Goal: Information Seeking & Learning: Learn about a topic

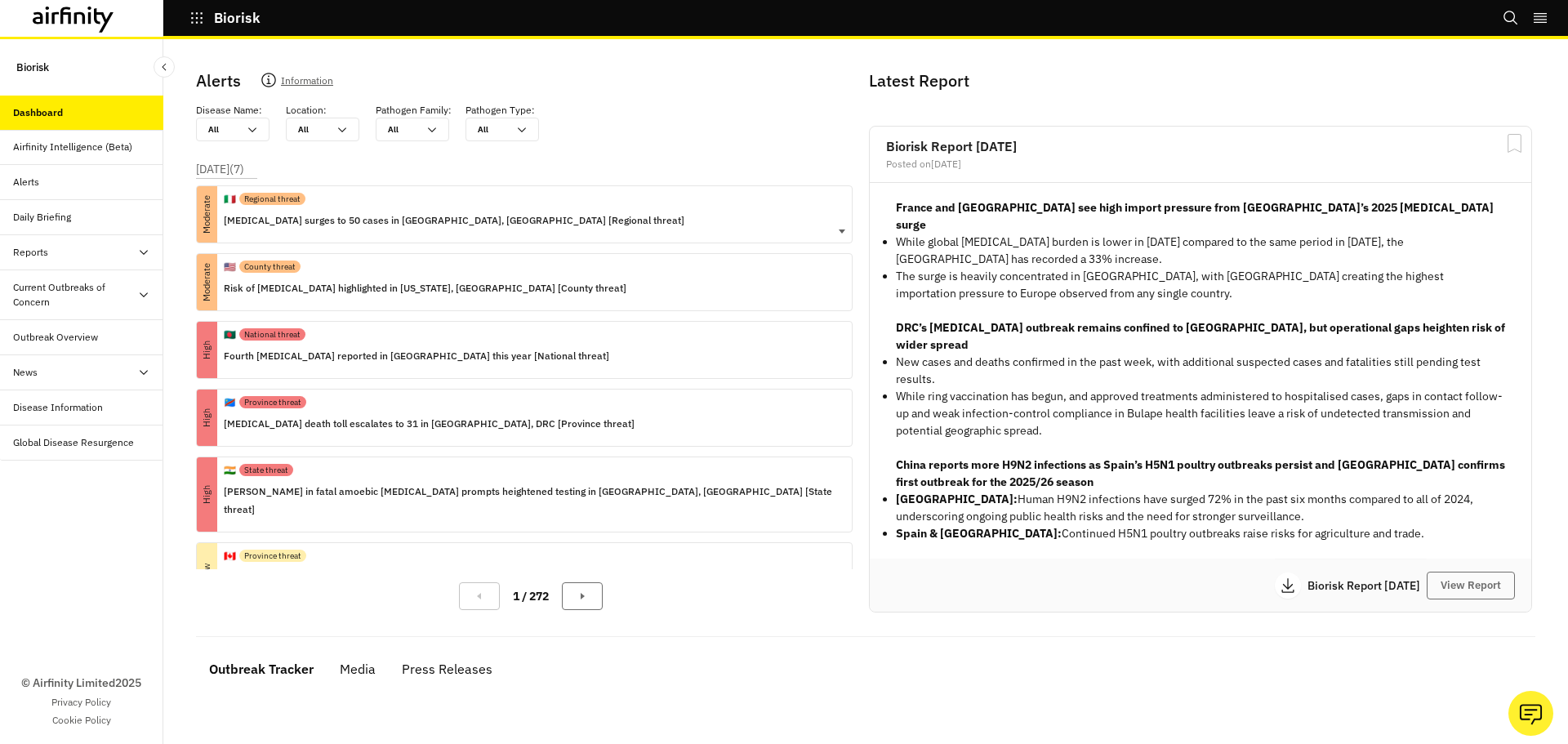
click at [292, 221] on p "[MEDICAL_DATA] surges to 50 cases in [GEOGRAPHIC_DATA], [GEOGRAPHIC_DATA] [Regi…" at bounding box center [454, 220] width 461 height 18
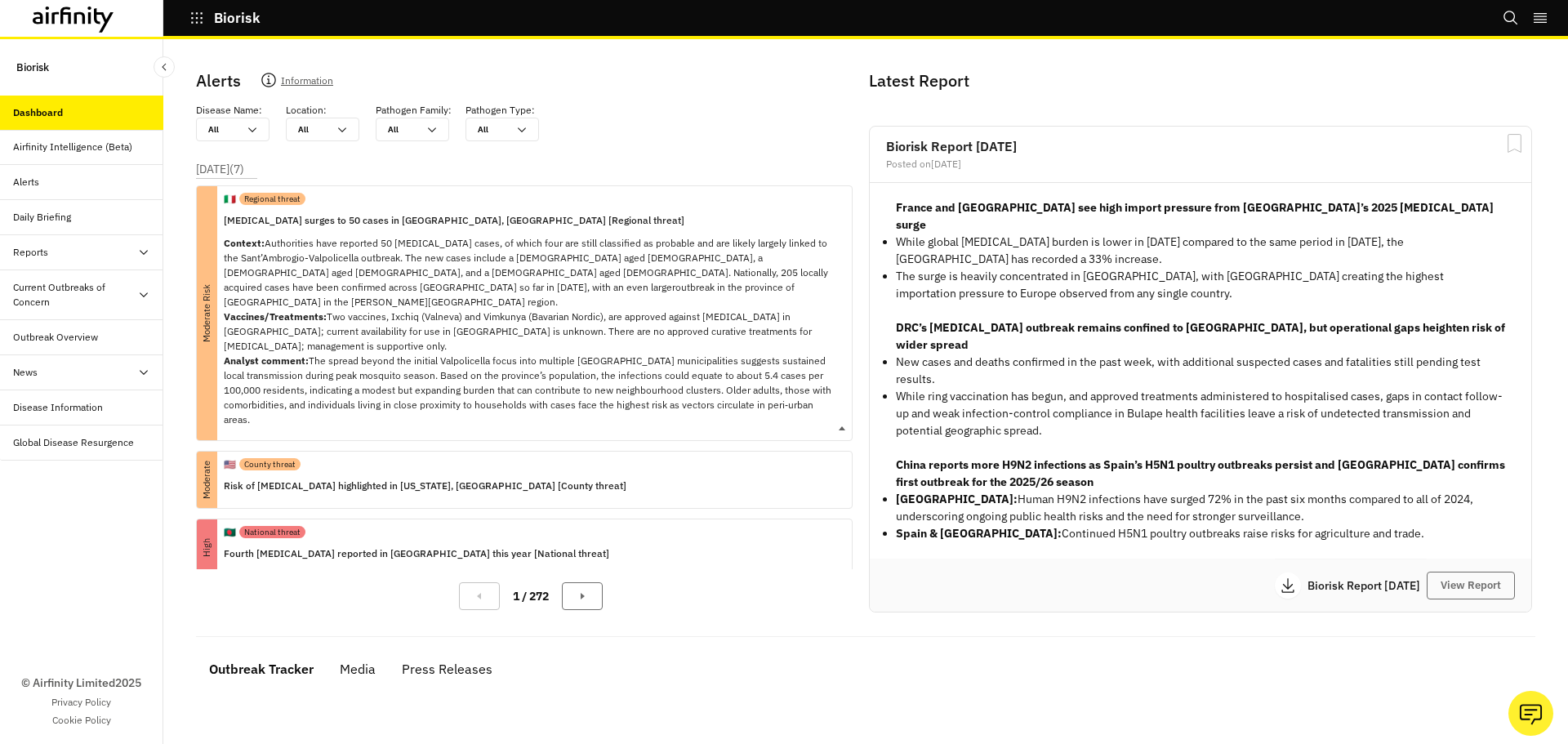
click at [292, 221] on p "Chikungunya surges to 50 cases in Verona, Italy [Regional threat]" at bounding box center [531, 220] width 615 height 18
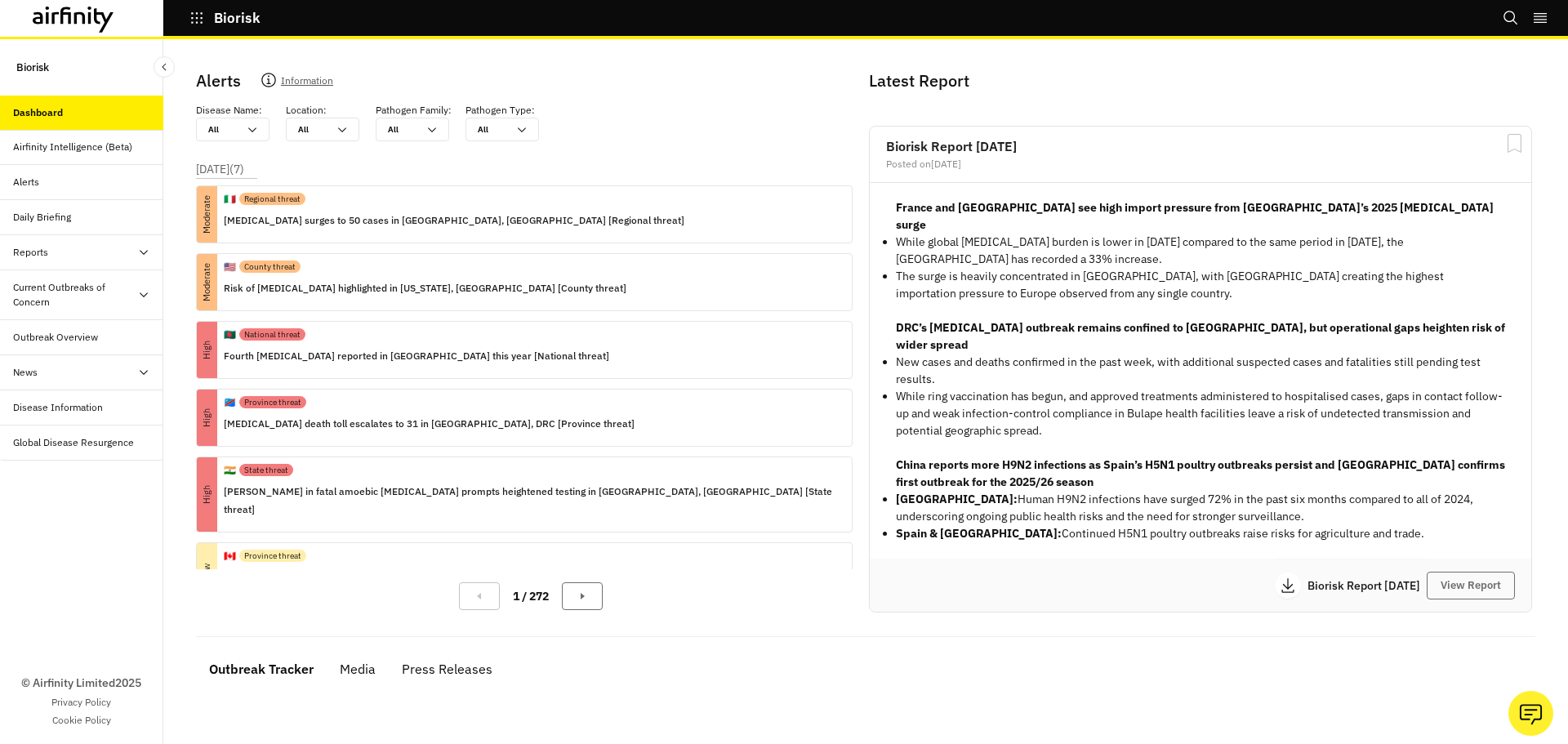
click at [218, 105] on p "Disease Name :" at bounding box center [229, 109] width 67 height 15
click at [223, 127] on div at bounding box center [223, 129] width 29 height 16
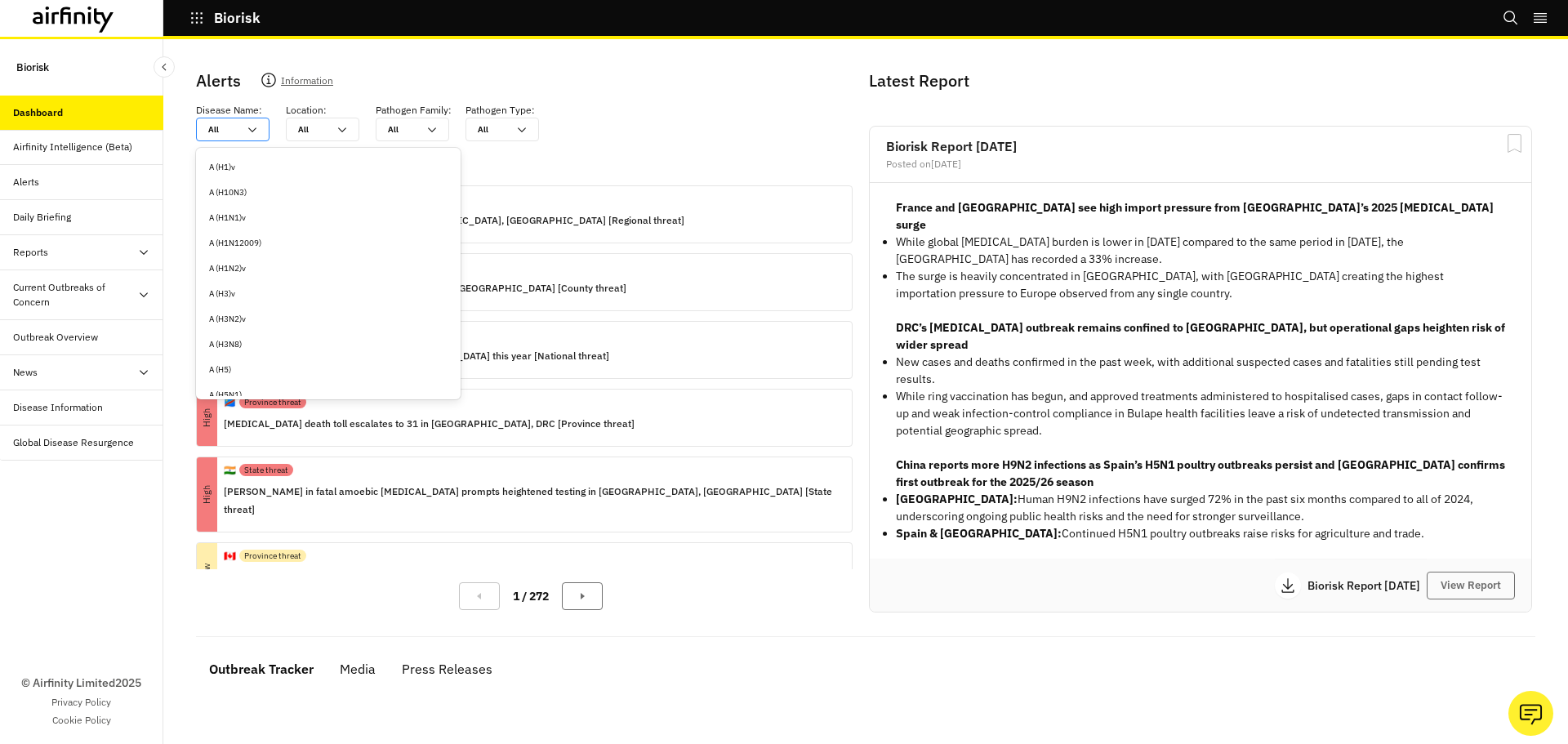
click at [258, 128] on icon at bounding box center [251, 129] width 13 height 13
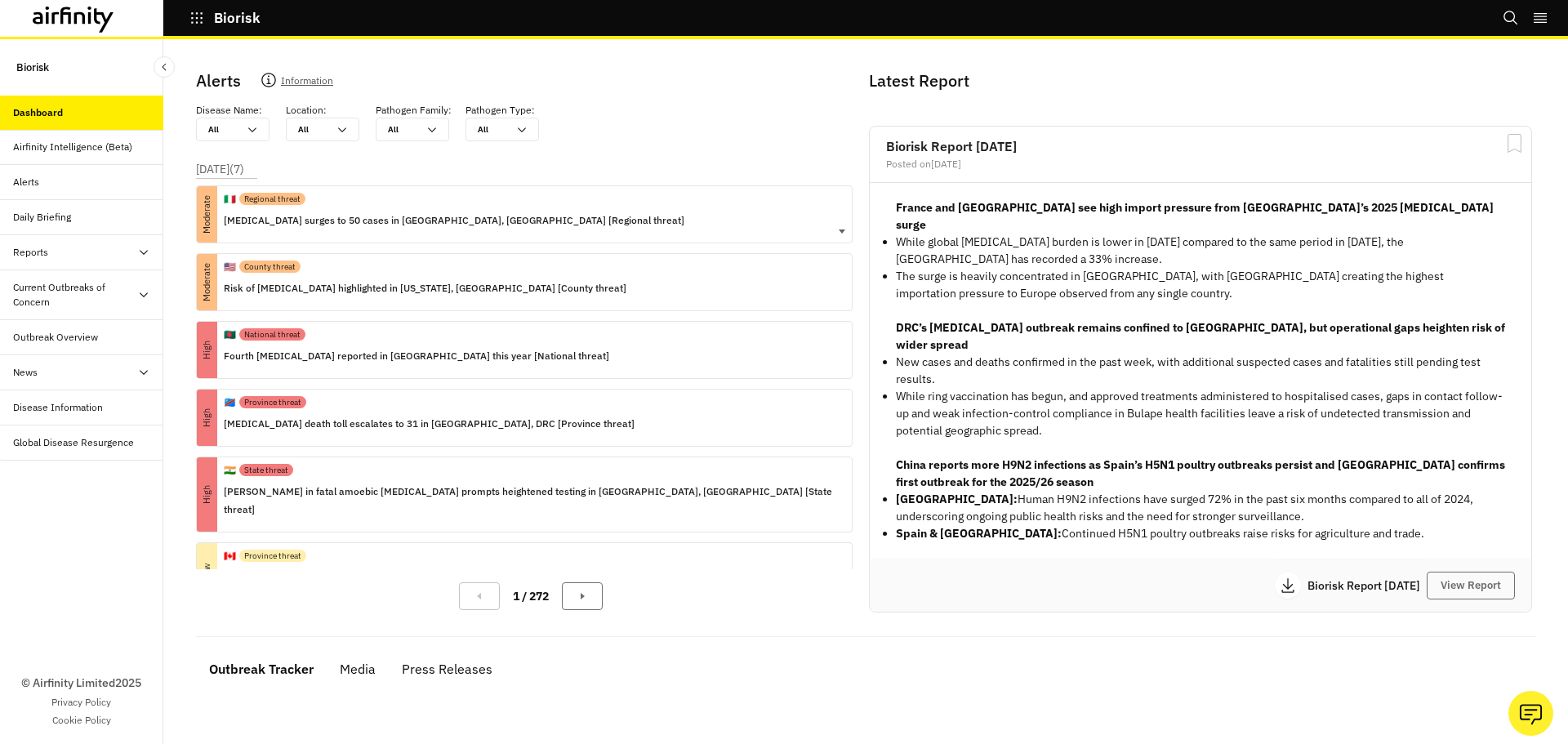
click at [428, 225] on p "Chikungunya surges to 50 cases in Verona, Italy [Regional threat]" at bounding box center [454, 220] width 461 height 18
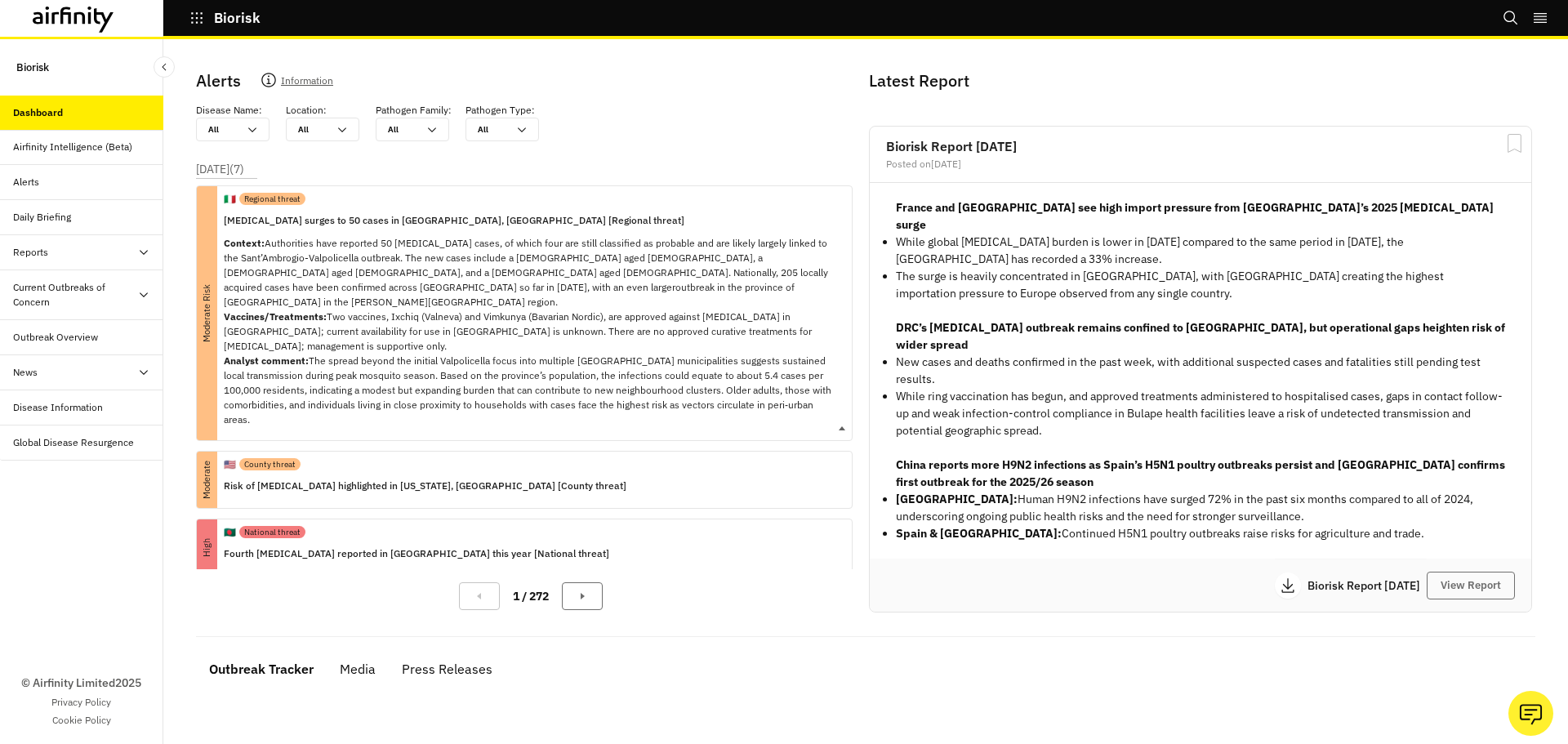
click at [261, 258] on p "Context: Authorities have reported 50 chikungunya cases, of which four are stil…" at bounding box center [531, 330] width 615 height 191
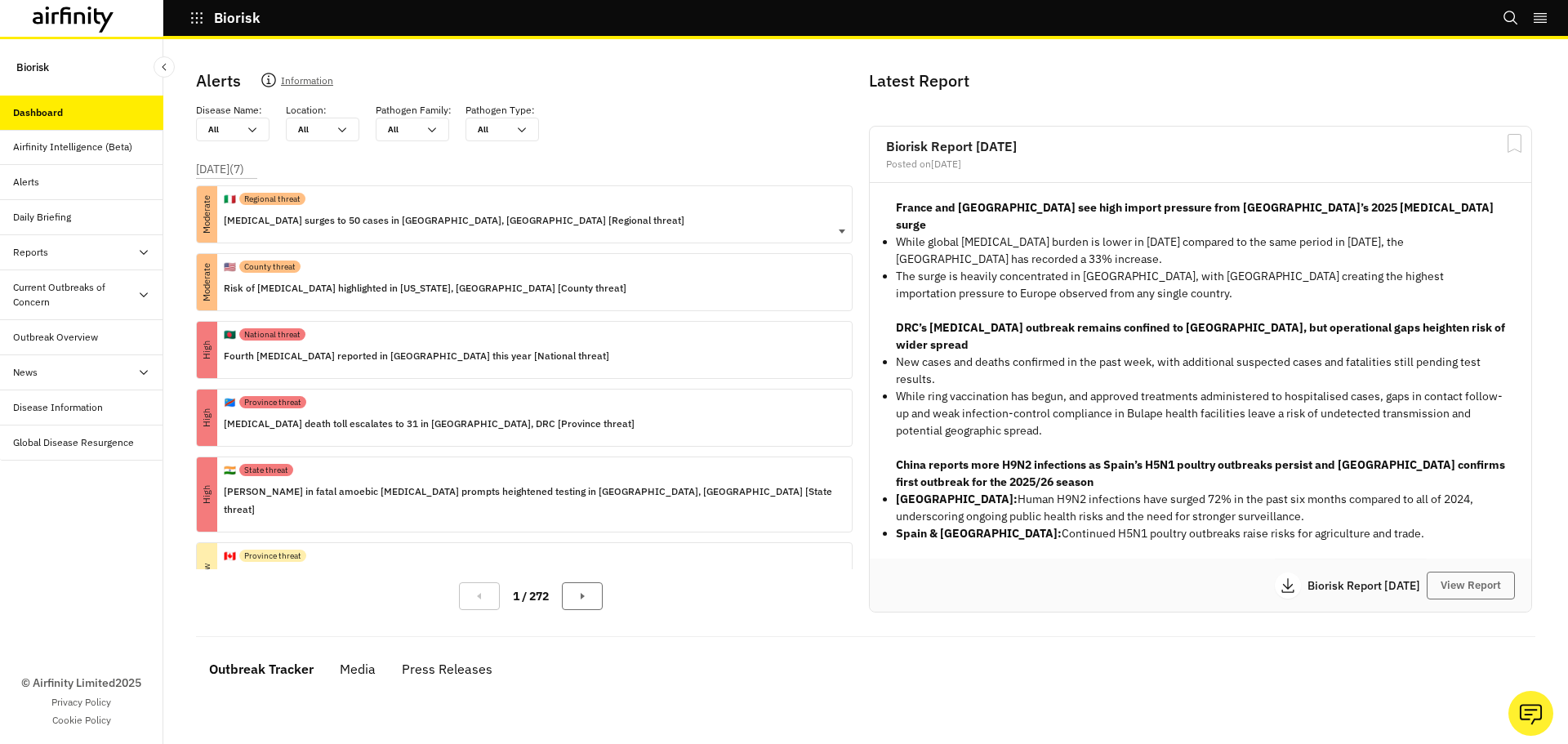
click at [290, 220] on p "Chikungunya surges to 50 cases in Verona, Italy [Regional threat]" at bounding box center [454, 220] width 461 height 18
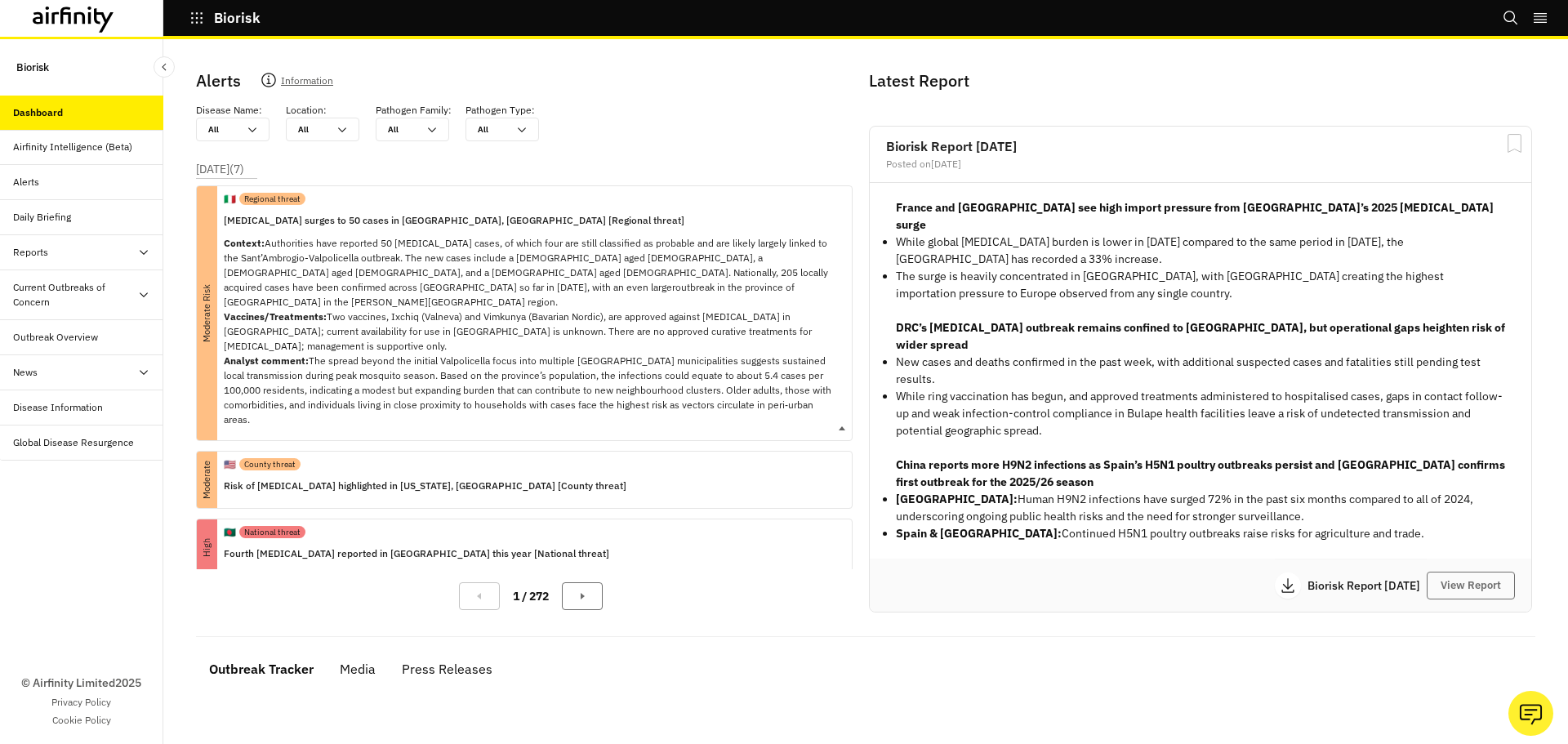
click at [306, 331] on p "Context: Authorities have reported 50 chikungunya cases, of which four are stil…" at bounding box center [531, 330] width 615 height 191
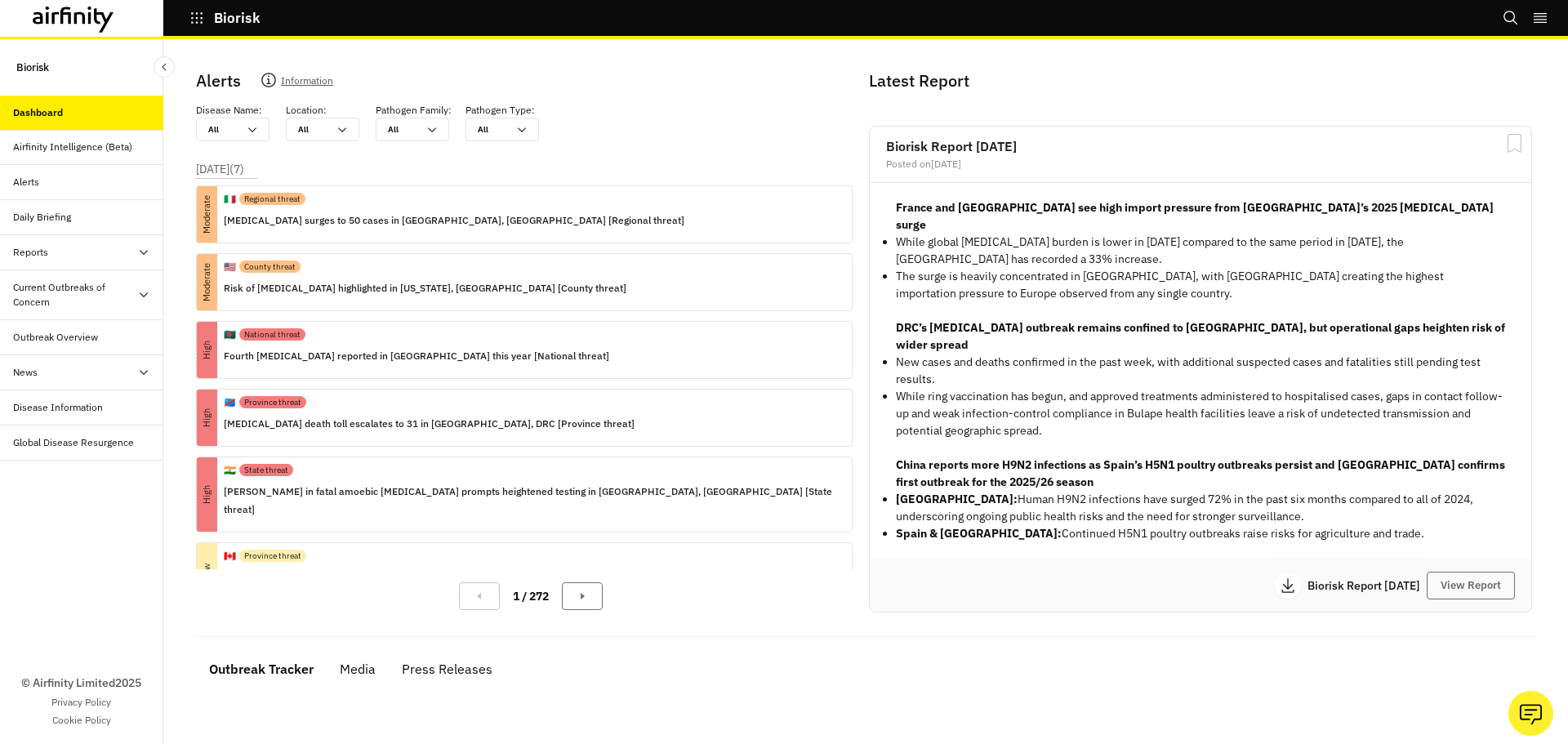
click at [222, 115] on p "Disease Name :" at bounding box center [229, 109] width 67 height 15
click at [234, 124] on div at bounding box center [223, 129] width 29 height 16
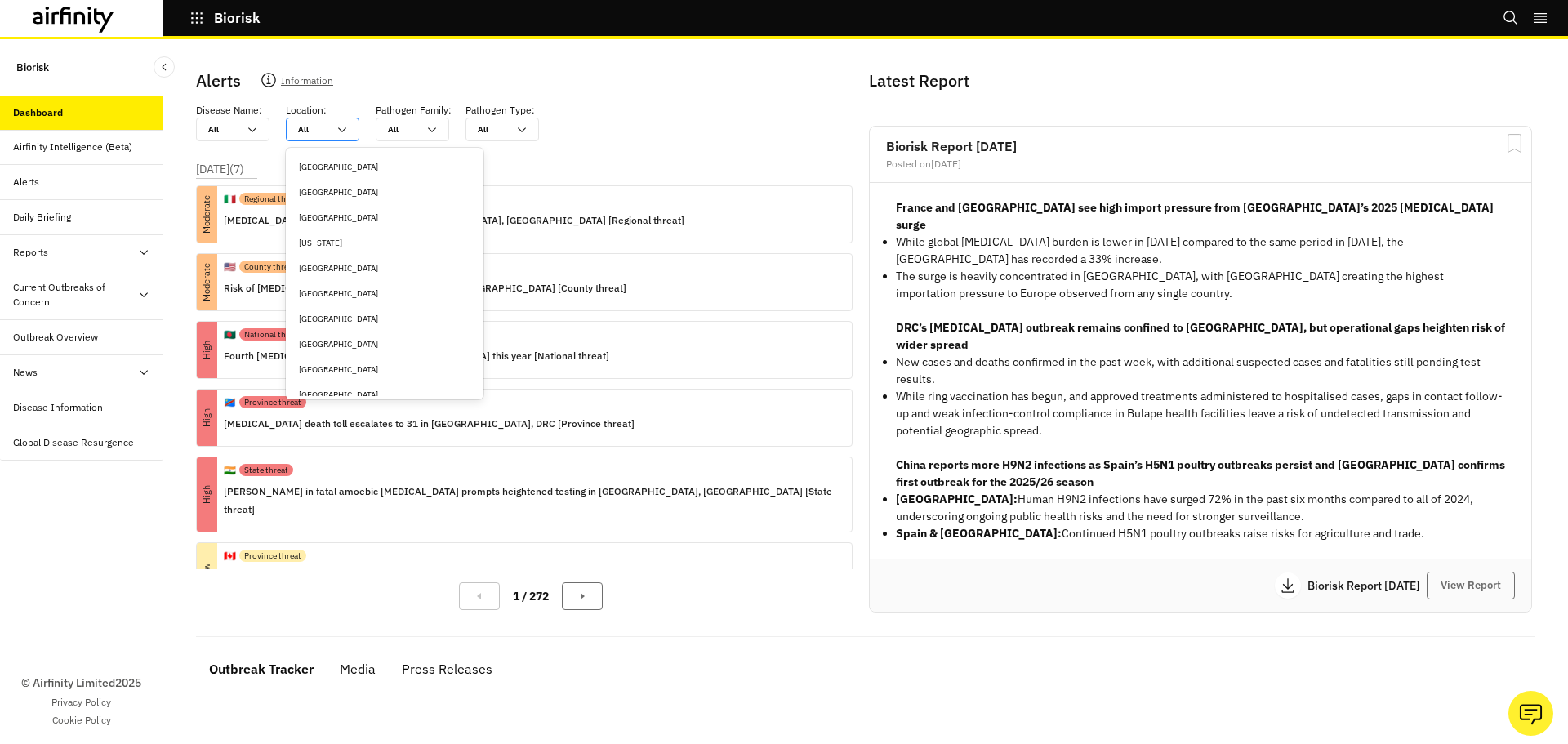
click at [313, 125] on div at bounding box center [313, 129] width 29 height 16
click at [248, 126] on icon at bounding box center [251, 129] width 13 height 13
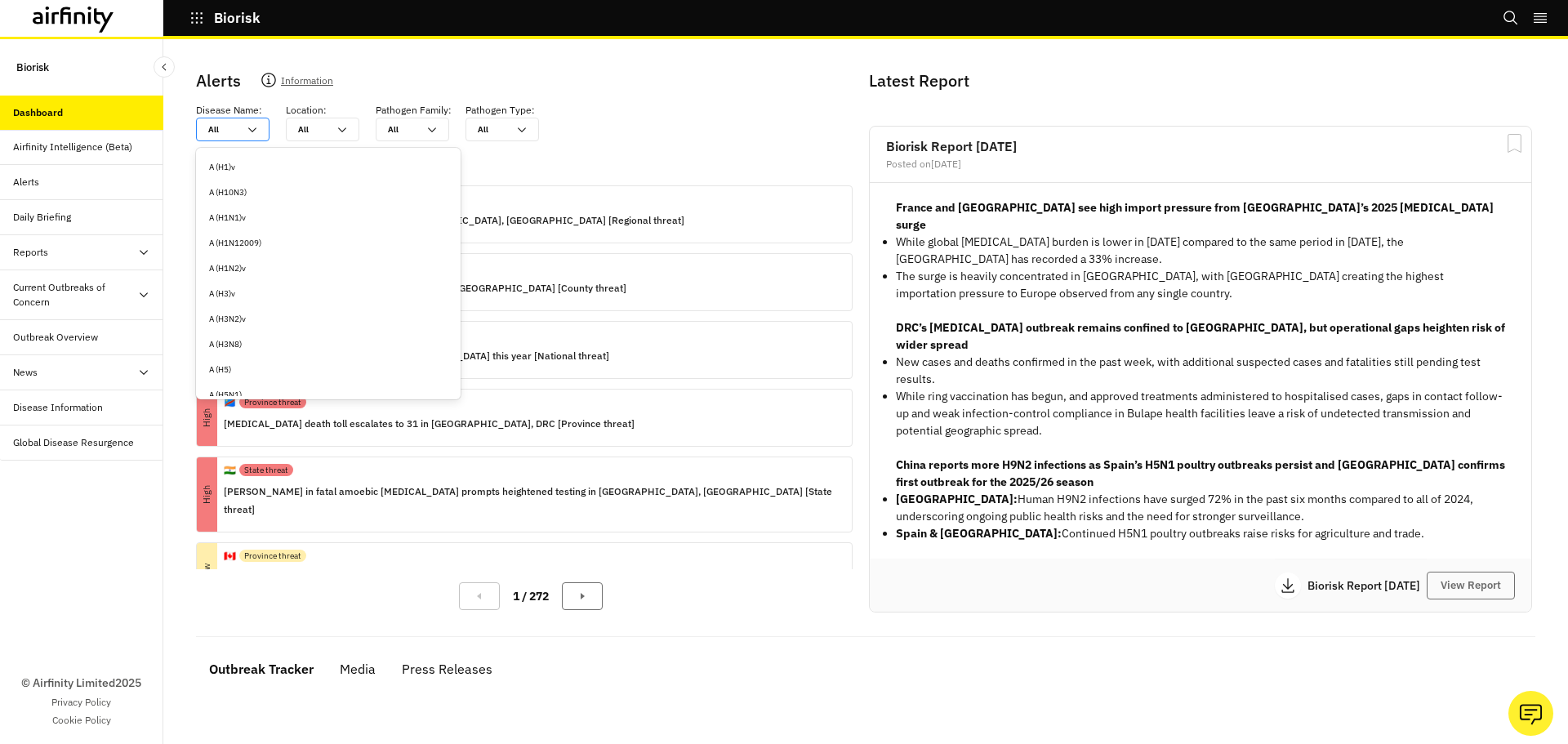
click at [251, 126] on icon at bounding box center [251, 129] width 13 height 13
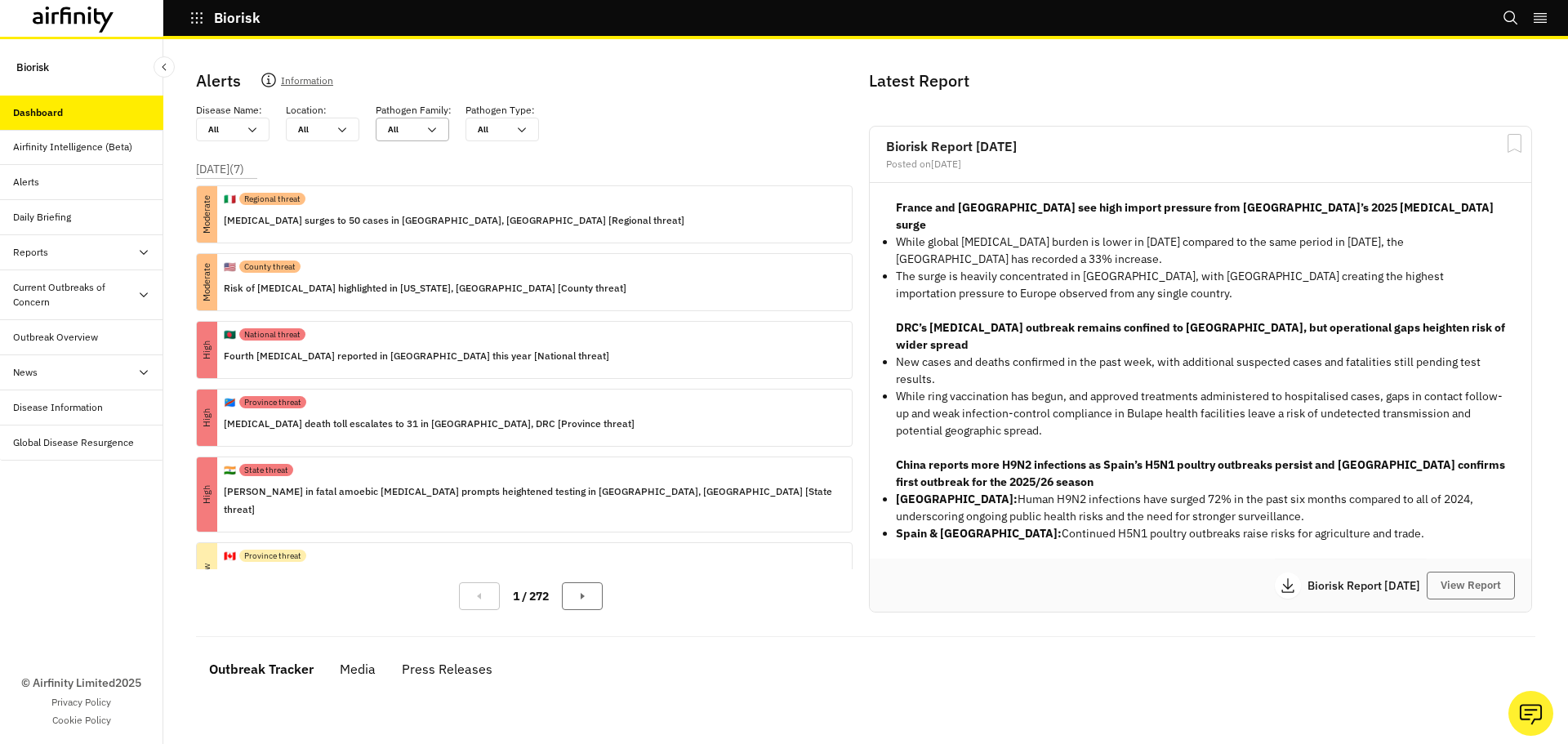
click at [418, 130] on div "All All" at bounding box center [401, 129] width 49 height 22
click at [280, 133] on div at bounding box center [276, 129] width 13 height 23
click at [316, 130] on div at bounding box center [313, 129] width 29 height 16
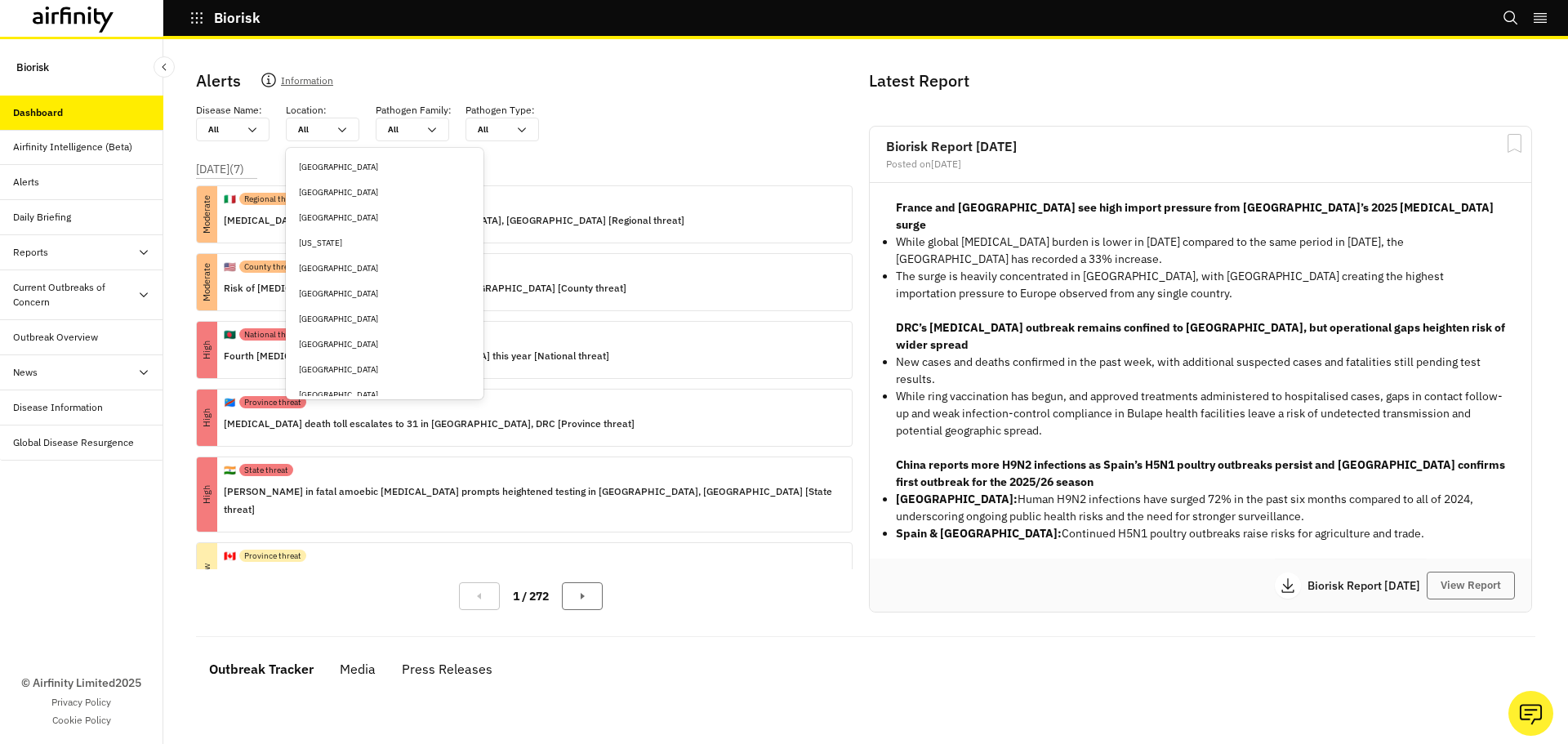
scroll to position [490, 0]
type input "u"
type input "un"
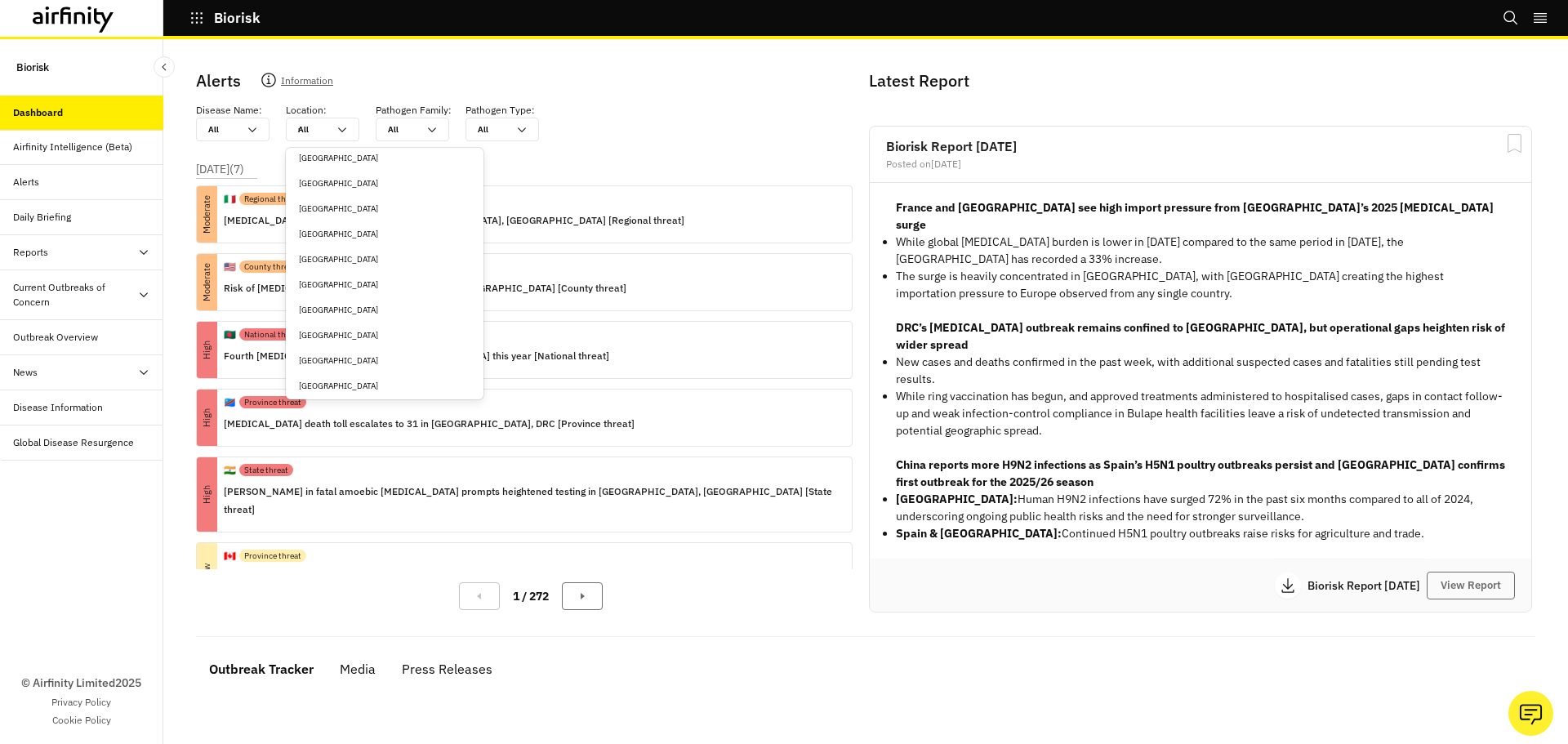
type input "un"
type input "uni"
type input "unit"
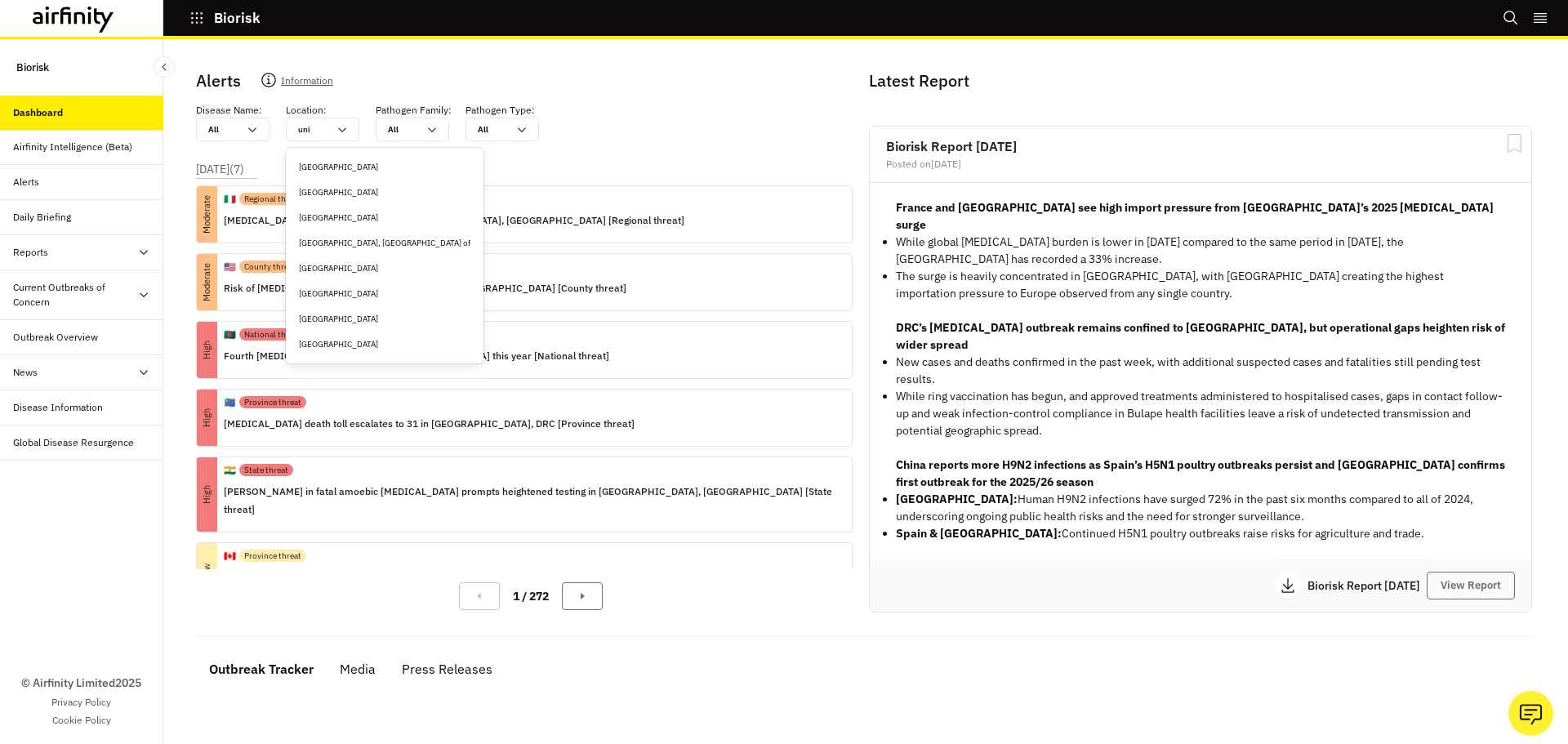
type input "unit"
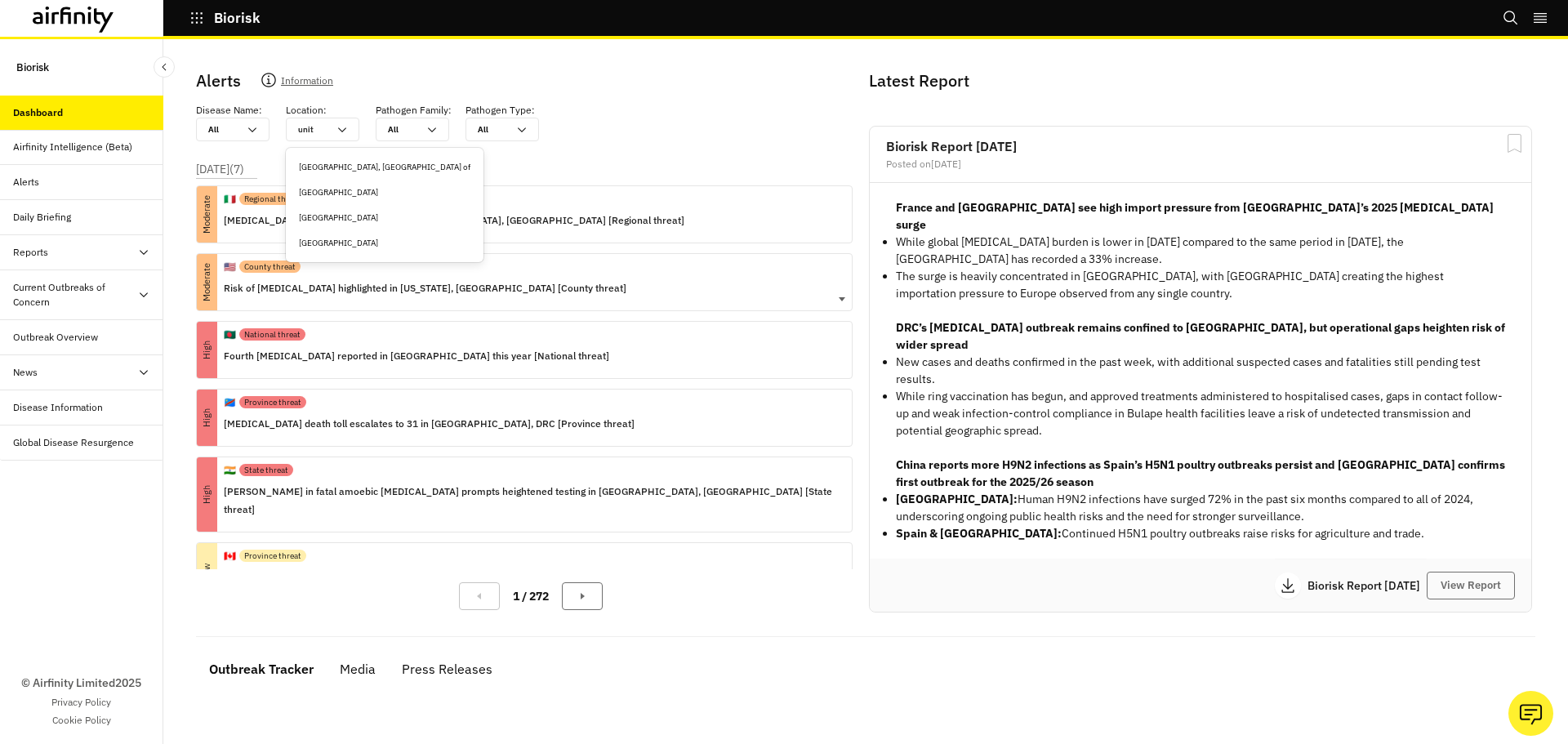
type input "unite"
type input "i"
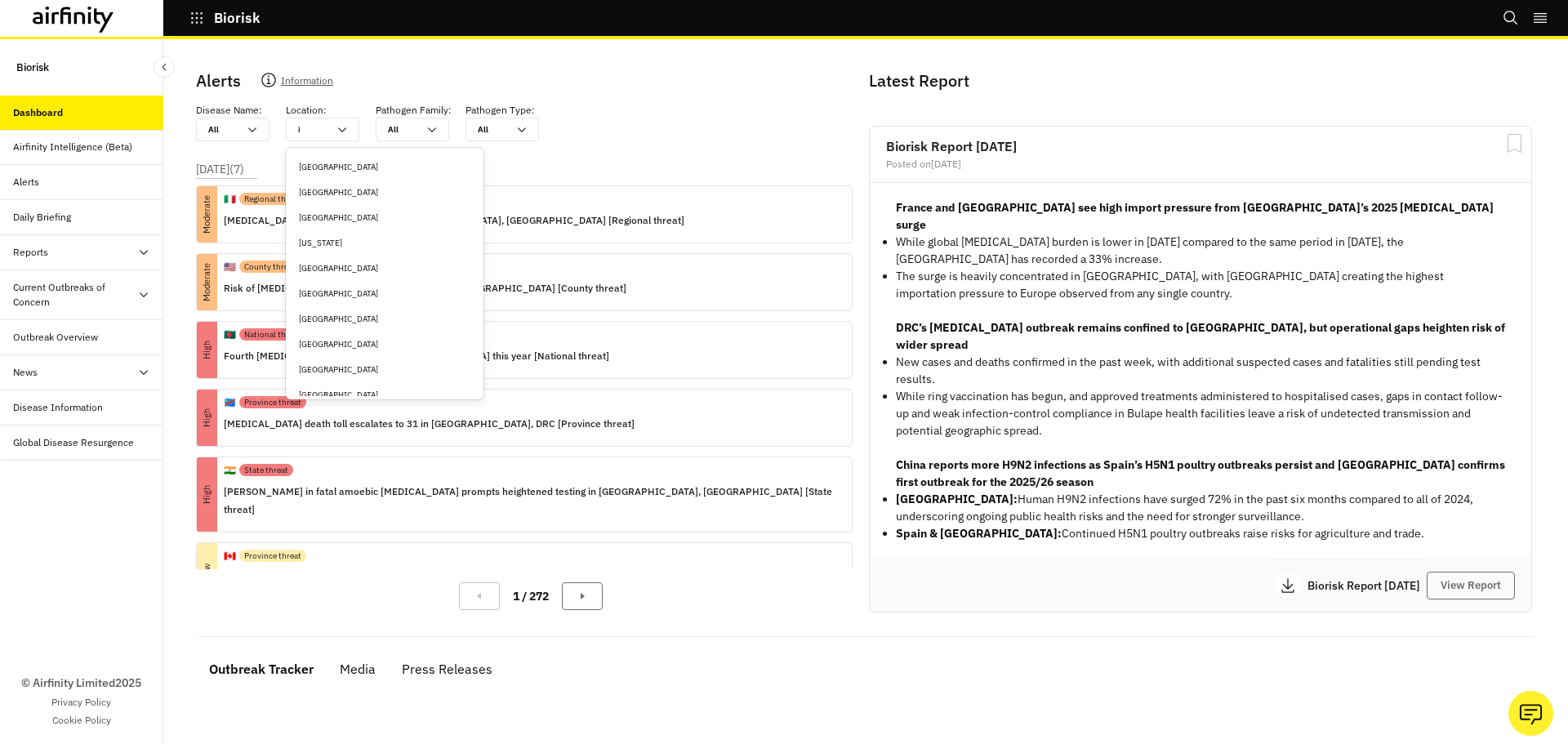
type input "it"
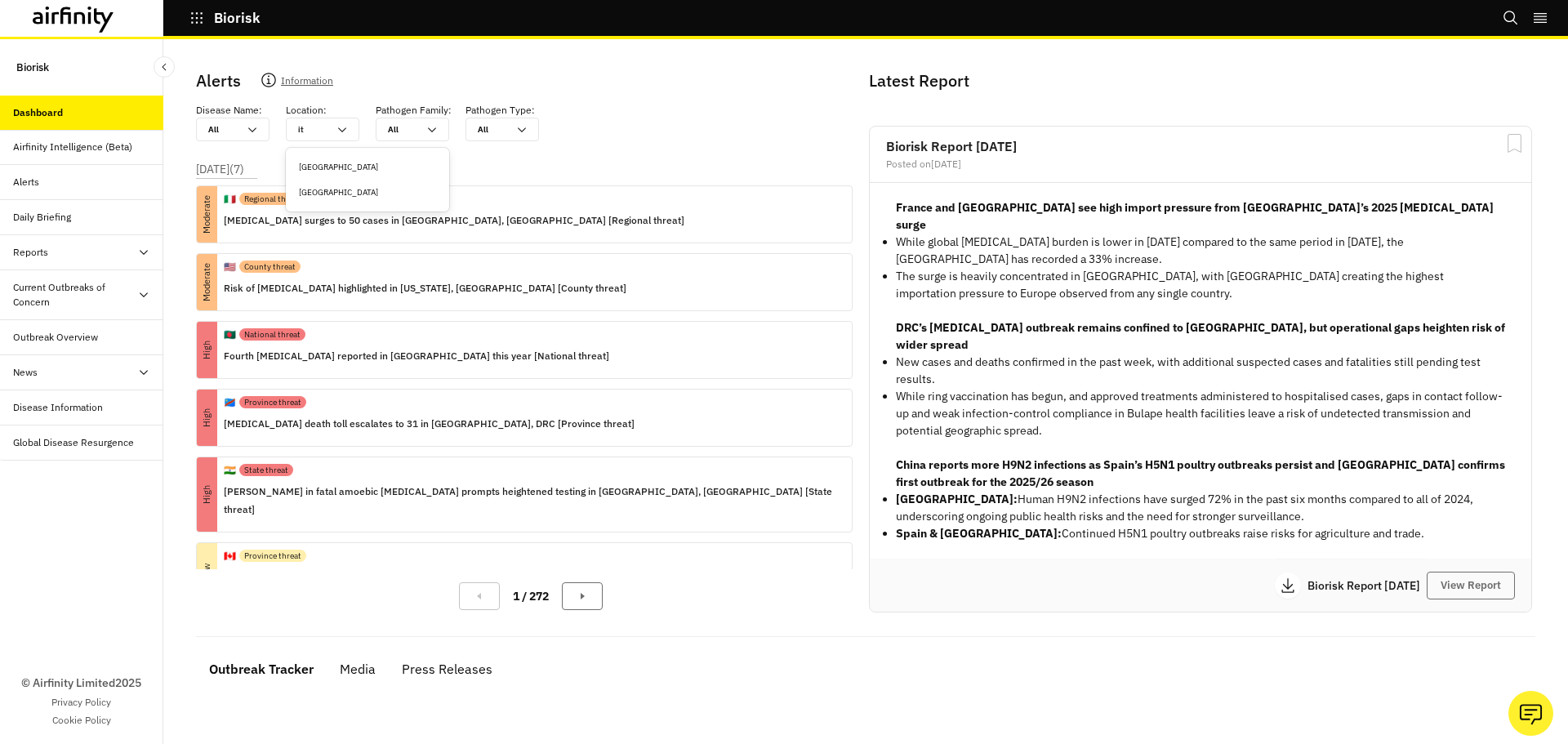
type input "ita"
type input "ital"
type input "italy"
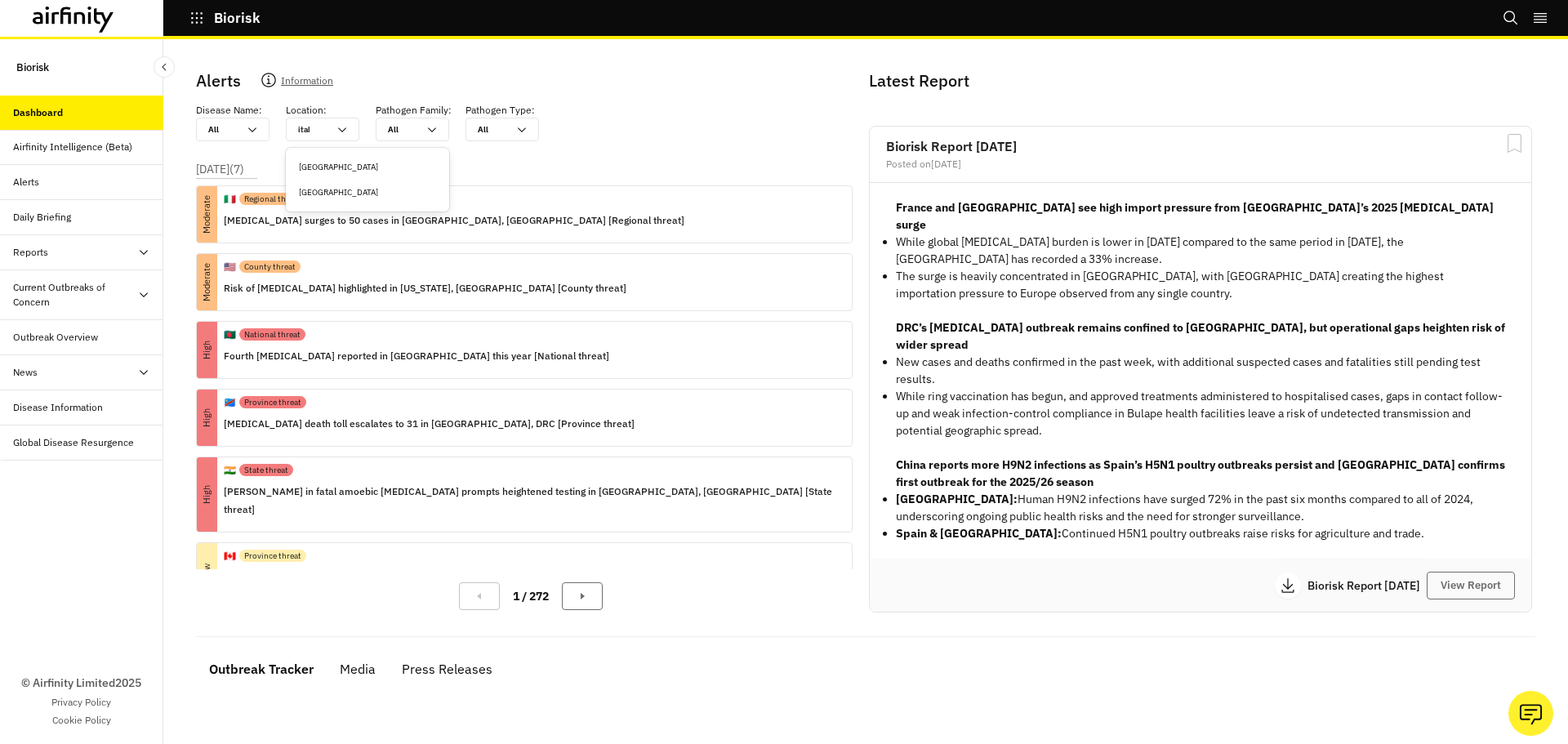
type input "italy"
click at [327, 149] on div "Italy" at bounding box center [367, 166] width 163 height 38
click at [324, 162] on div "Italy" at bounding box center [368, 166] width 137 height 13
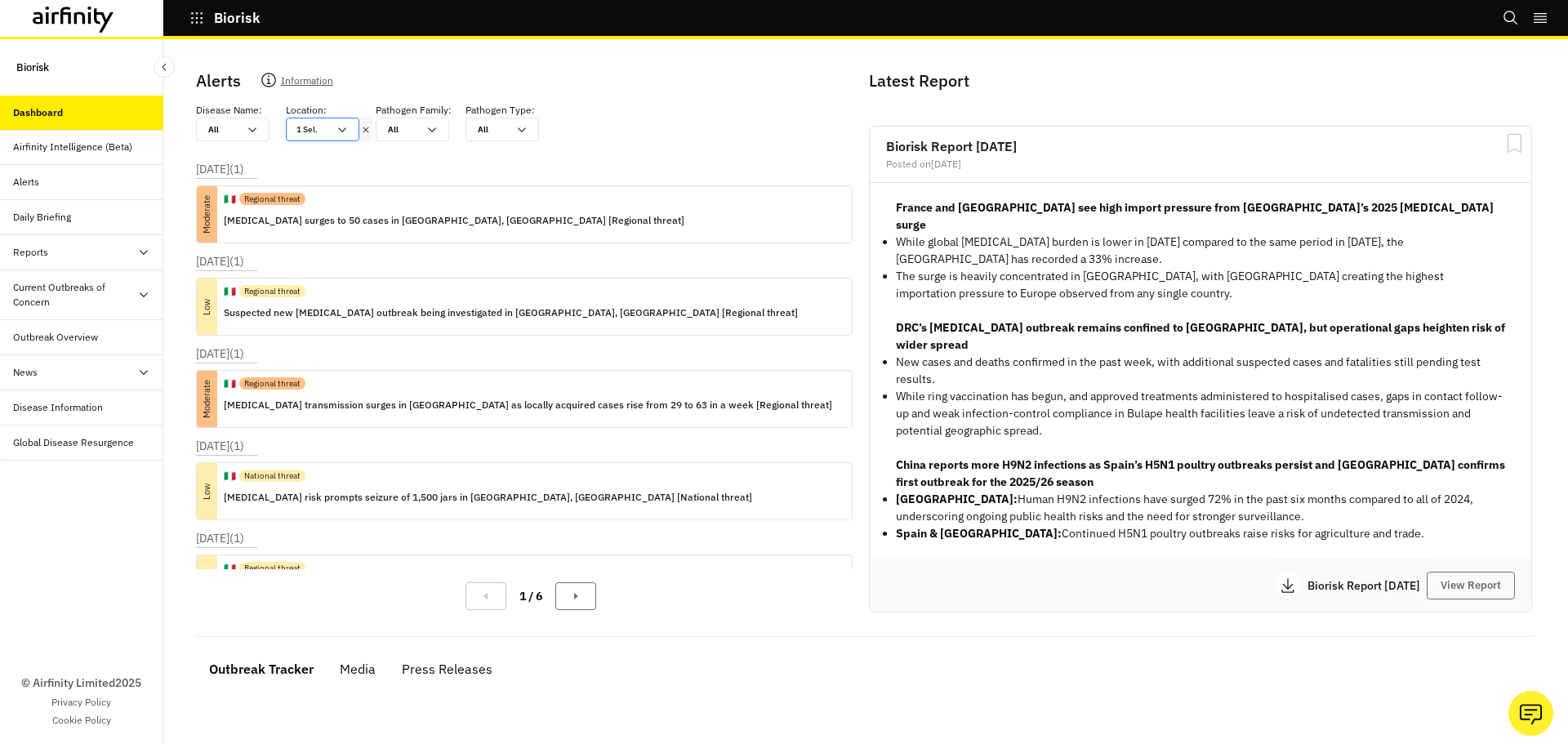
click at [329, 121] on div "1 Sel." at bounding box center [311, 129] width 49 height 22
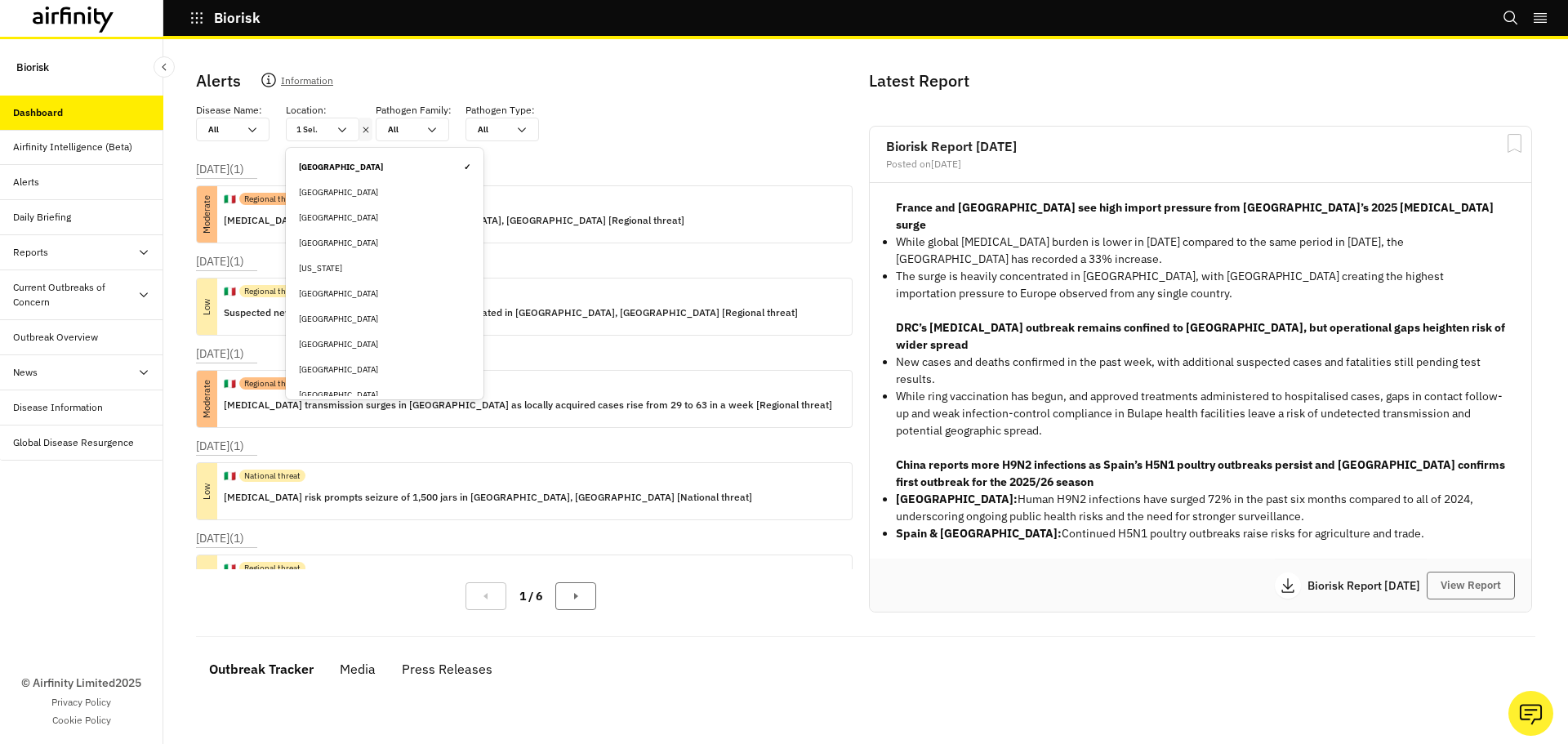
click at [324, 155] on div "Italy ✓" at bounding box center [384, 167] width 191 height 25
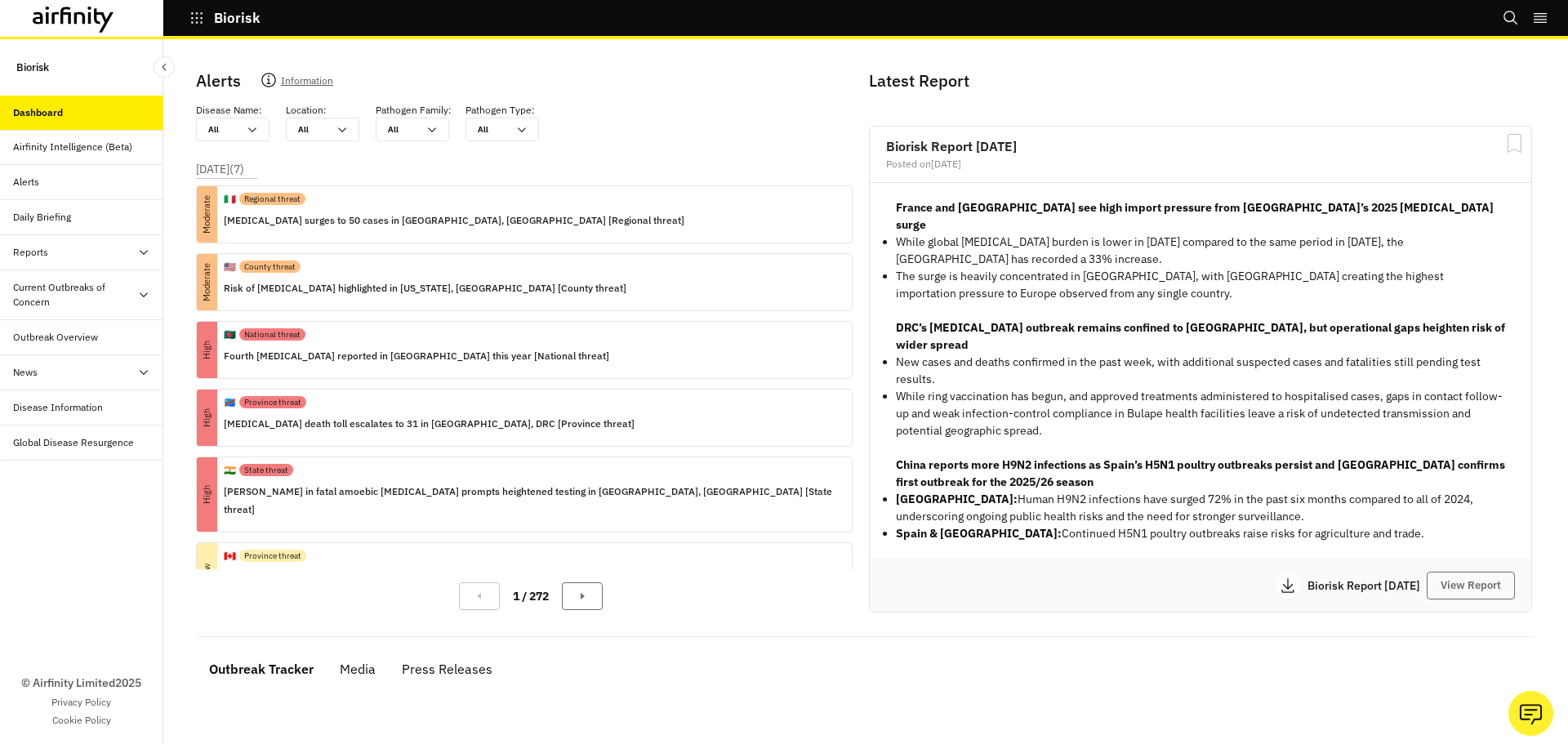
drag, startPoint x: 68, startPoint y: 253, endPoint x: 66, endPoint y: 271, distance: 18.1
click at [68, 253] on div "Reports" at bounding box center [88, 251] width 151 height 15
click at [60, 289] on div "Reports" at bounding box center [44, 286] width 35 height 15
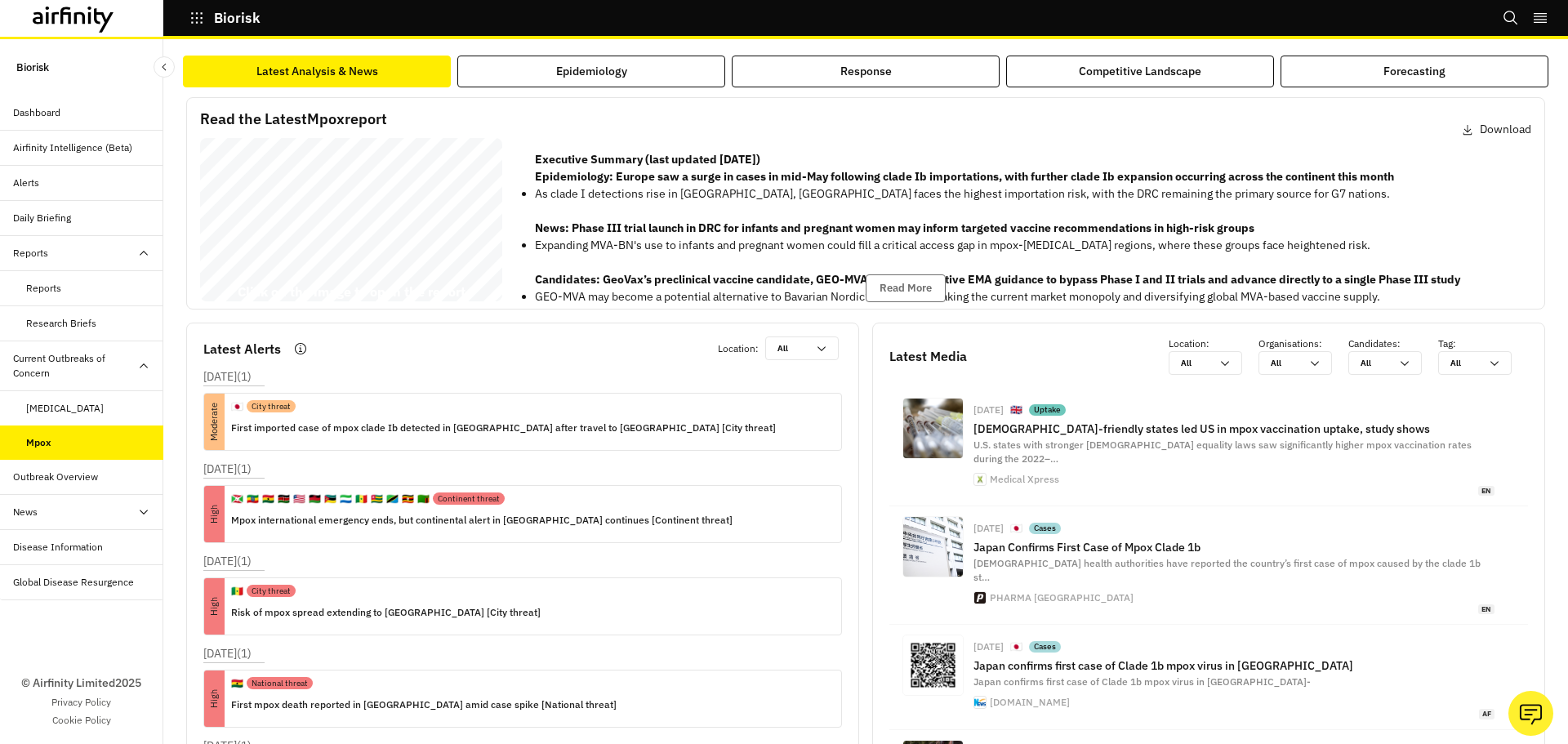
click at [40, 436] on div "Mpox" at bounding box center [39, 442] width 25 height 15
click at [374, 159] on div "Mpox Report 09 July 2025 © 2025 Airfinity – Private & Co nfidential Last update…" at bounding box center [351, 223] width 302 height 170
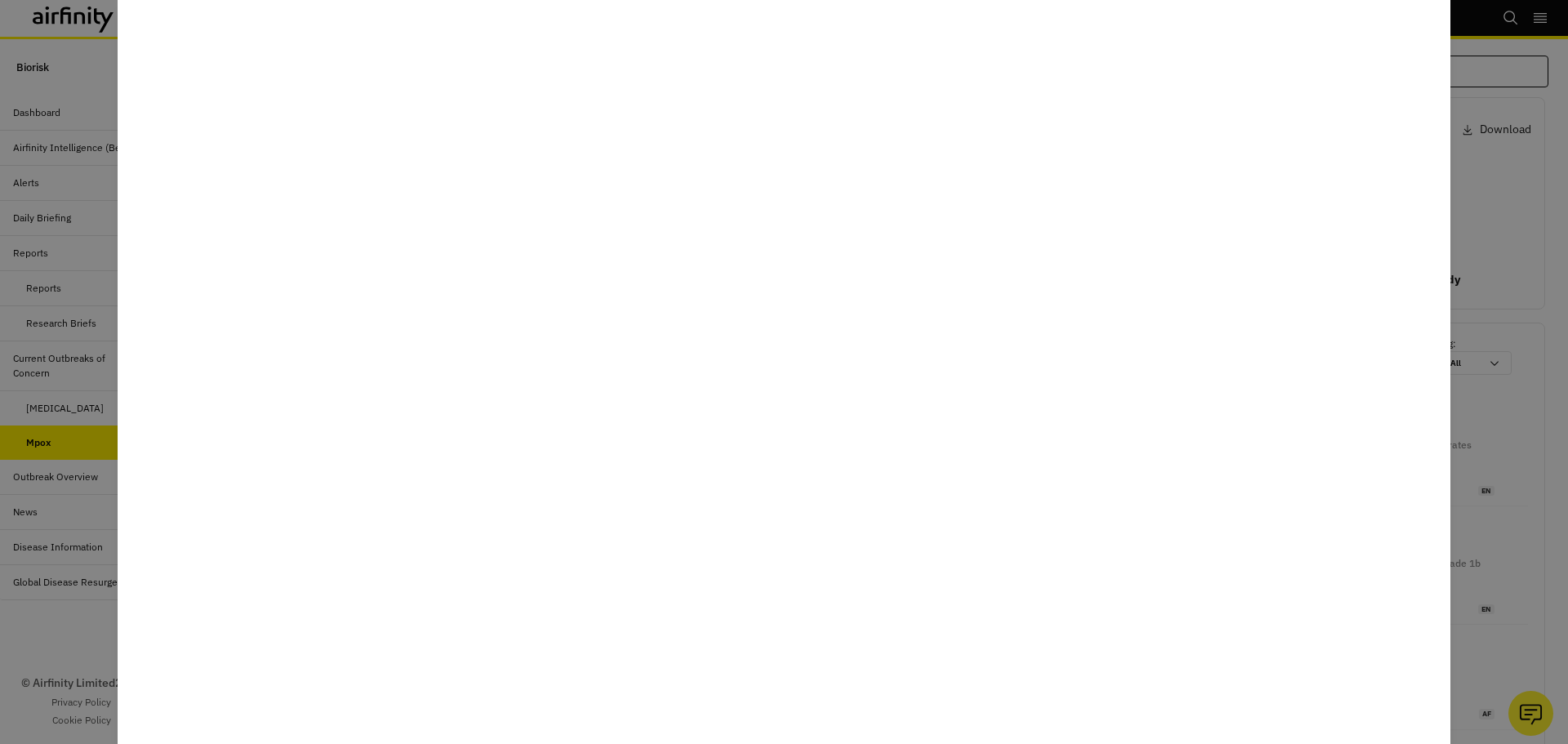
click at [1498, 209] on div at bounding box center [784, 372] width 1568 height 744
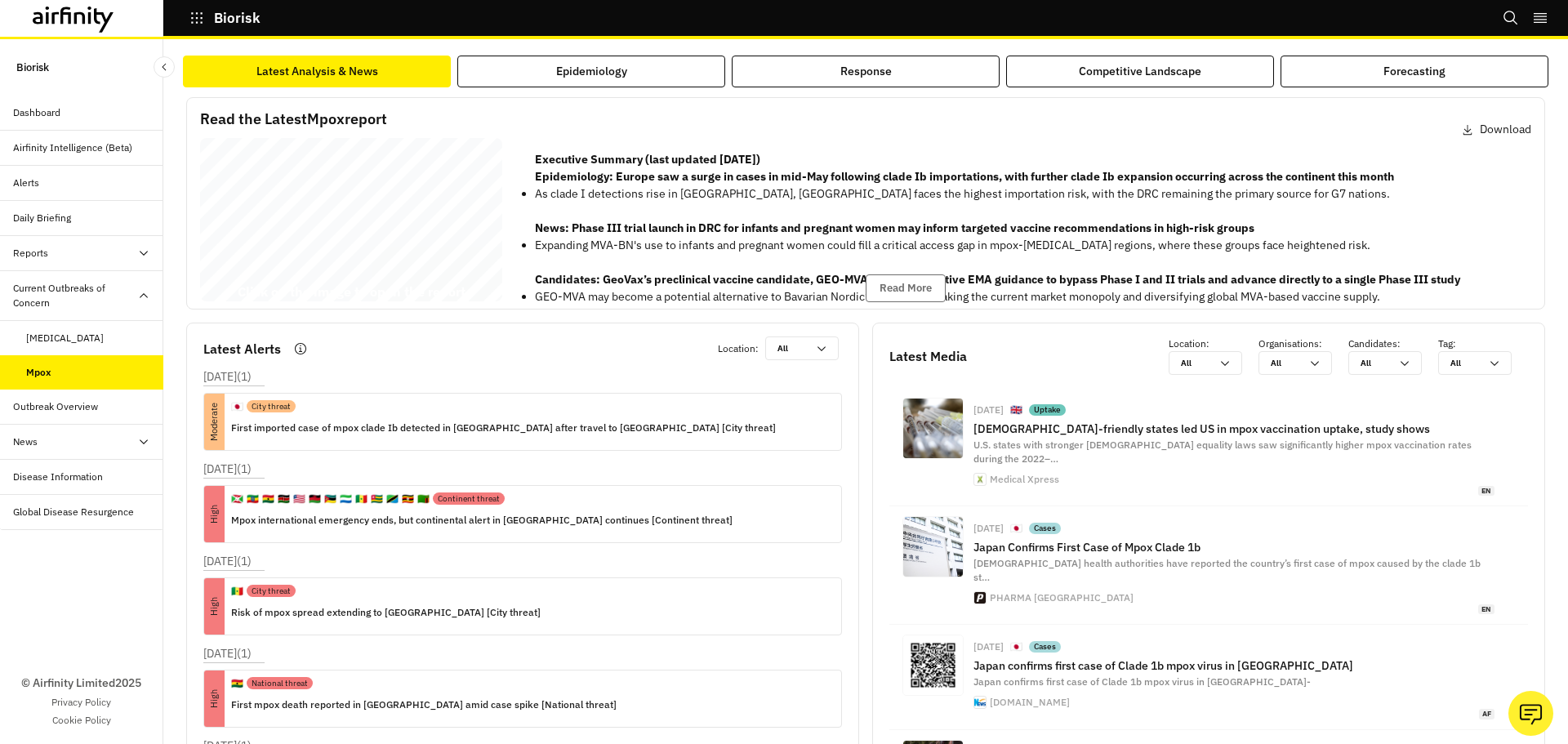
click at [330, 240] on div "Mpox Report 09 July 2025 © 2025 Airfinity – Private & Co nfidential Last update…" at bounding box center [351, 223] width 302 height 170
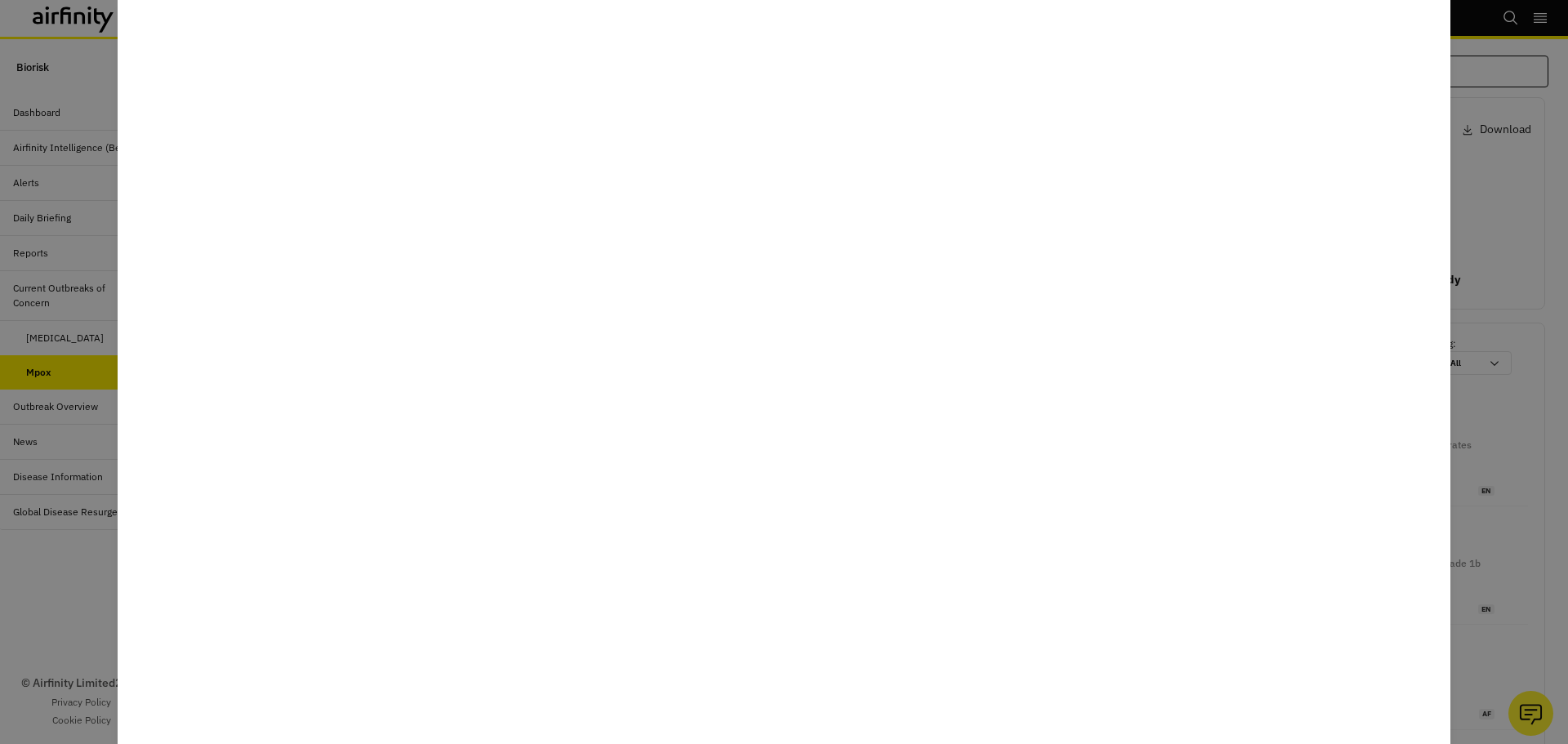
click at [87, 650] on div at bounding box center [784, 372] width 1568 height 744
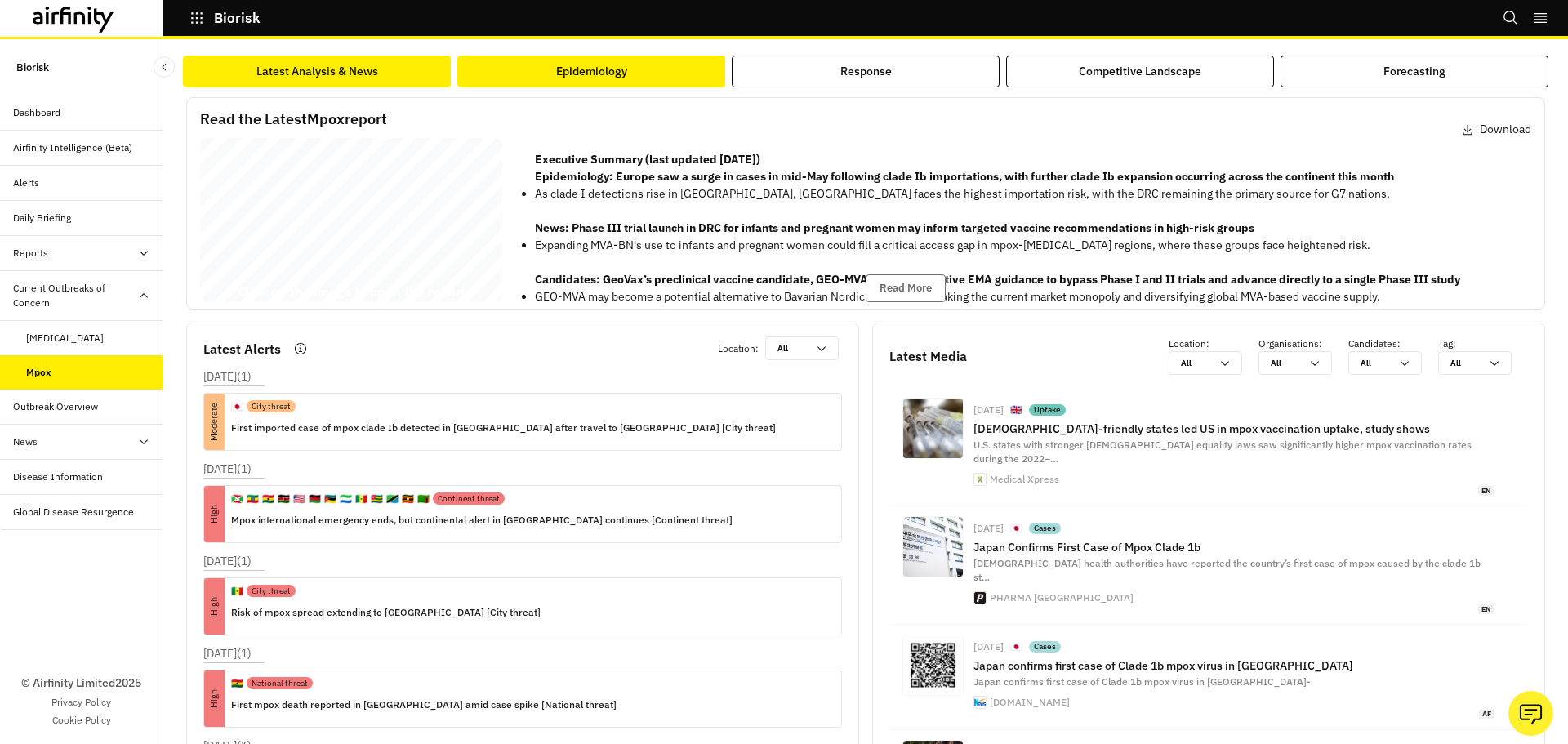
click at [597, 61] on button "Epidemiology" at bounding box center [592, 71] width 268 height 32
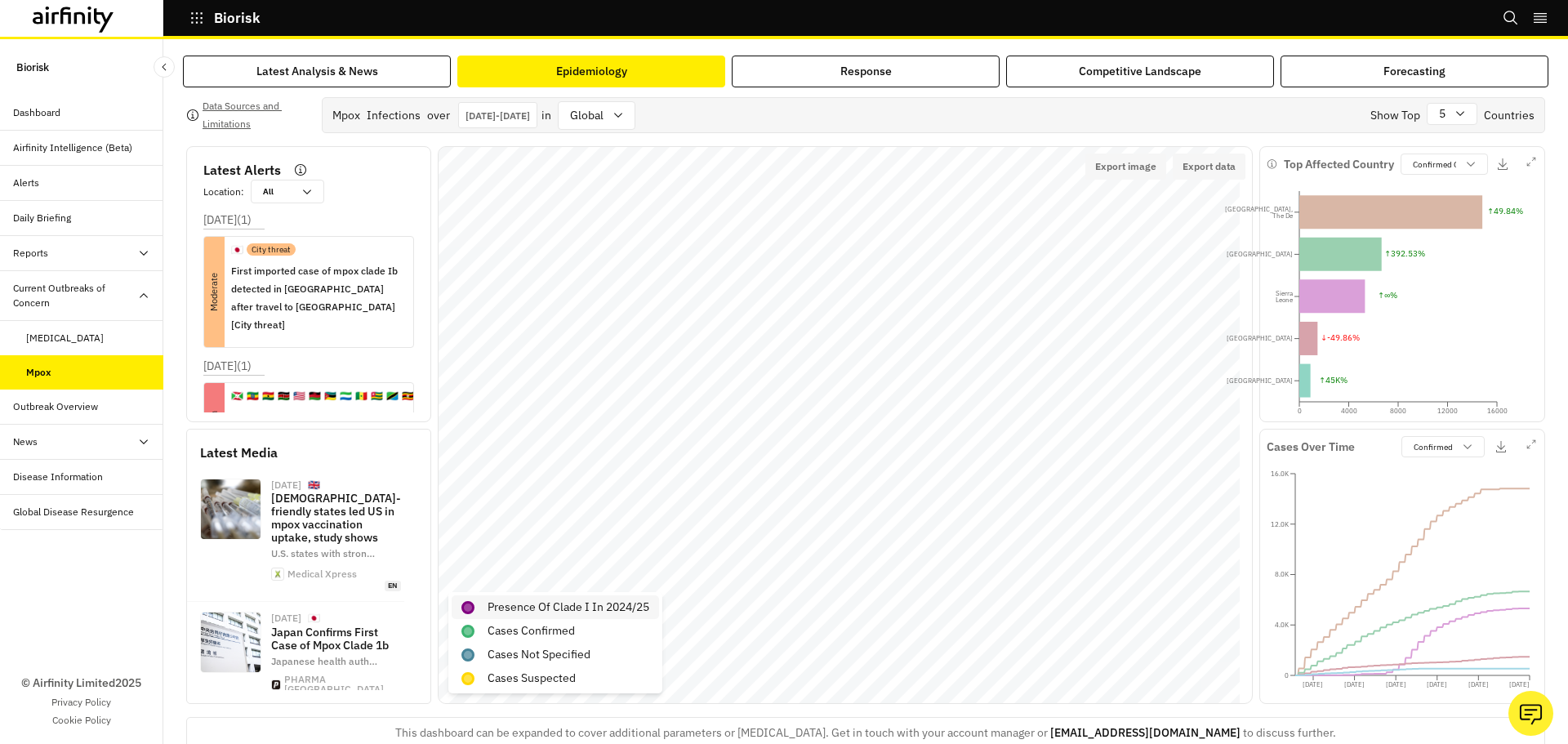
click at [575, 606] on p "Presence of Clade I in 2024/25" at bounding box center [567, 607] width 161 height 18
click at [867, 66] on div "Response" at bounding box center [866, 71] width 52 height 18
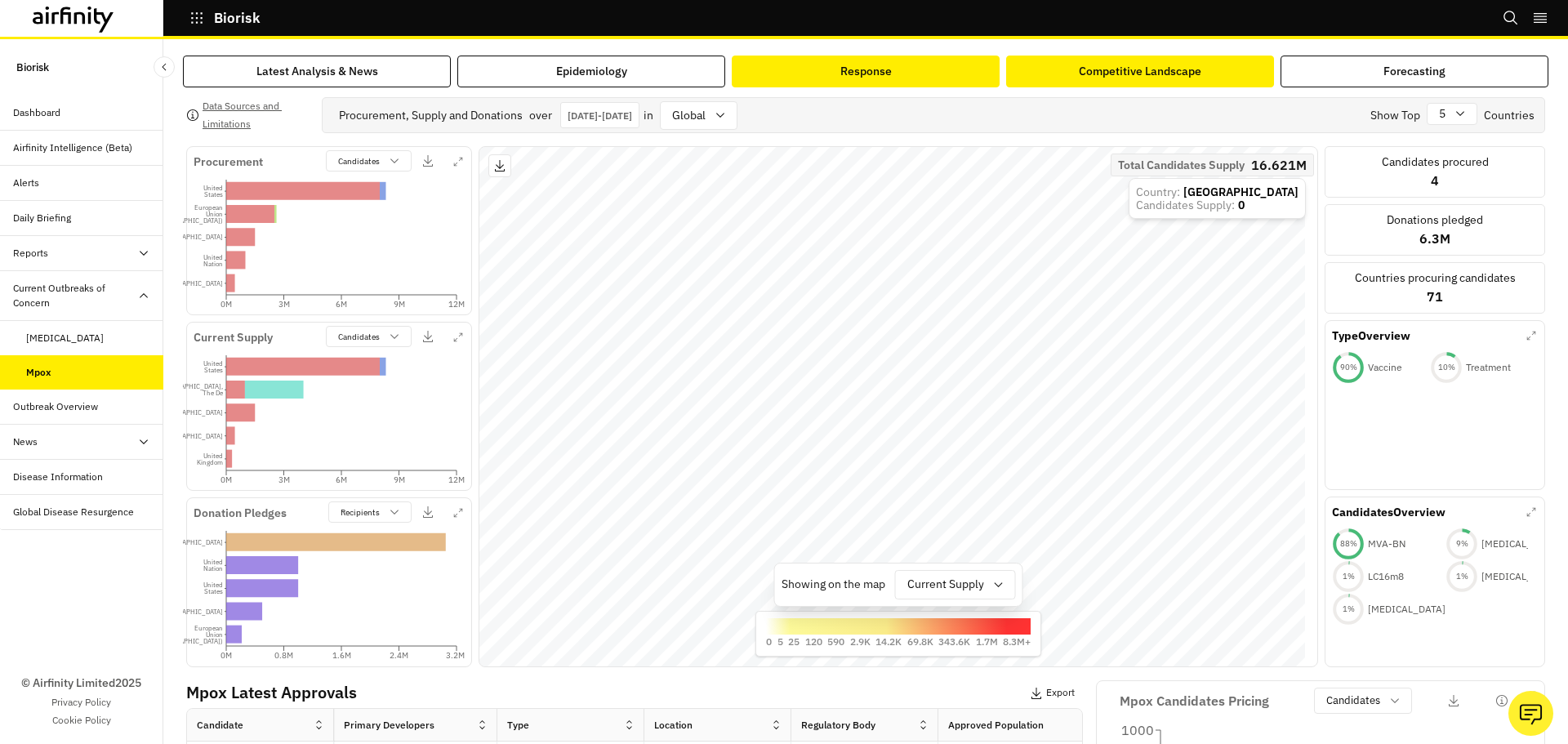
click at [1143, 69] on div "Competitive Landscape" at bounding box center [1140, 71] width 122 height 18
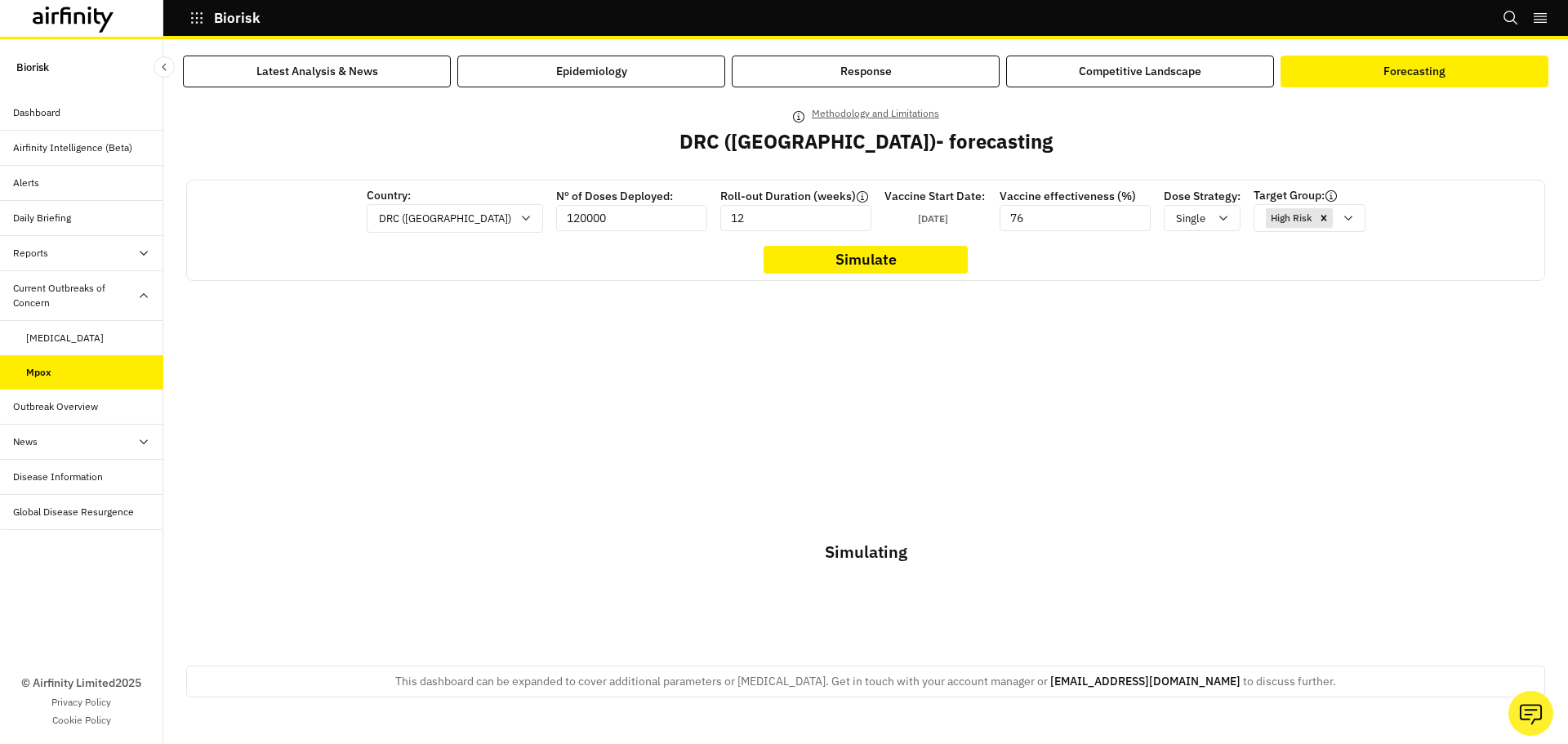
drag, startPoint x: 1372, startPoint y: 75, endPoint x: 1289, endPoint y: 453, distance: 387.0
click at [1372, 75] on button "Forecasting" at bounding box center [1414, 71] width 268 height 32
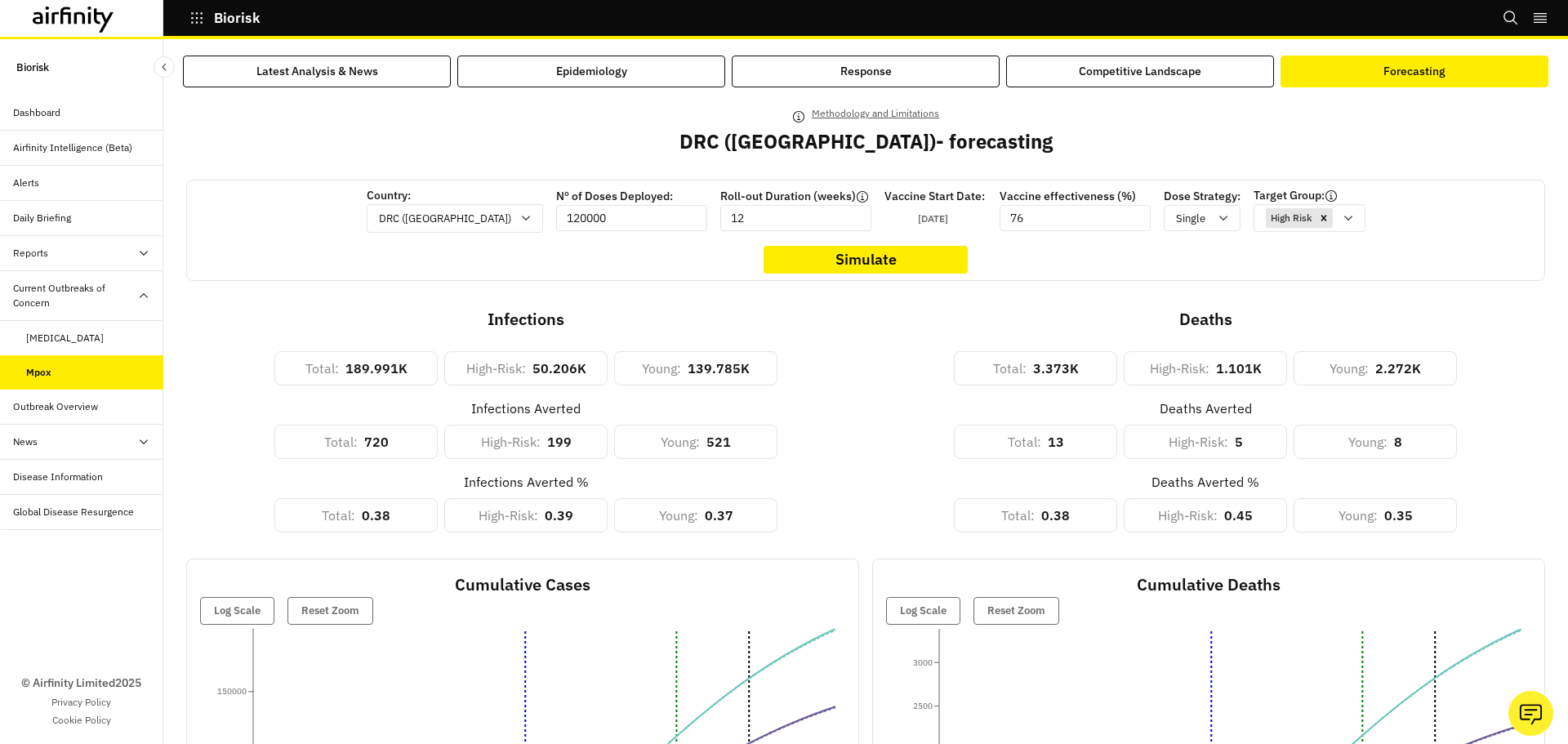
click at [604, 217] on input "120000" at bounding box center [632, 218] width 151 height 26
type input "12000000"
click at [878, 271] on button "Simulate" at bounding box center [866, 259] width 204 height 27
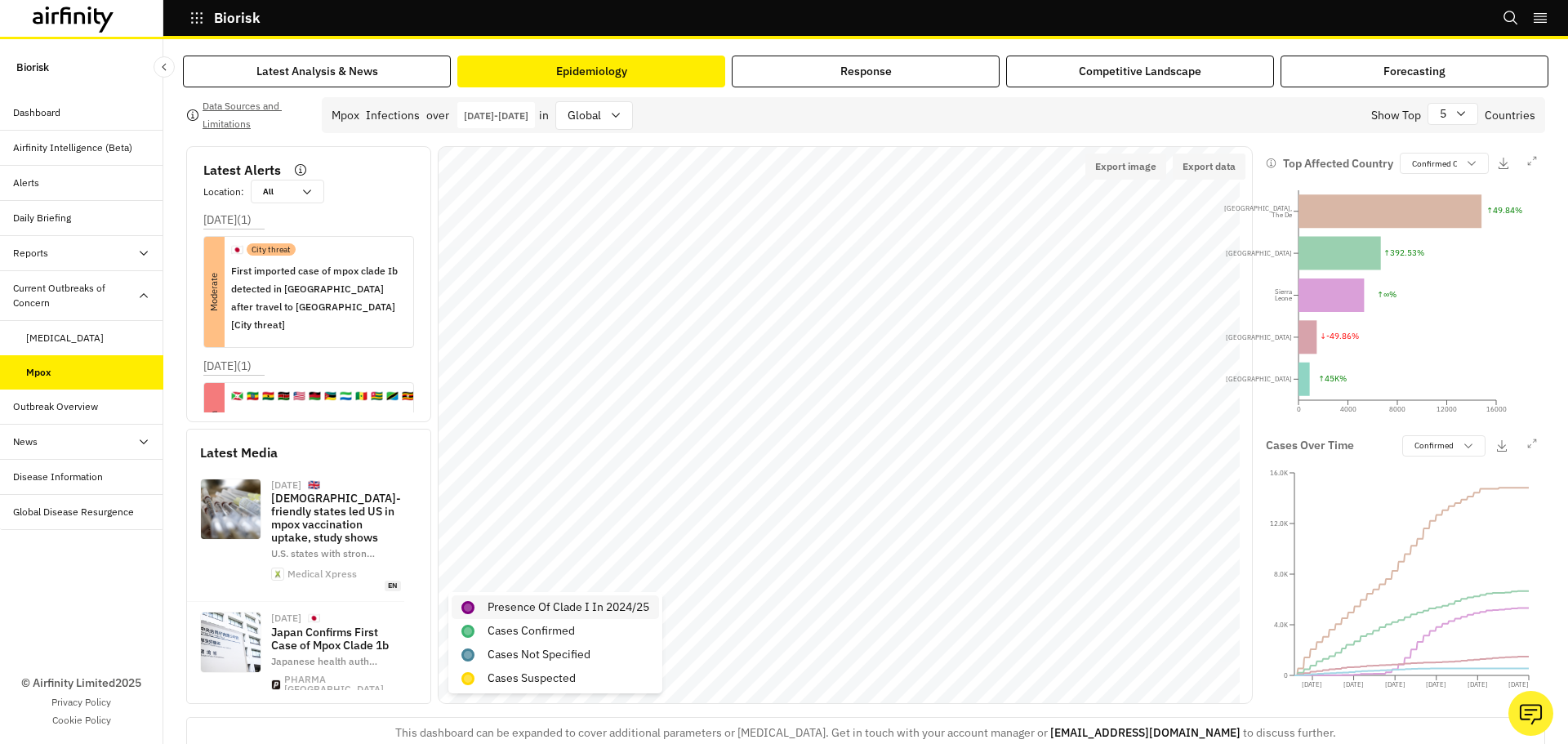
click at [556, 604] on p "Presence of Clade I in 2024/25" at bounding box center [567, 607] width 161 height 18
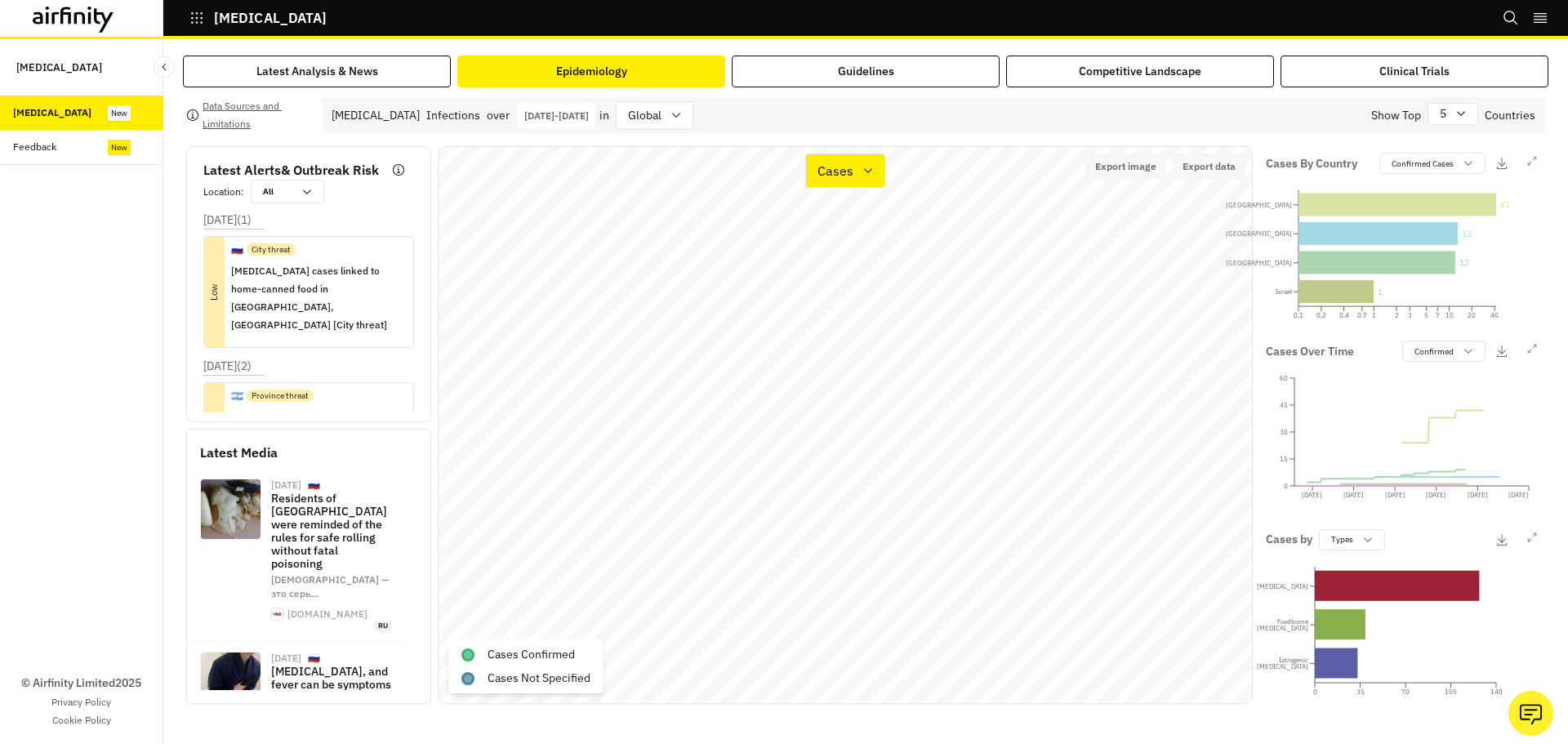
click at [201, 17] on icon "button" at bounding box center [197, 18] width 15 height 15
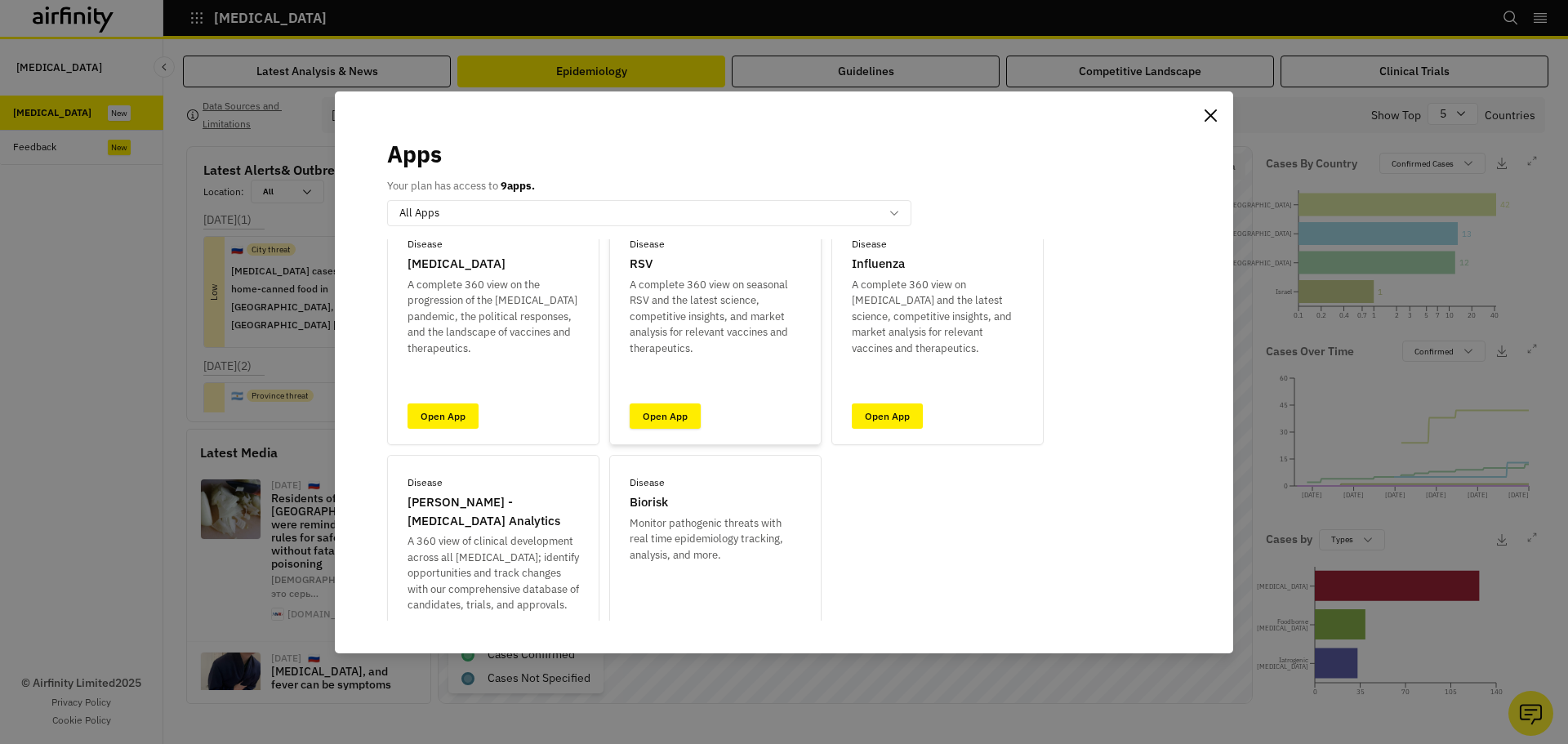
scroll to position [163, 0]
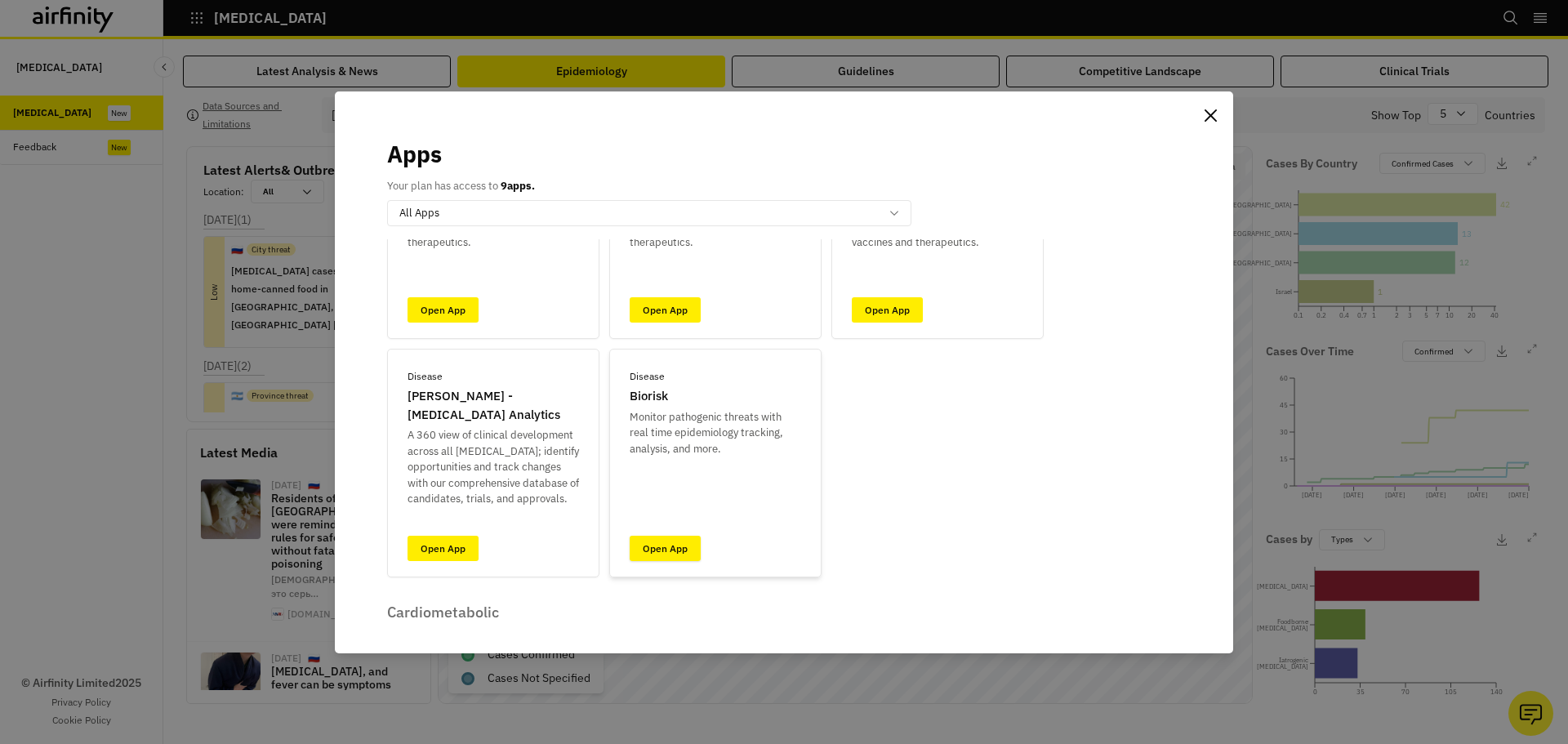
click at [674, 547] on link "Open App" at bounding box center [665, 548] width 71 height 25
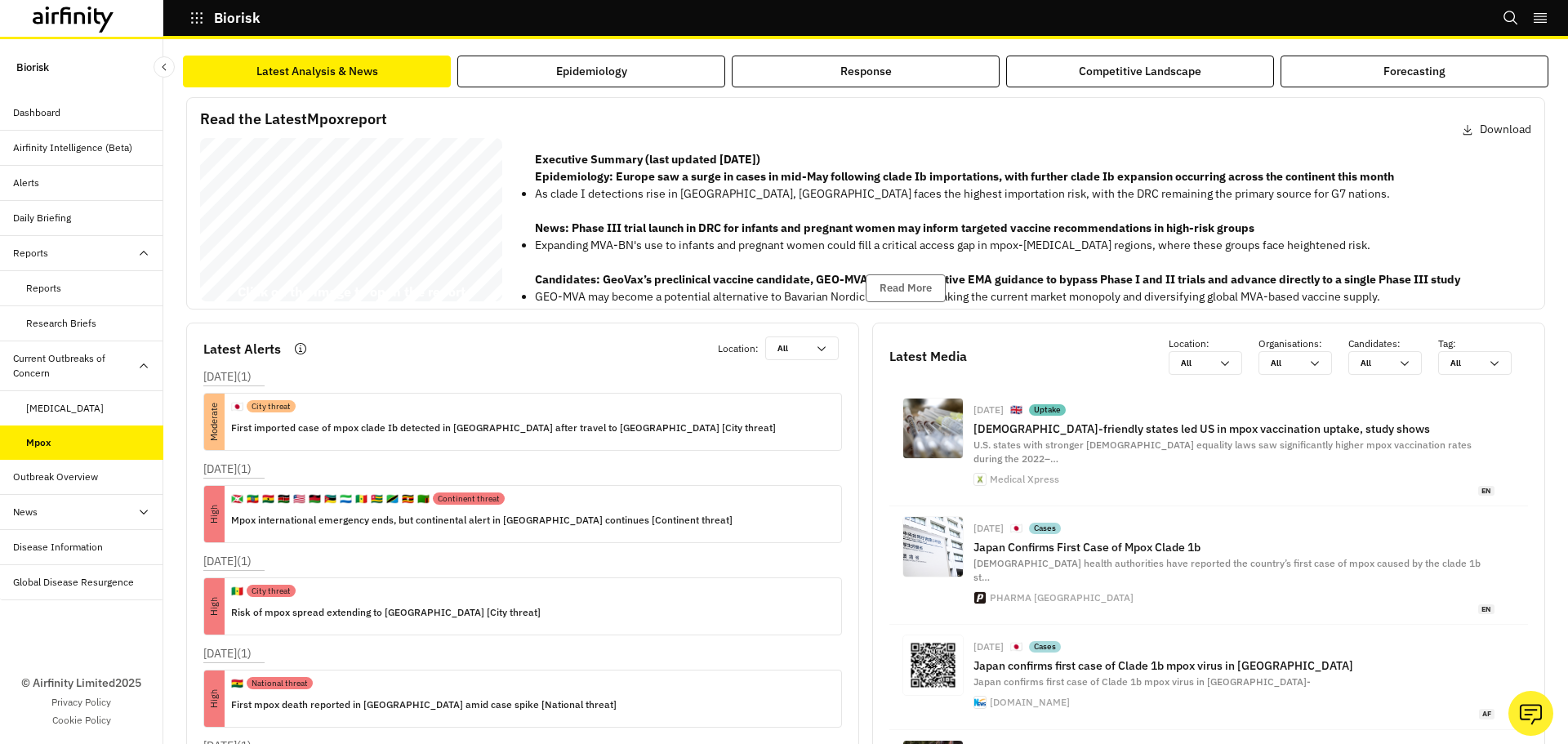
click at [200, 21] on icon "button" at bounding box center [197, 18] width 15 height 15
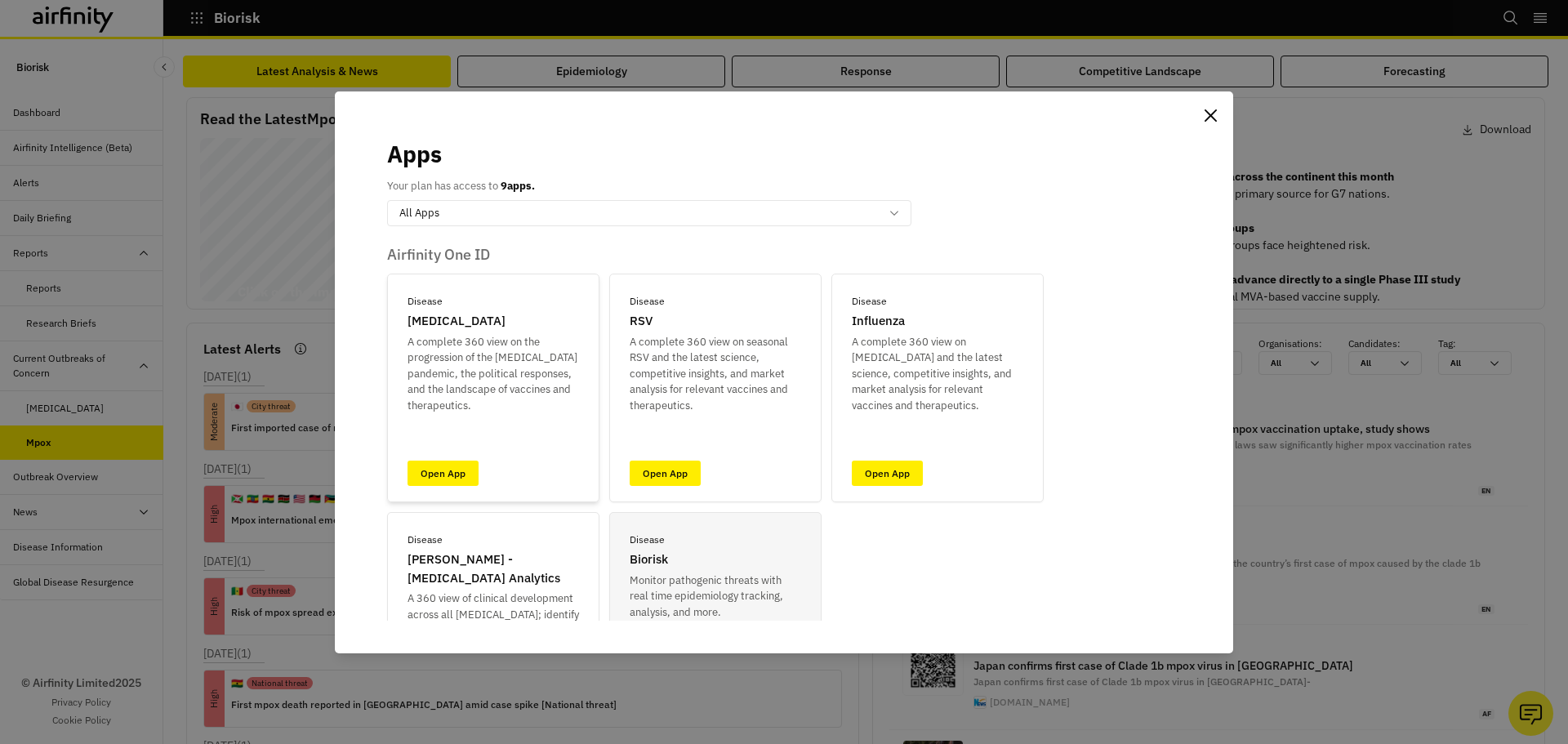
click at [454, 487] on div "Disease [MEDICAL_DATA] A complete 360 view on the progression of the [MEDICAL_D…" at bounding box center [493, 388] width 212 height 229
click at [454, 480] on link "Open App" at bounding box center [443, 473] width 71 height 25
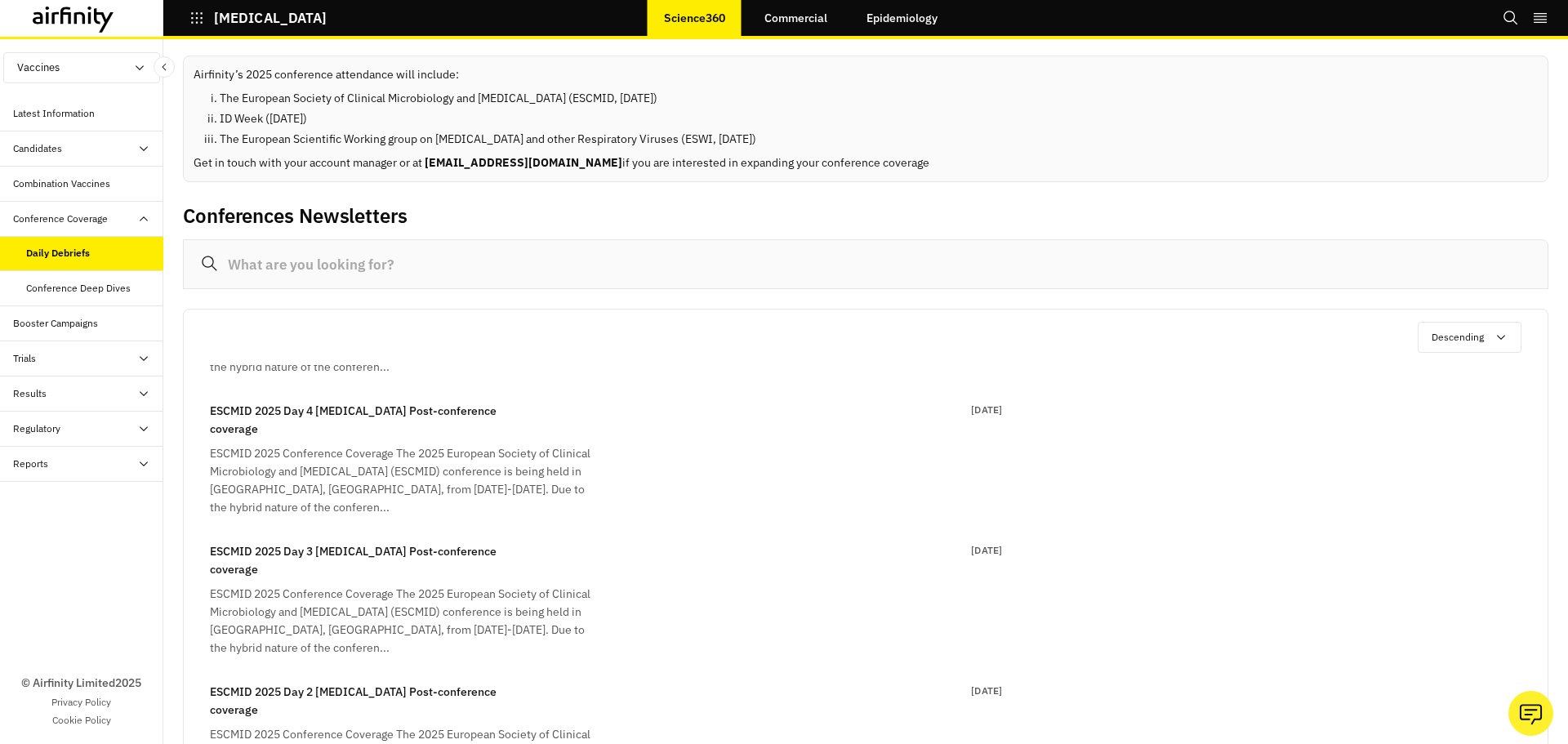
scroll to position [163, 0]
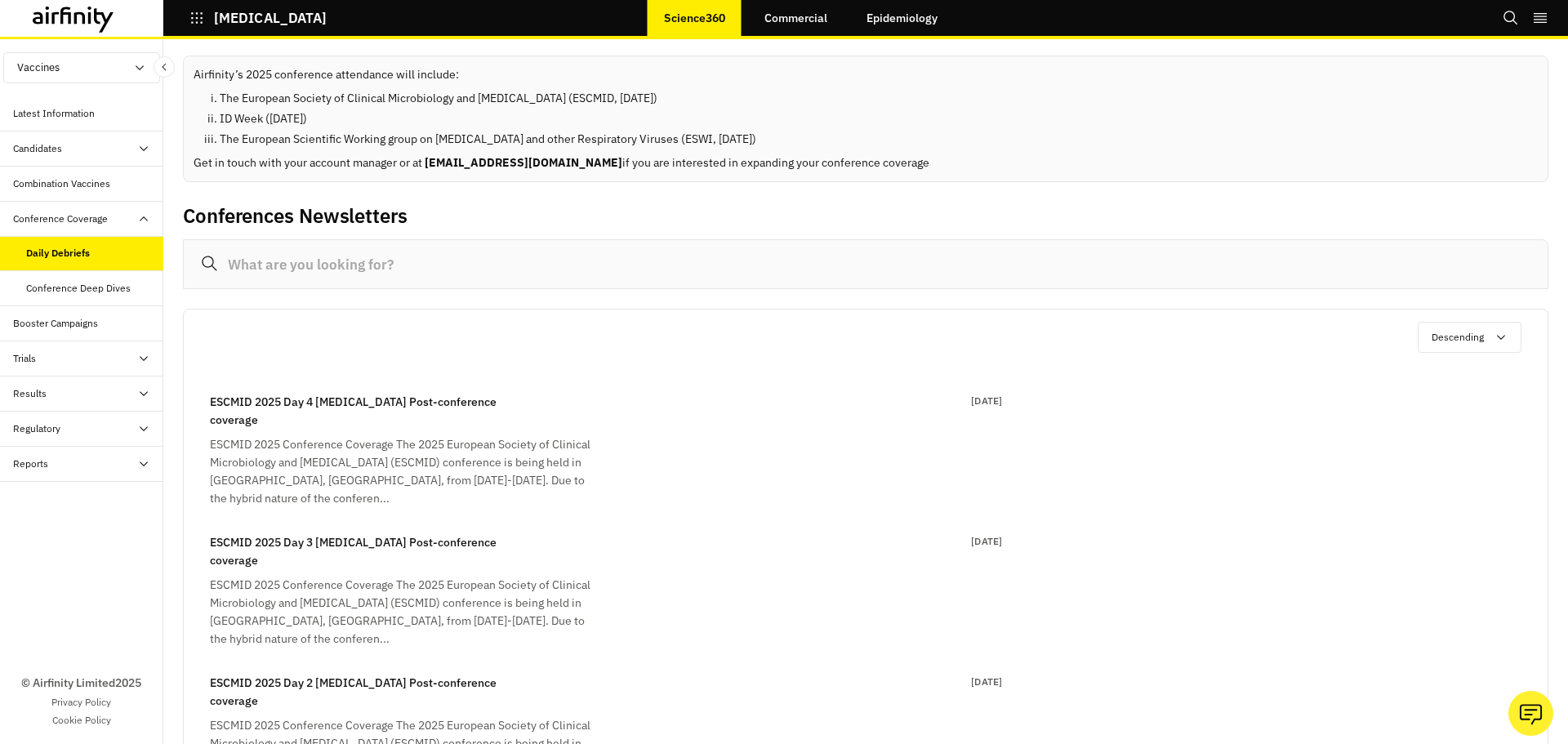
click at [434, 438] on div "ESCMID 2025 Conference Coverage The 2025 European Society of Clinical Microbiol…" at bounding box center [406, 470] width 392 height 71
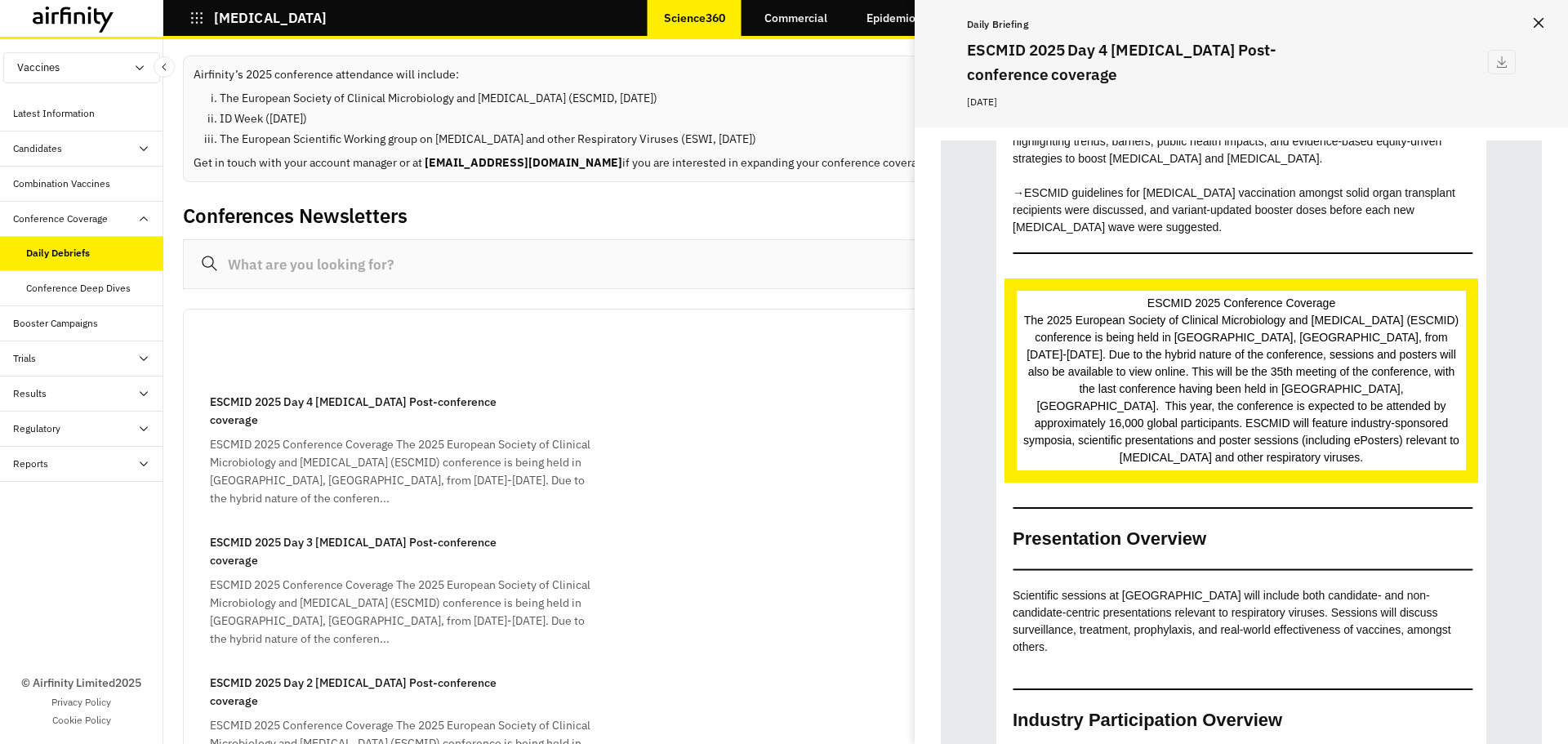
scroll to position [408, 0]
click at [1533, 23] on button "Close" at bounding box center [1539, 22] width 26 height 26
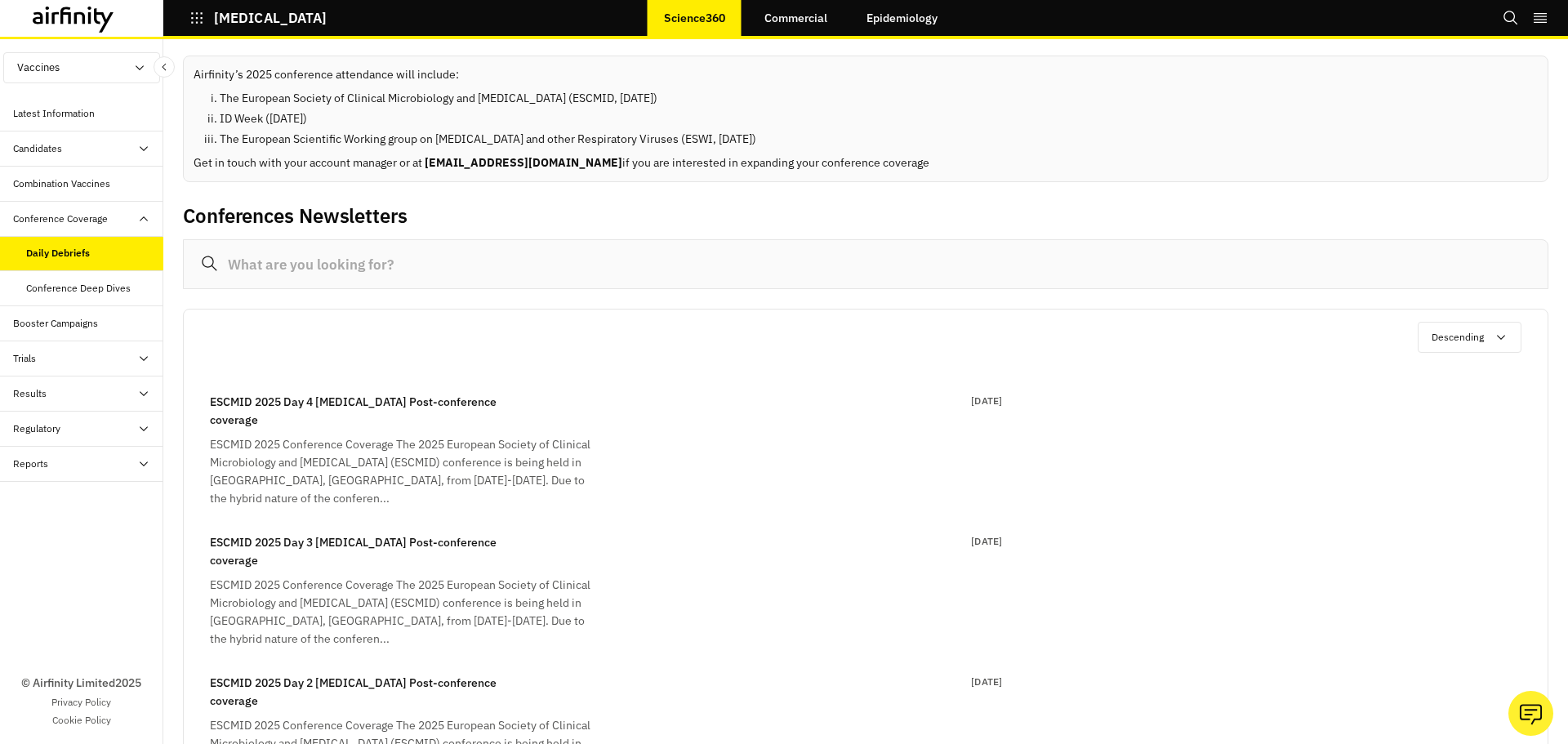
click at [485, 142] on li "The European Scientific Working group on [MEDICAL_DATA] and other Respiratory V…" at bounding box center [879, 140] width 1319 height 18
click at [197, 8] on button "[MEDICAL_DATA]" at bounding box center [258, 18] width 137 height 27
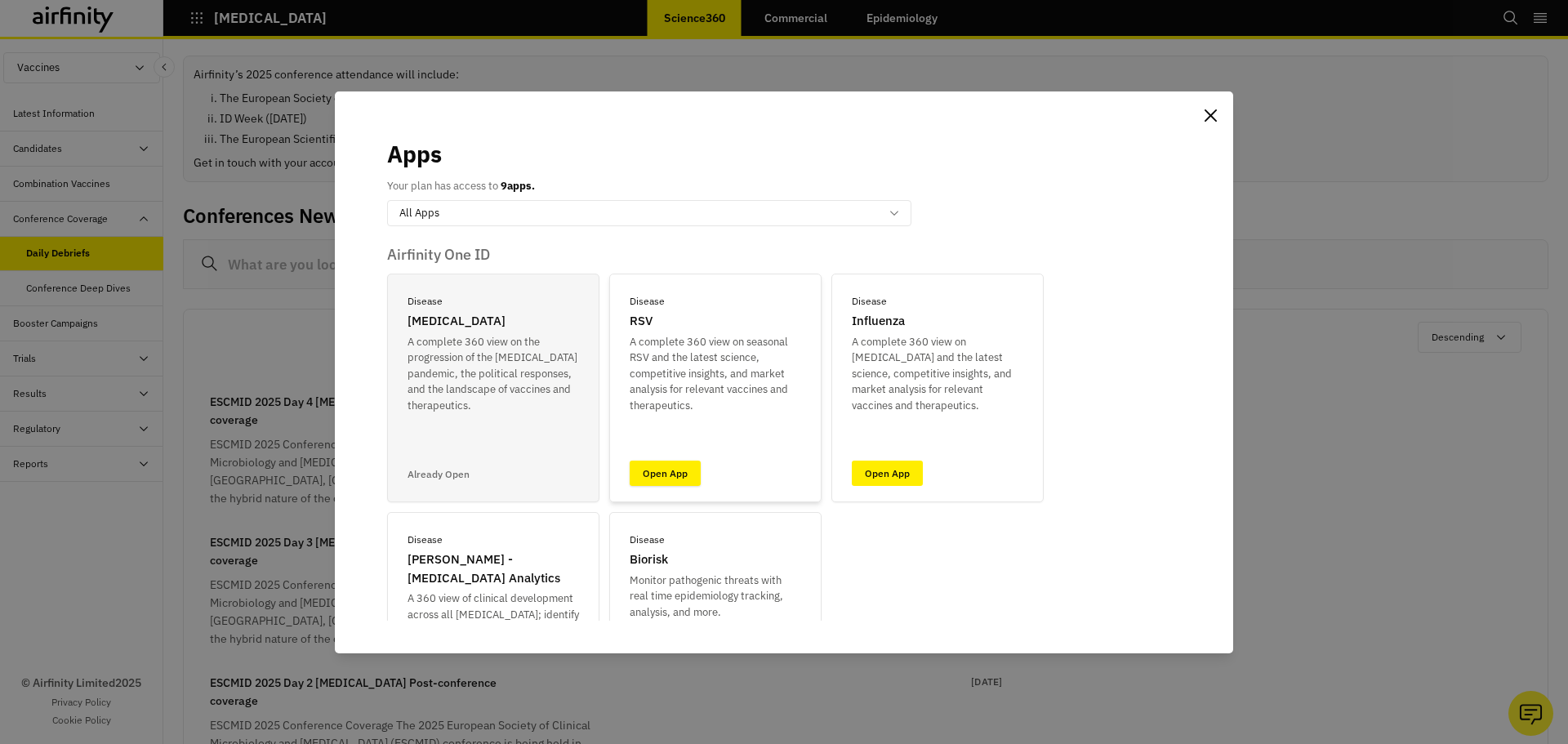
click at [652, 484] on link "Open App" at bounding box center [665, 473] width 71 height 25
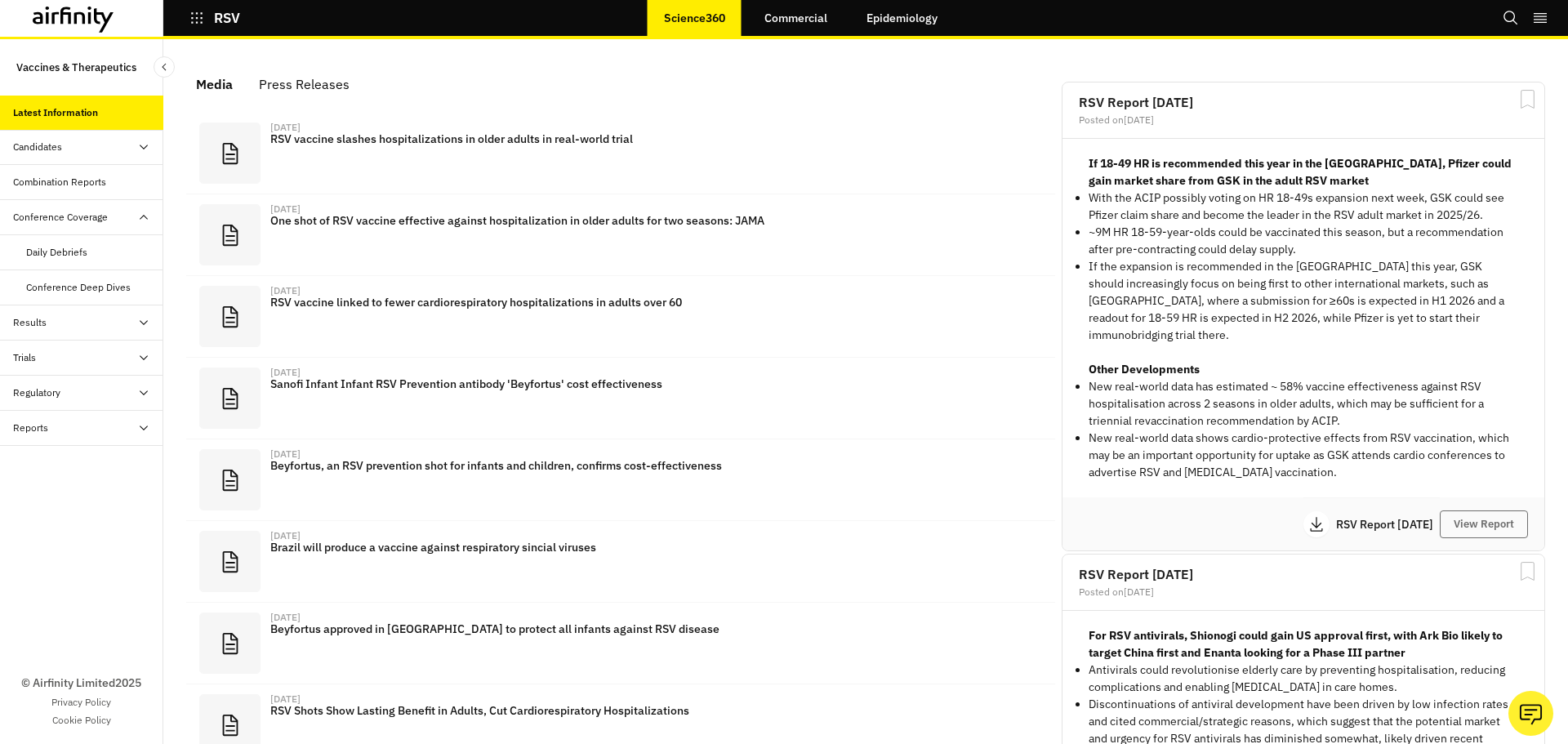
scroll to position [989, 477]
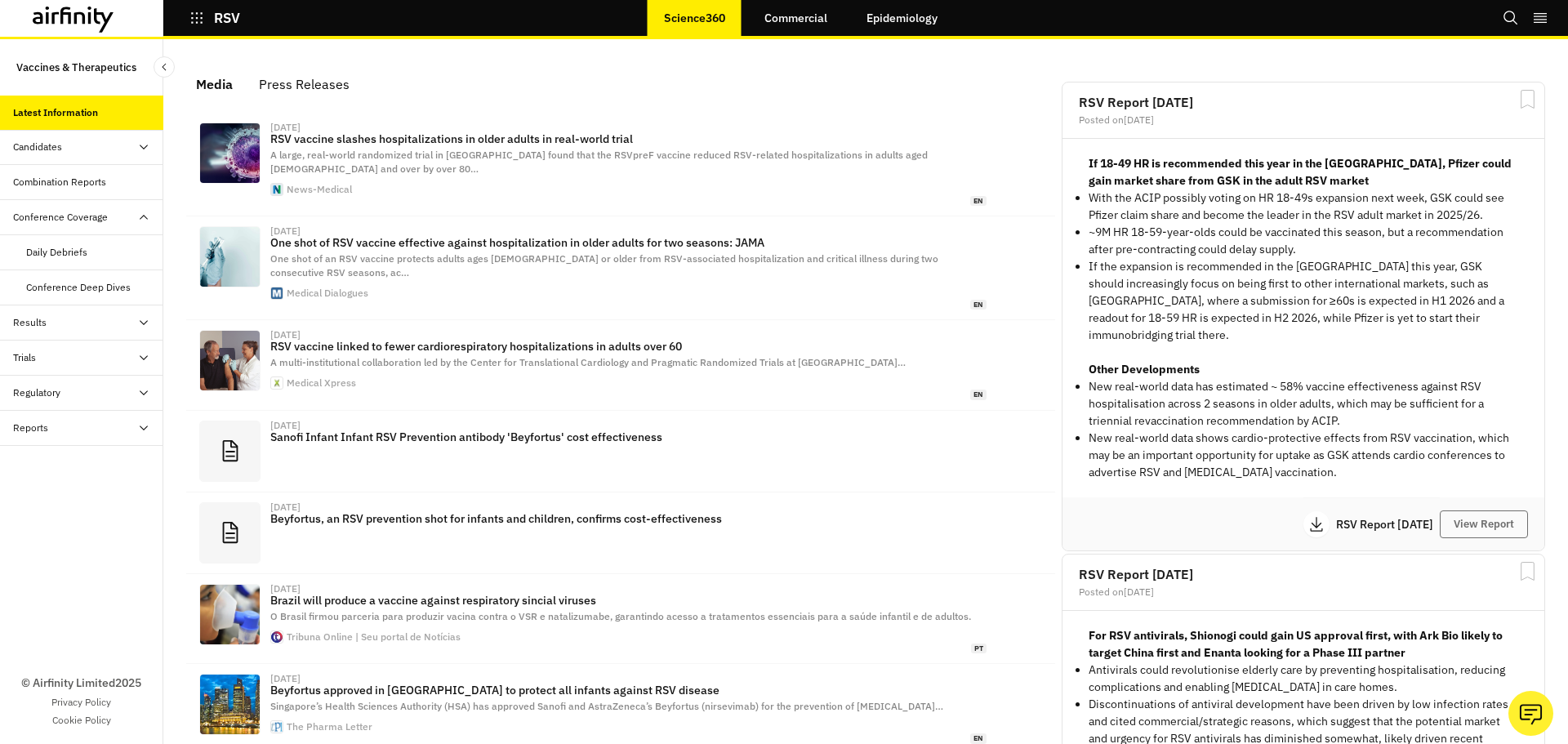
click at [87, 258] on div "Daily Debriefs" at bounding box center [95, 251] width 137 height 15
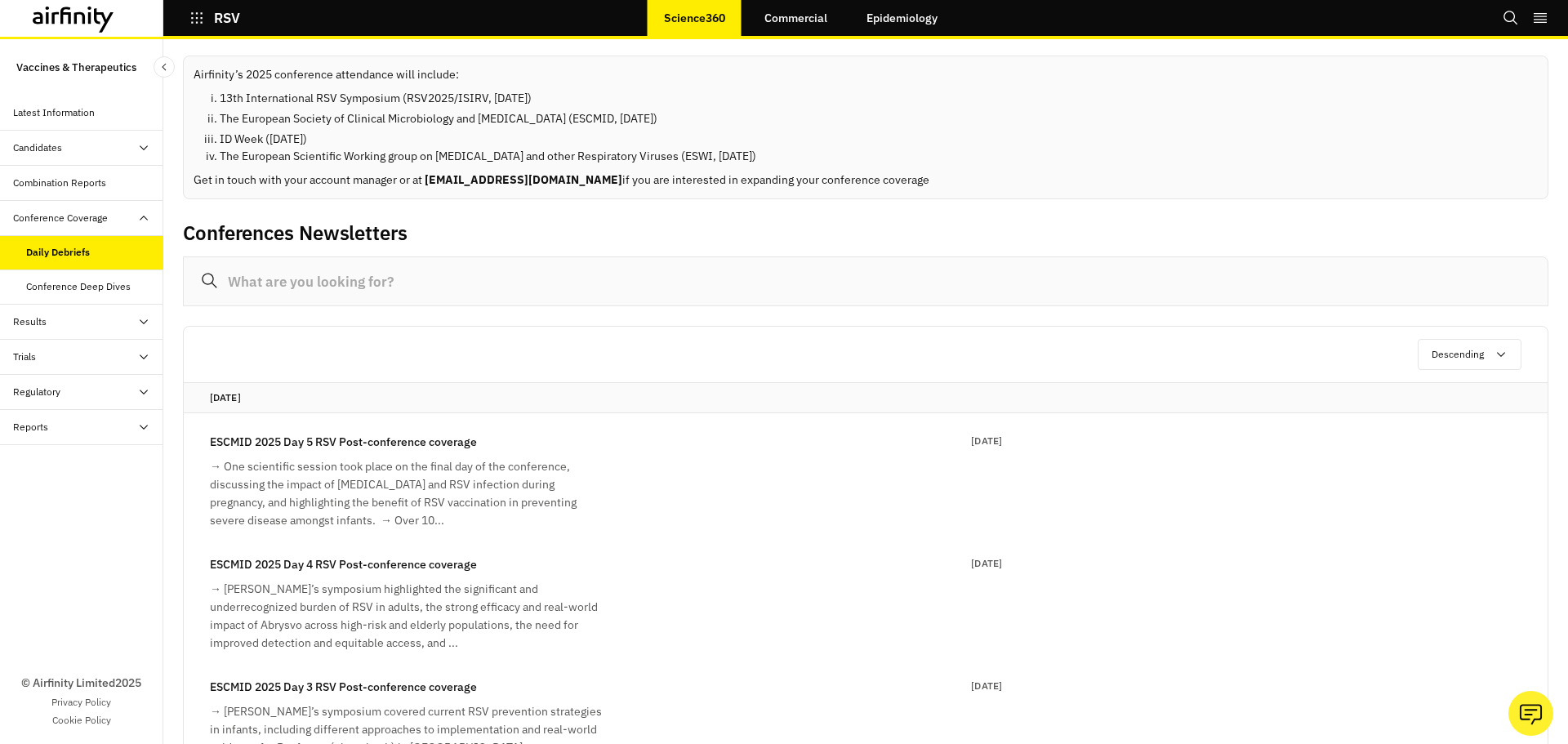
click at [304, 127] on ul "13th International RSV Symposium (RSV2025/ISIRV, 12 March 2025) The European So…" at bounding box center [879, 127] width 1319 height 75
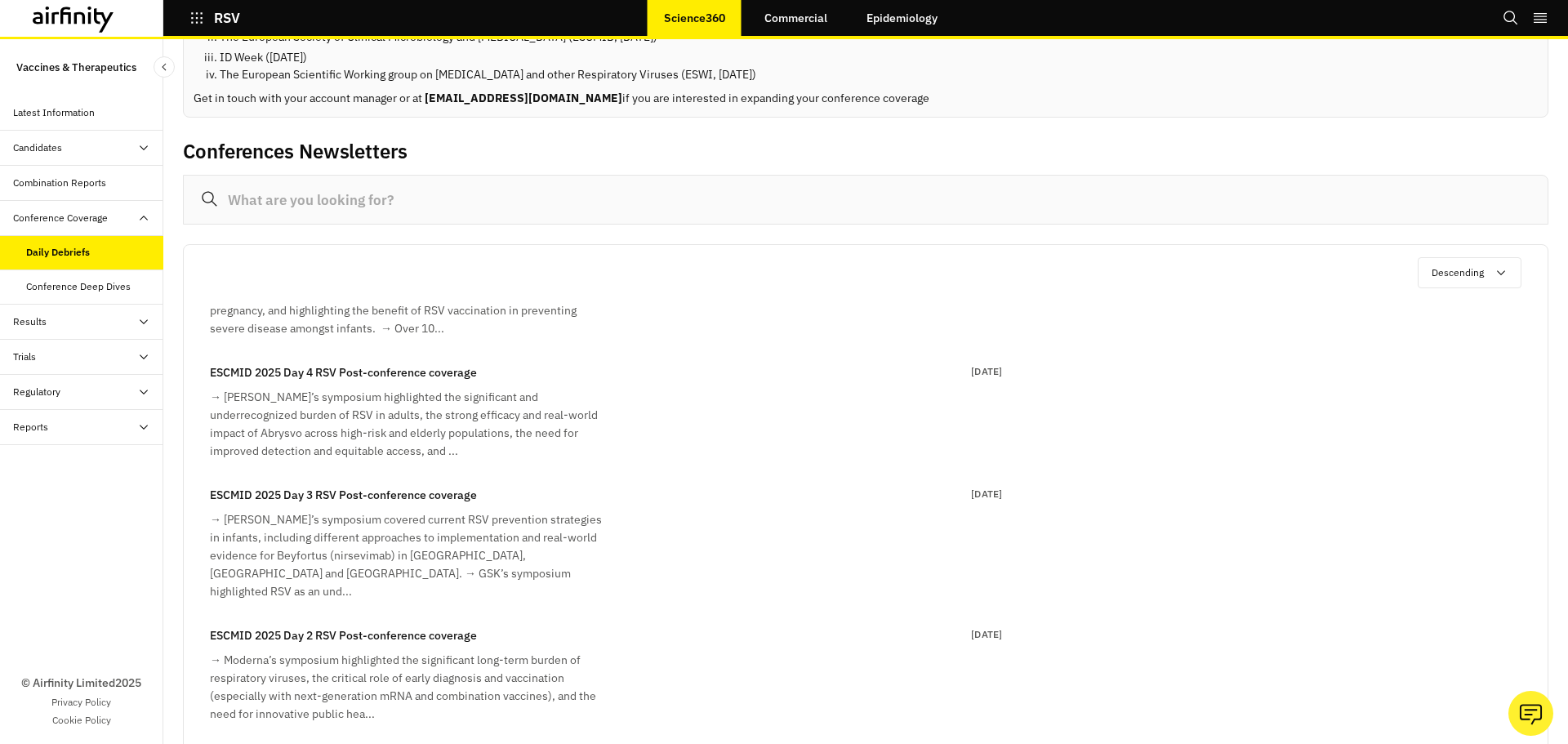
scroll to position [81, 0]
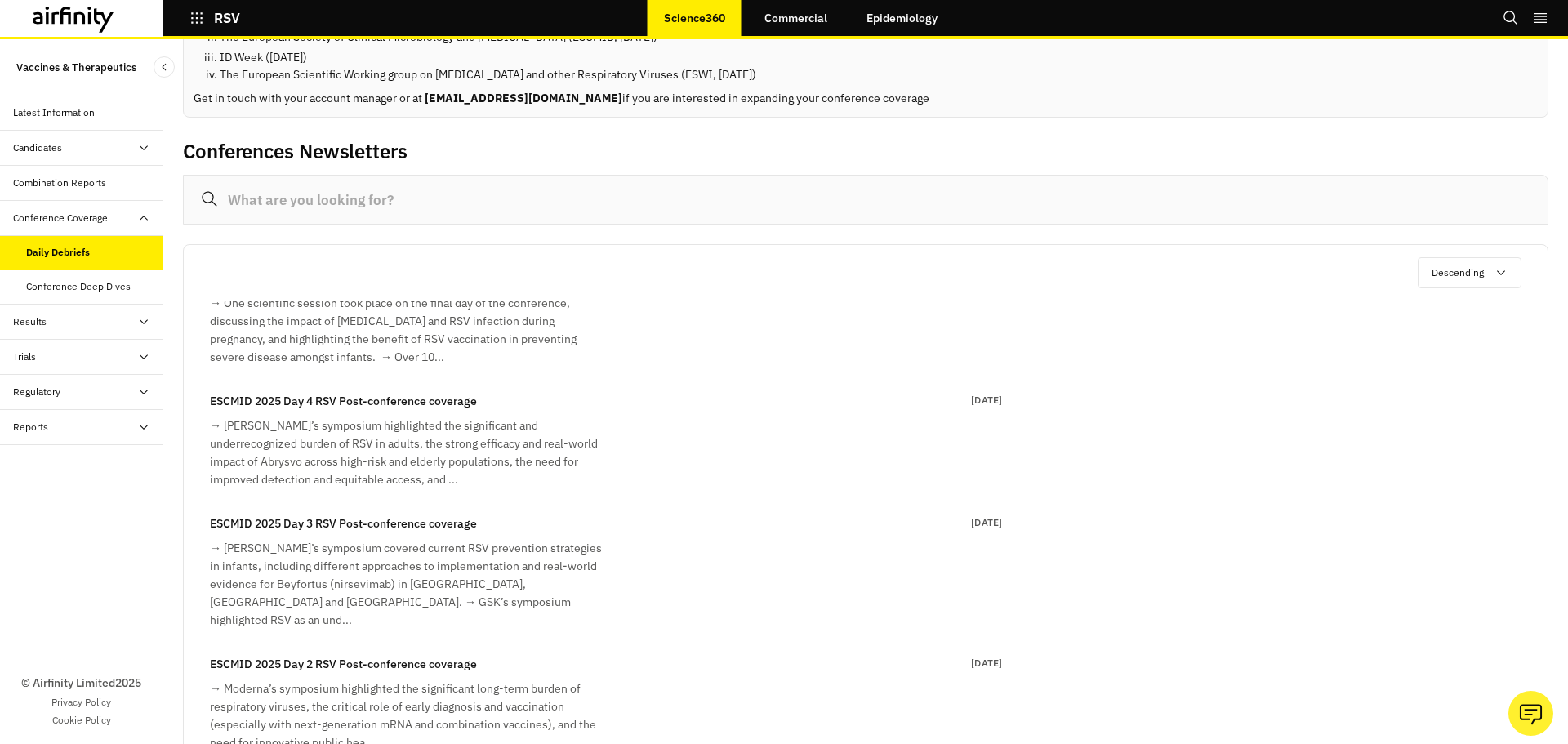
click at [381, 543] on div "→ Sanofi’s symposium covered current RSV prevention strategies in infants, incl…" at bounding box center [406, 584] width 392 height 90
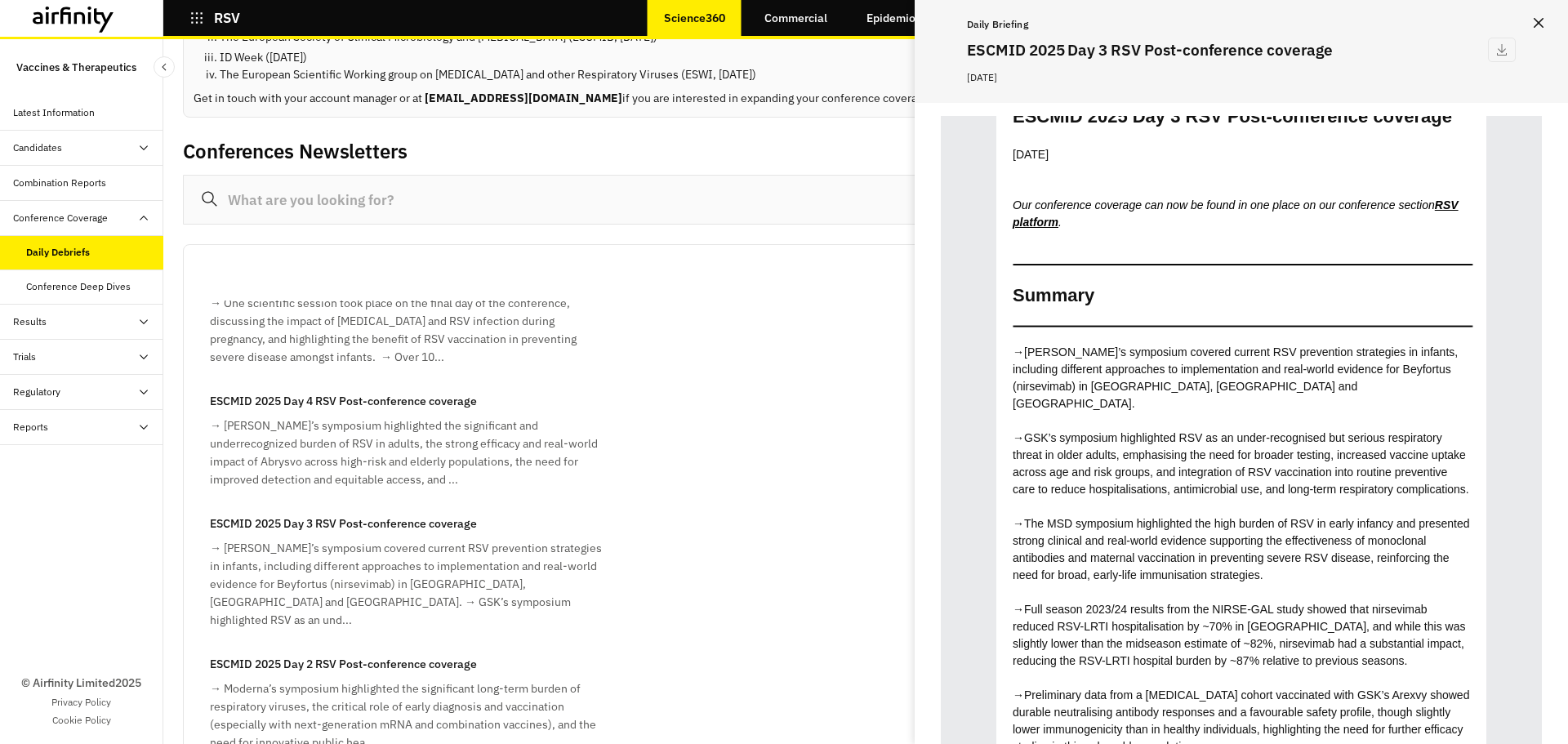
scroll to position [163, 0]
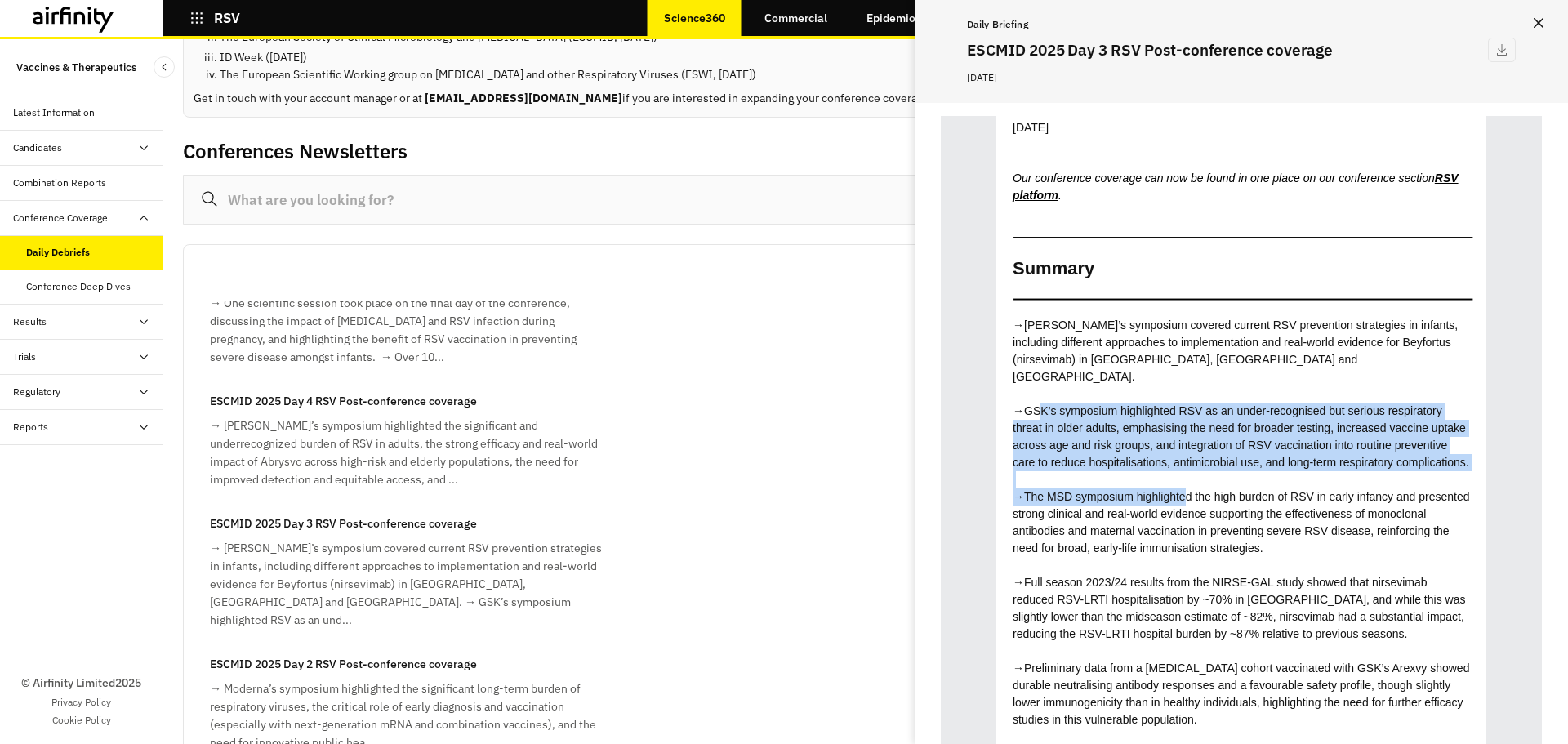
drag, startPoint x: 1036, startPoint y: 393, endPoint x: 1131, endPoint y: 472, distance: 123.6
click at [1154, 444] on span "GSK’s symposium highlighted RSV as an under-recognised but serious respiratory …" at bounding box center [1240, 436] width 457 height 65
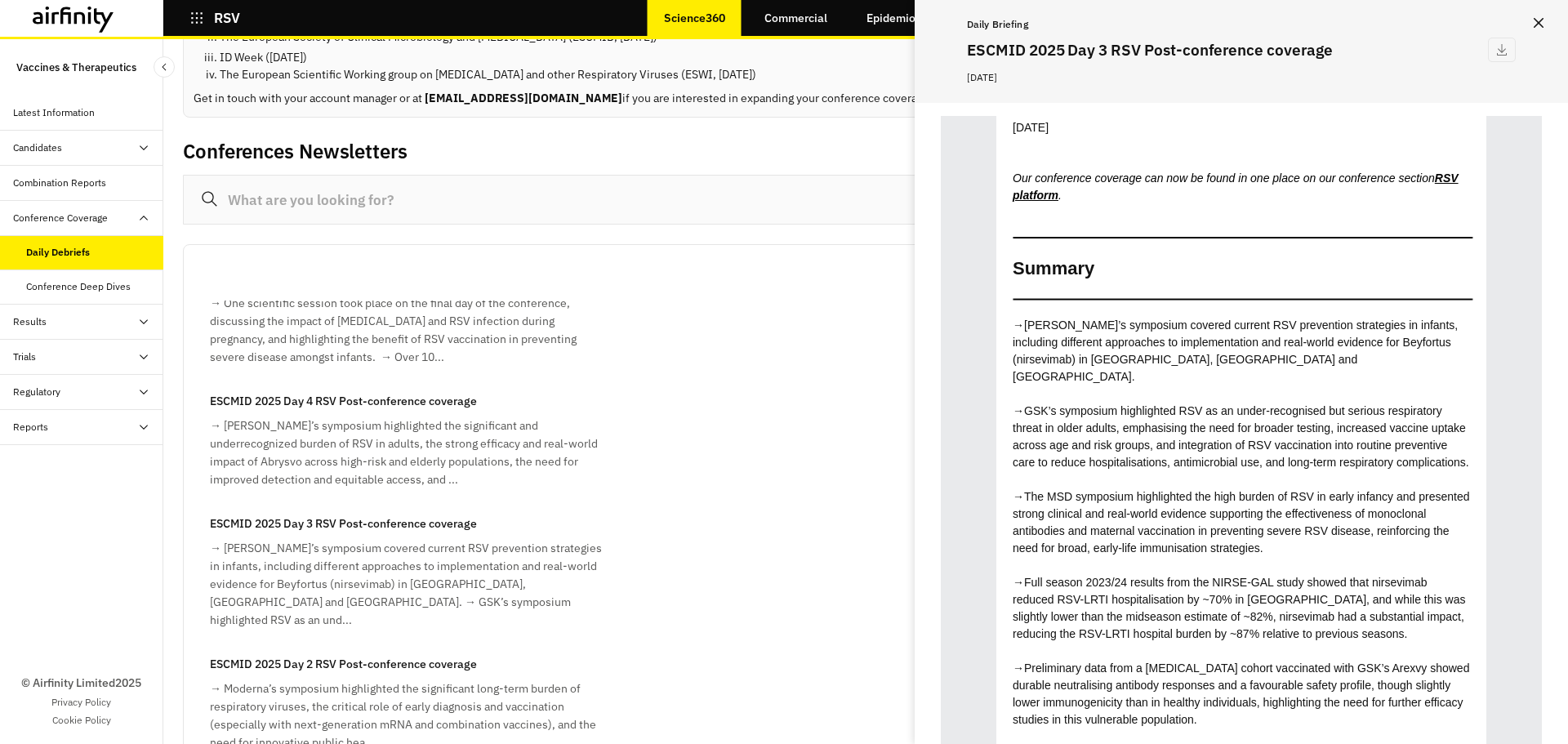
click at [1130, 499] on span "The MSD symposium highlighted the high burden of RSV in early infancy and prese…" at bounding box center [1241, 522] width 458 height 65
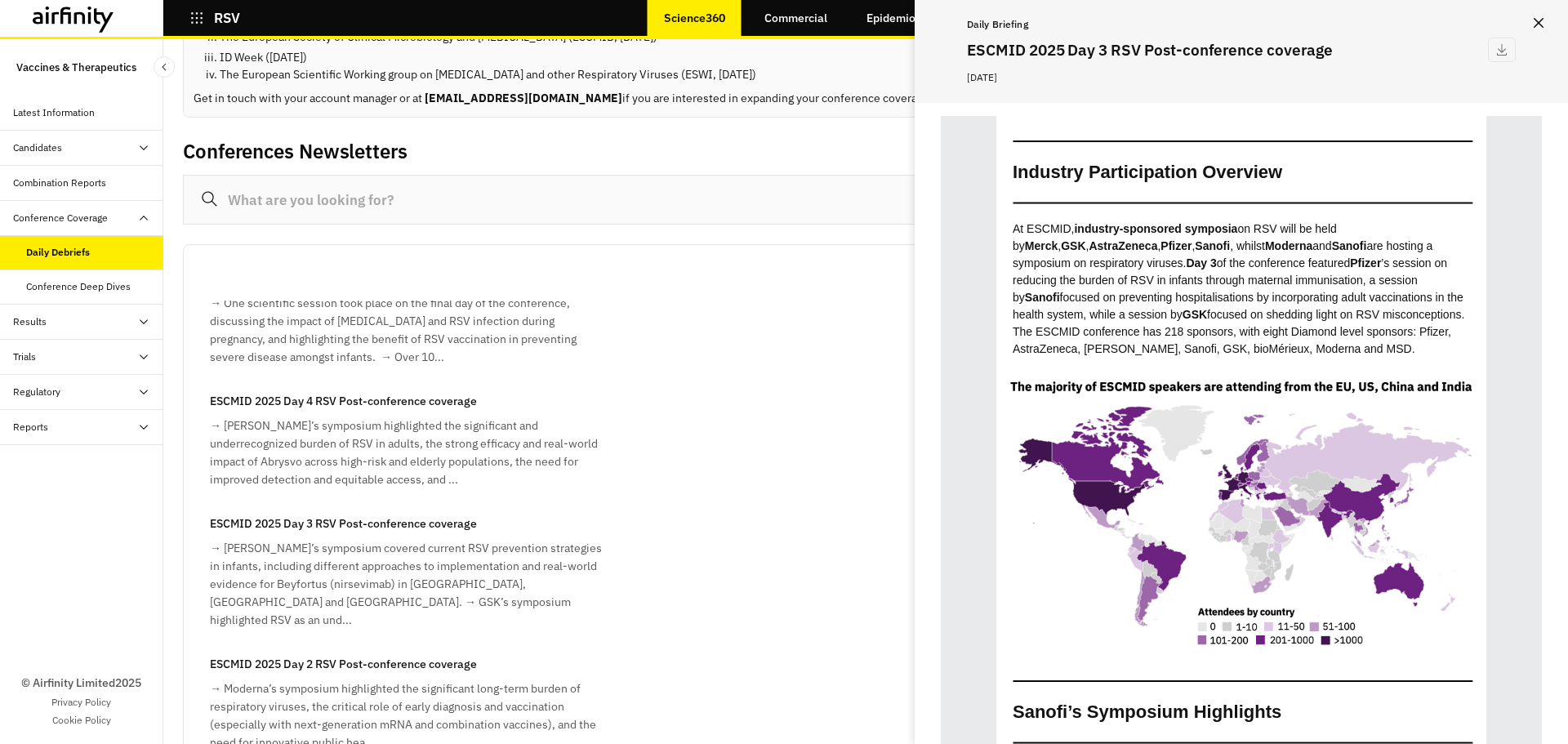
scroll to position [1633, 0]
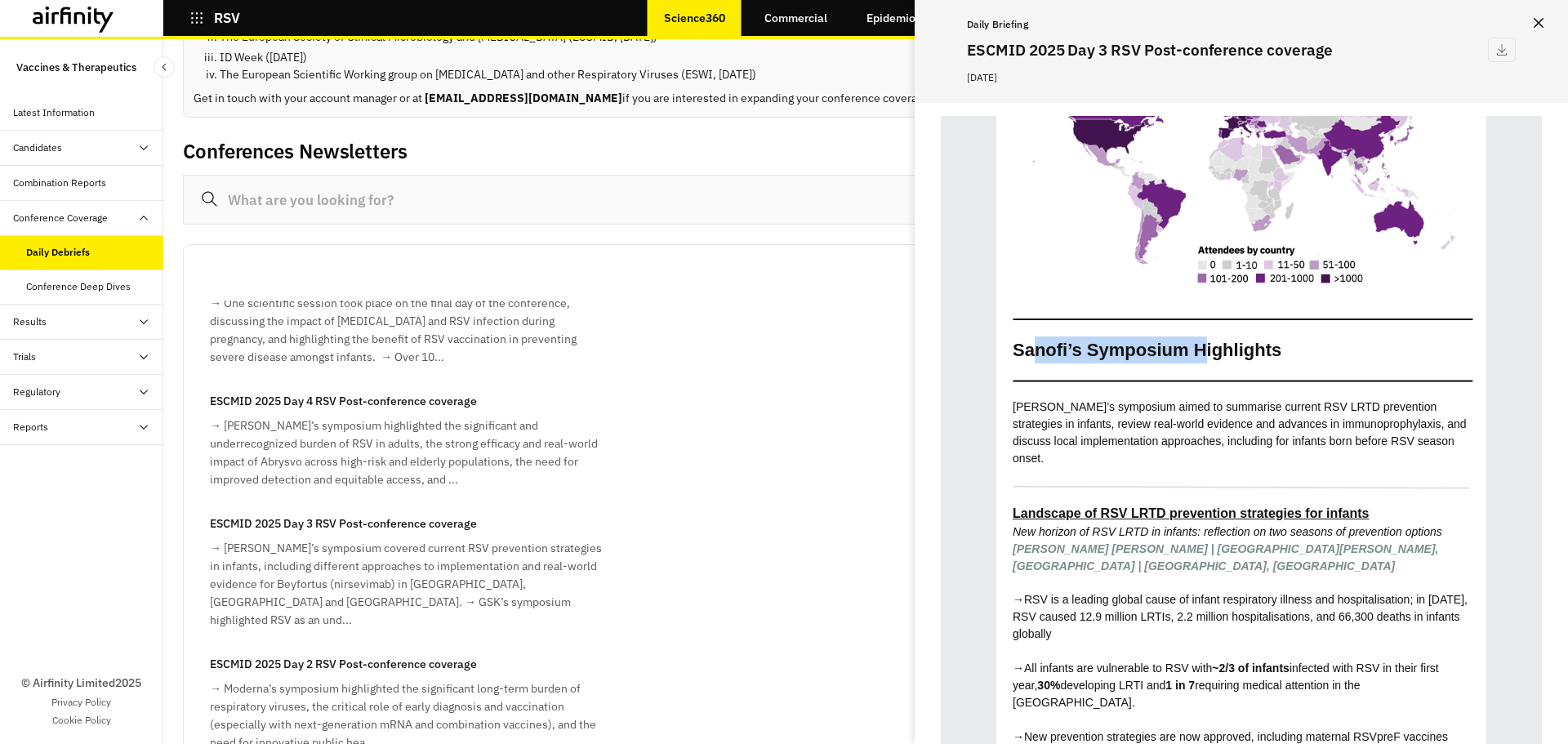
drag, startPoint x: 1061, startPoint y: 323, endPoint x: 1200, endPoint y: 326, distance: 139.0
click at [1200, 339] on b "Sanofi’s Symposium Highlights" at bounding box center [1146, 349] width 269 height 21
click at [1141, 328] on td "Sanofi’s Symposium Highlights" at bounding box center [1241, 350] width 473 height 43
drag, startPoint x: 1062, startPoint y: 322, endPoint x: 1358, endPoint y: 321, distance: 296.0
click at [1353, 328] on td "Sanofi’s Symposium Highlights" at bounding box center [1241, 350] width 473 height 43
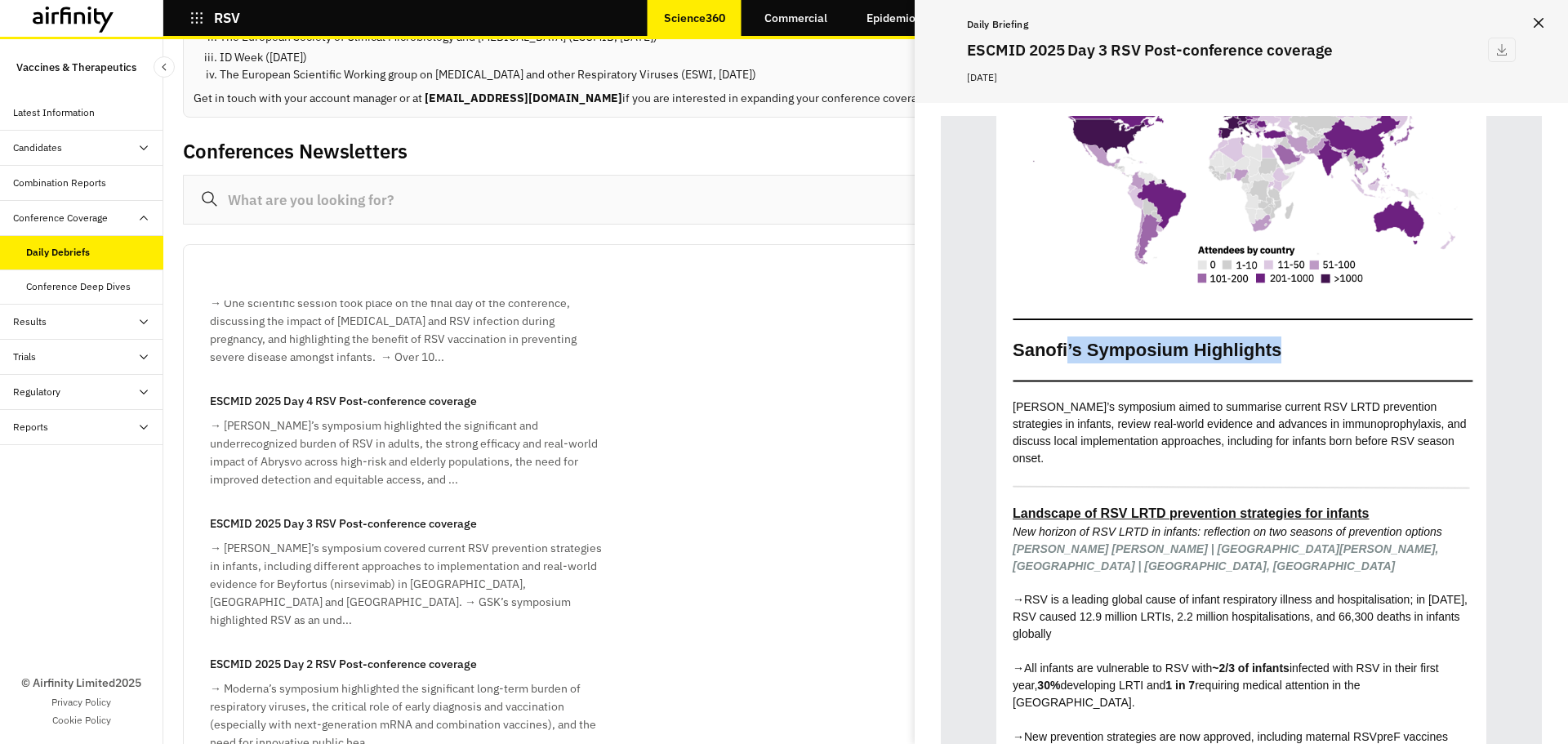
click at [1359, 328] on td "Sanofi’s Symposium Highlights" at bounding box center [1241, 350] width 473 height 43
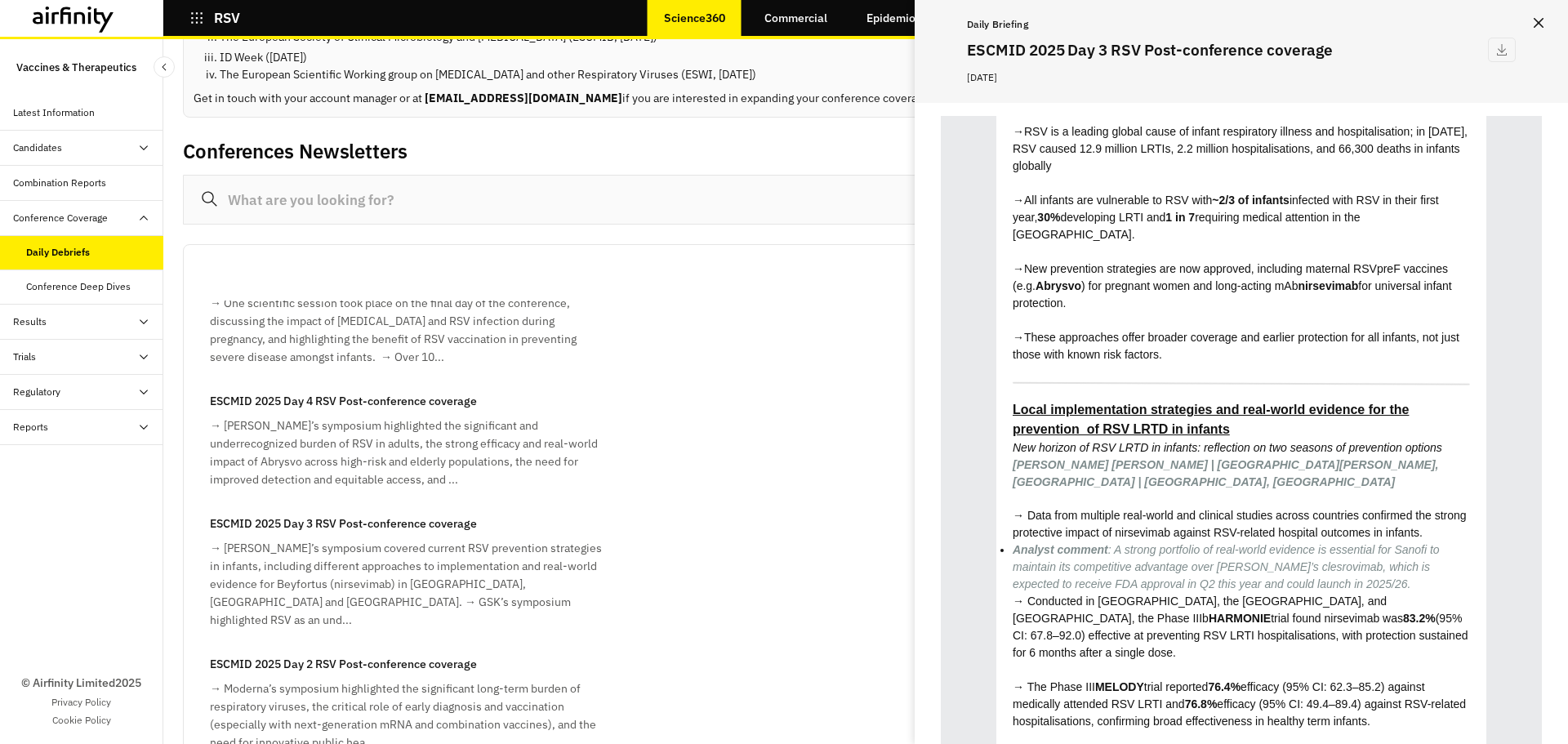
scroll to position [2123, 0]
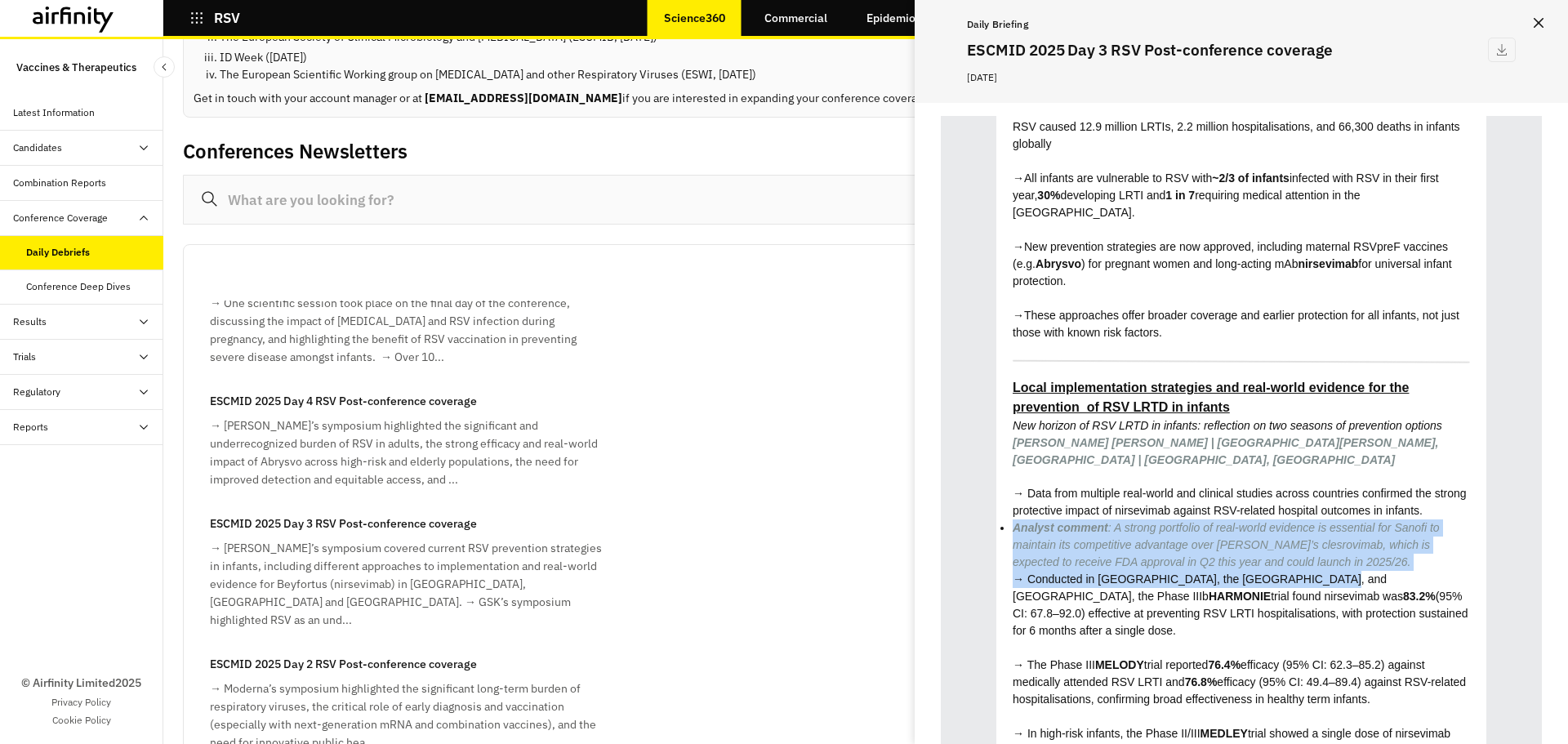
drag, startPoint x: 1005, startPoint y: 461, endPoint x: 1308, endPoint y: 503, distance: 305.9
click at [1317, 519] on li "Analyst comment : A strong portfolio of real-world evidence is essential for Sa…" at bounding box center [1241, 545] width 458 height 52
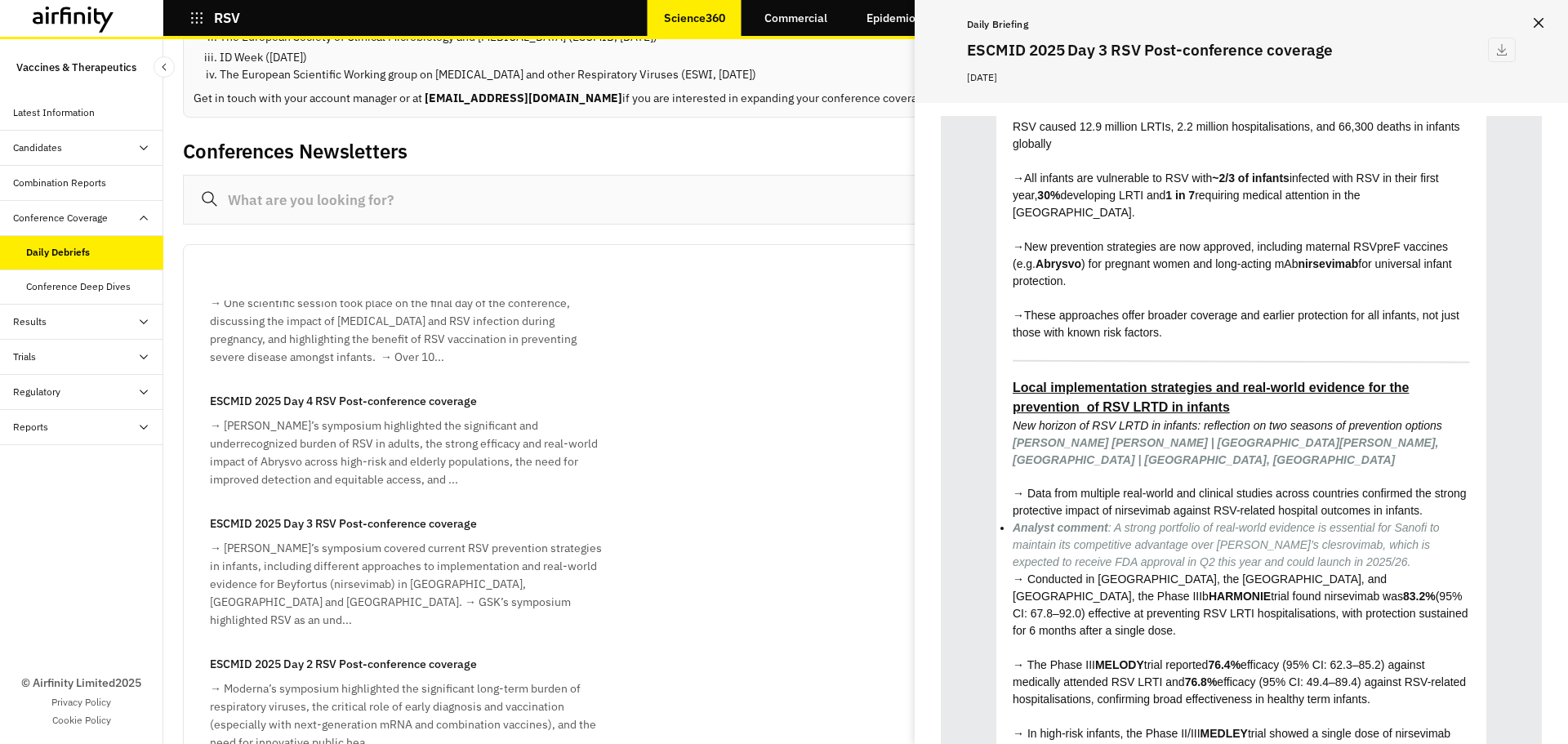
scroll to position [0, 0]
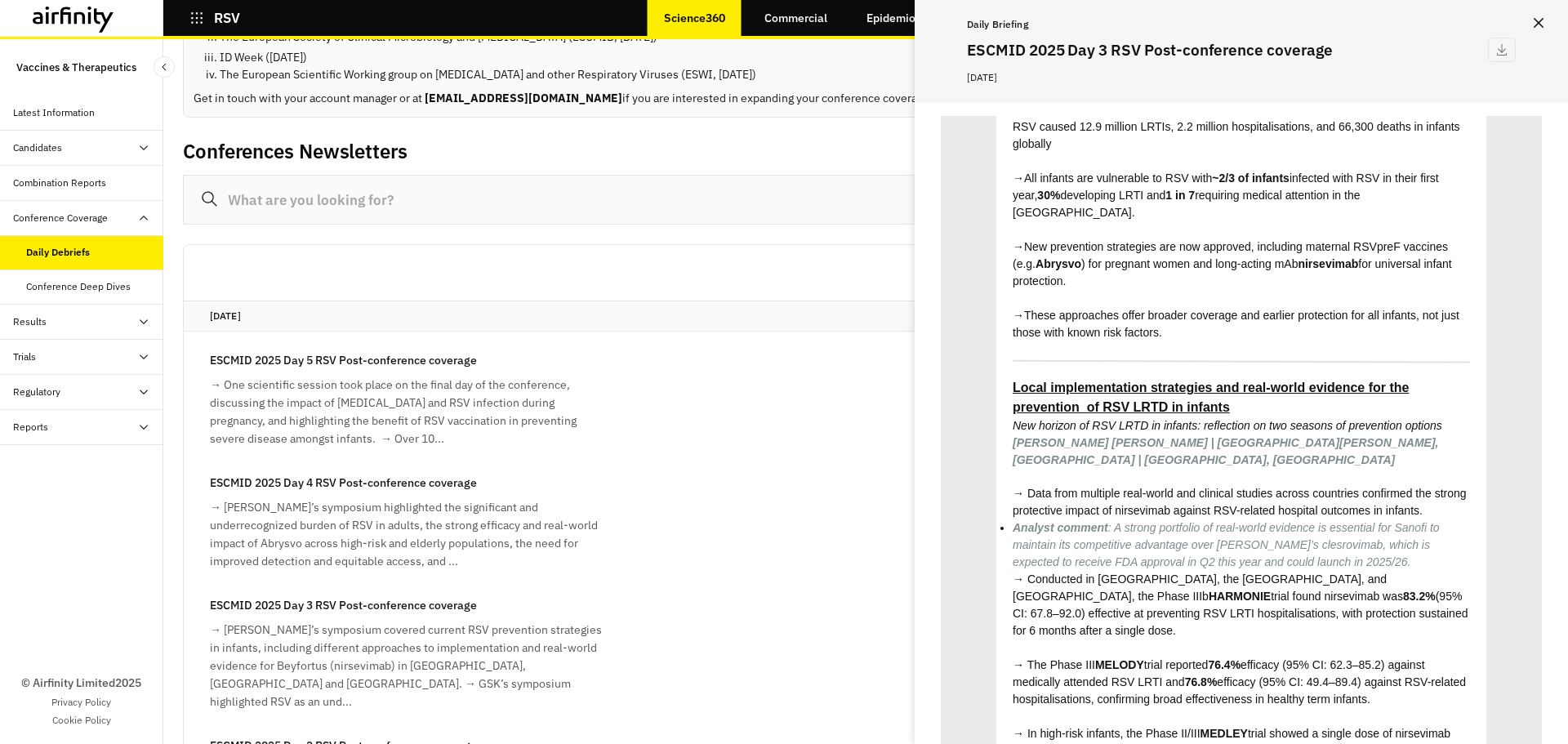
click at [1537, 16] on button "Close" at bounding box center [1539, 22] width 26 height 26
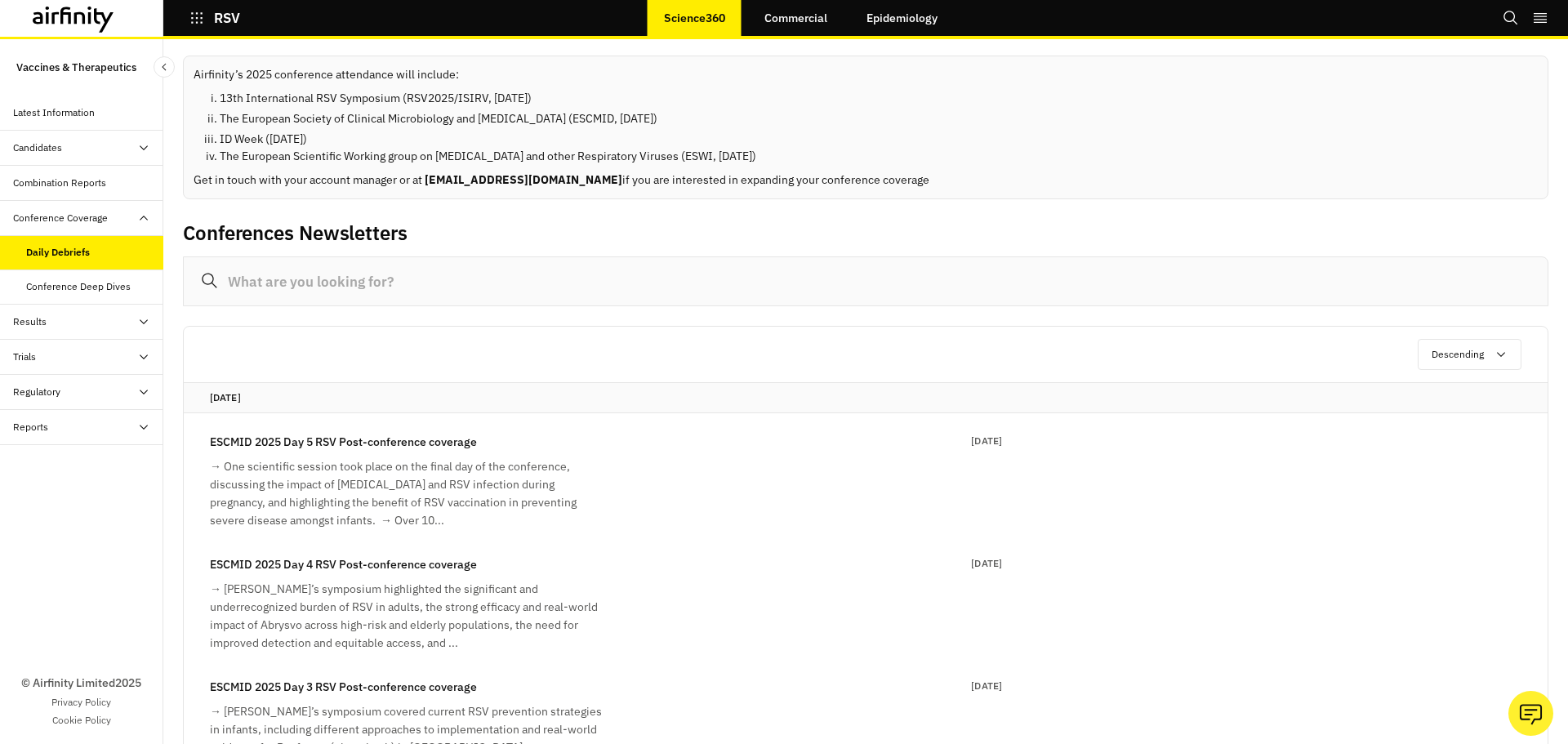
scroll to position [81, 0]
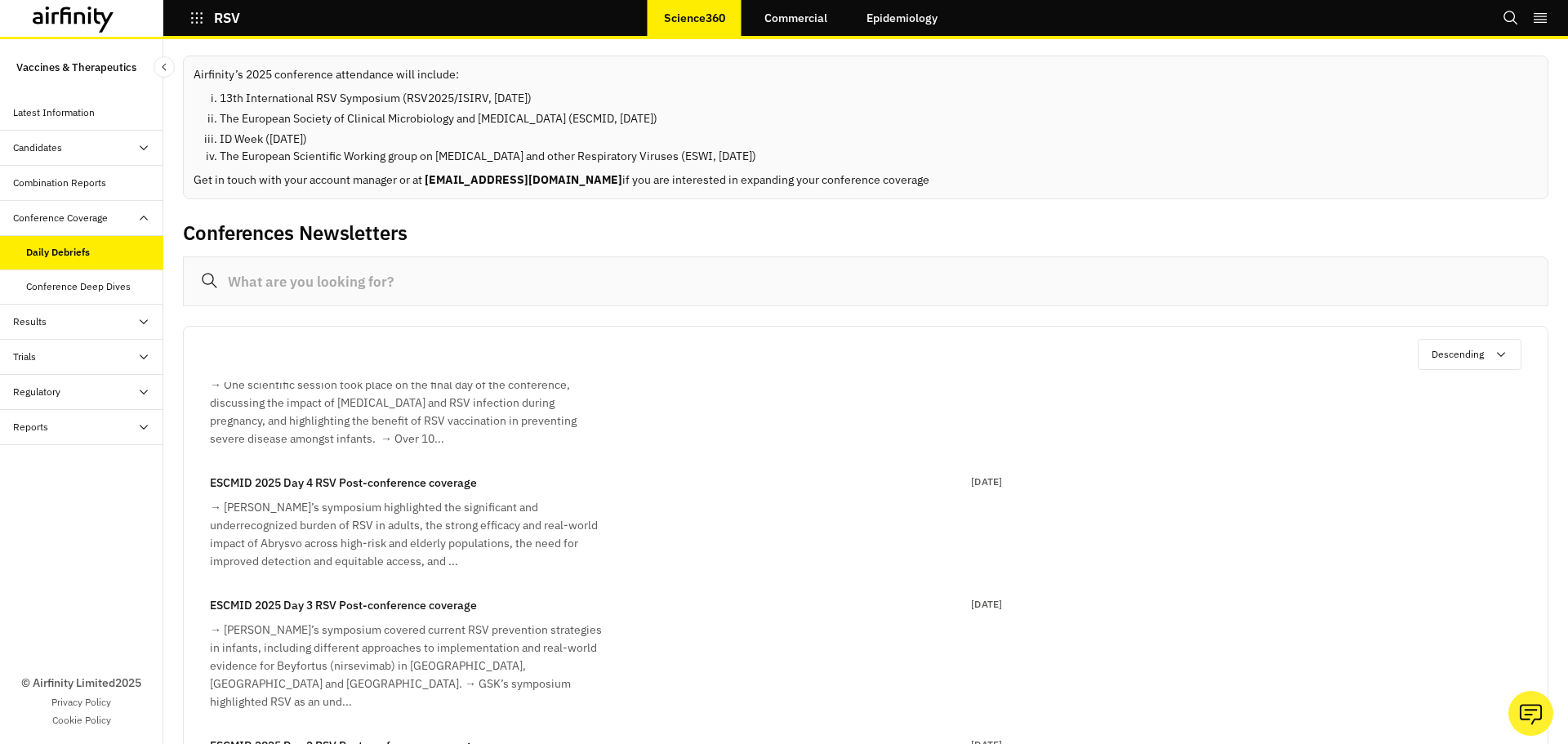
click at [393, 650] on div "→ Sanofi’s symposium covered current RSV prevention strategies in infants, incl…" at bounding box center [406, 666] width 392 height 90
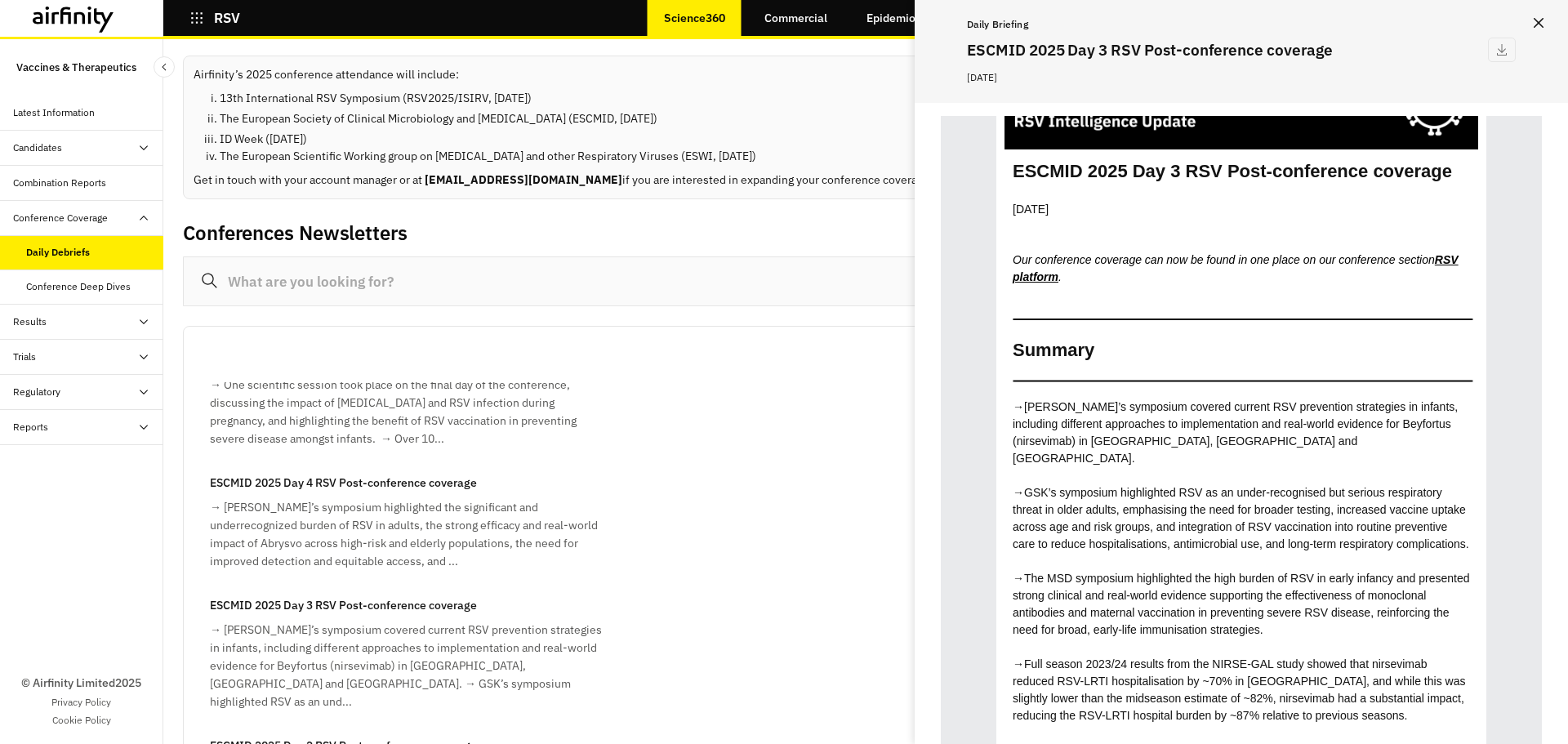
drag, startPoint x: 1542, startPoint y: 17, endPoint x: 1532, endPoint y: 22, distance: 11.2
click at [1542, 17] on button "Close" at bounding box center [1539, 22] width 26 height 26
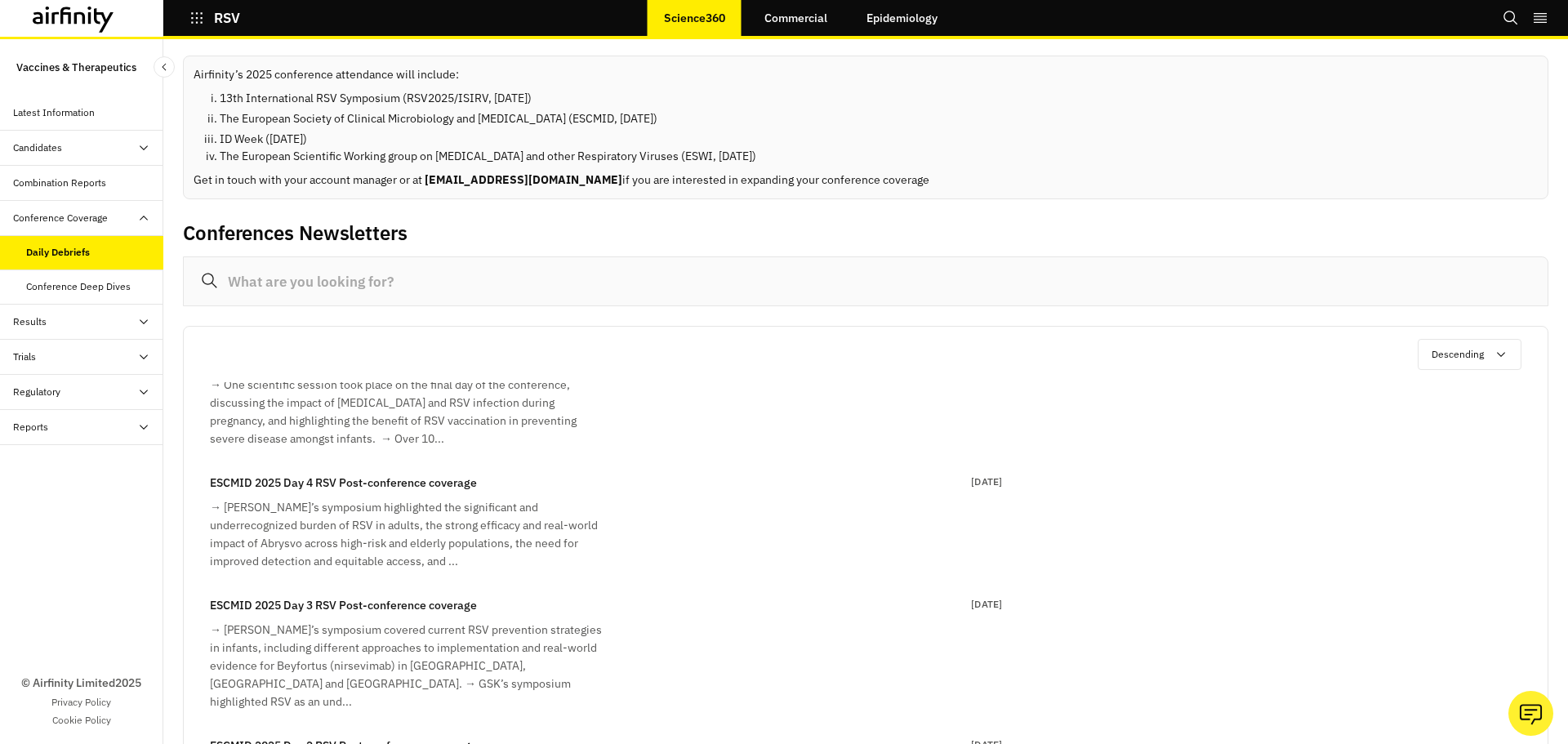
click at [205, 18] on button "RSV" at bounding box center [215, 18] width 51 height 27
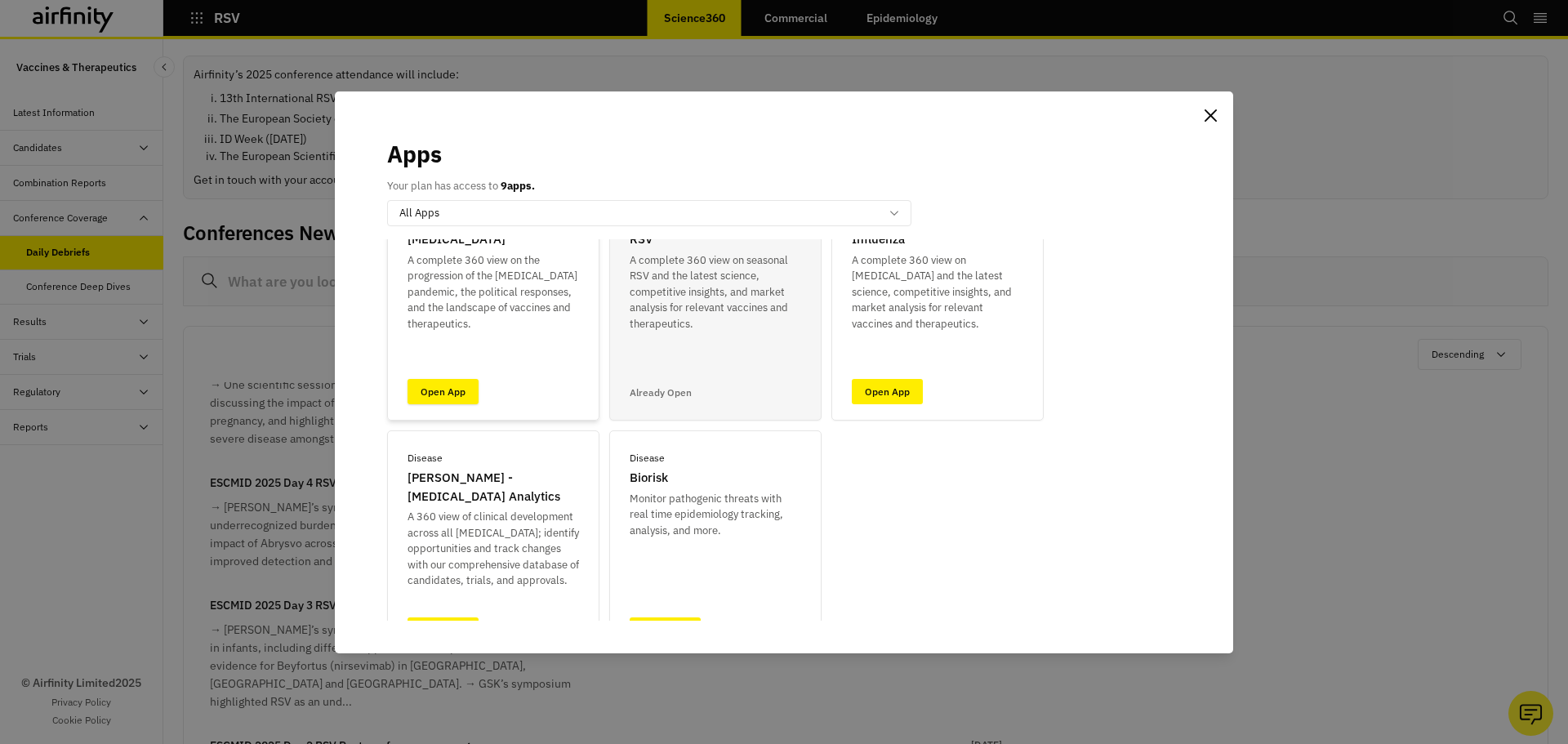
click at [438, 398] on link "Open App" at bounding box center [443, 391] width 71 height 25
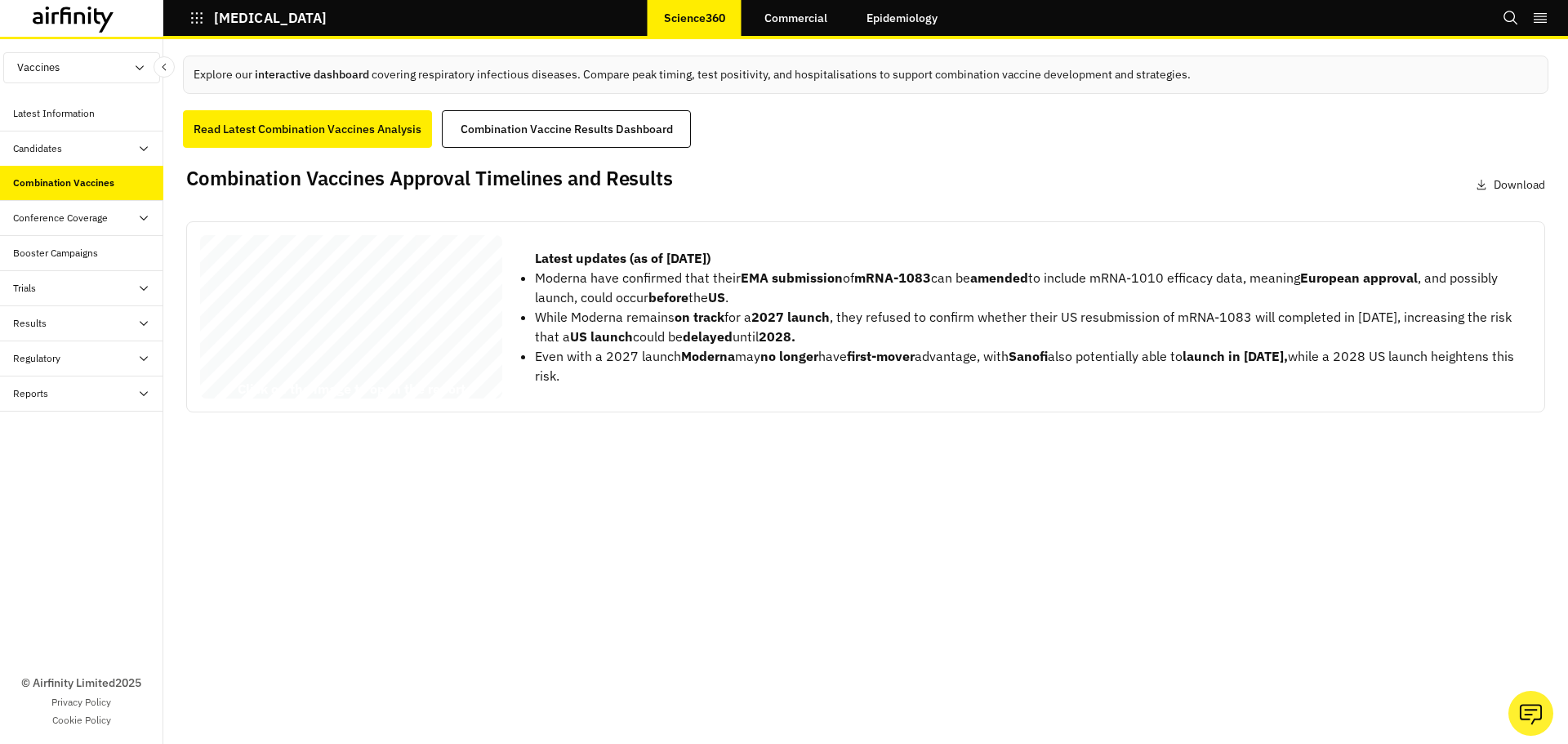
click at [324, 344] on div "[MEDICAL_DATA] - 19/influenza Combination Vaccines’ Approval Timelines, Results…" at bounding box center [351, 320] width 302 height 170
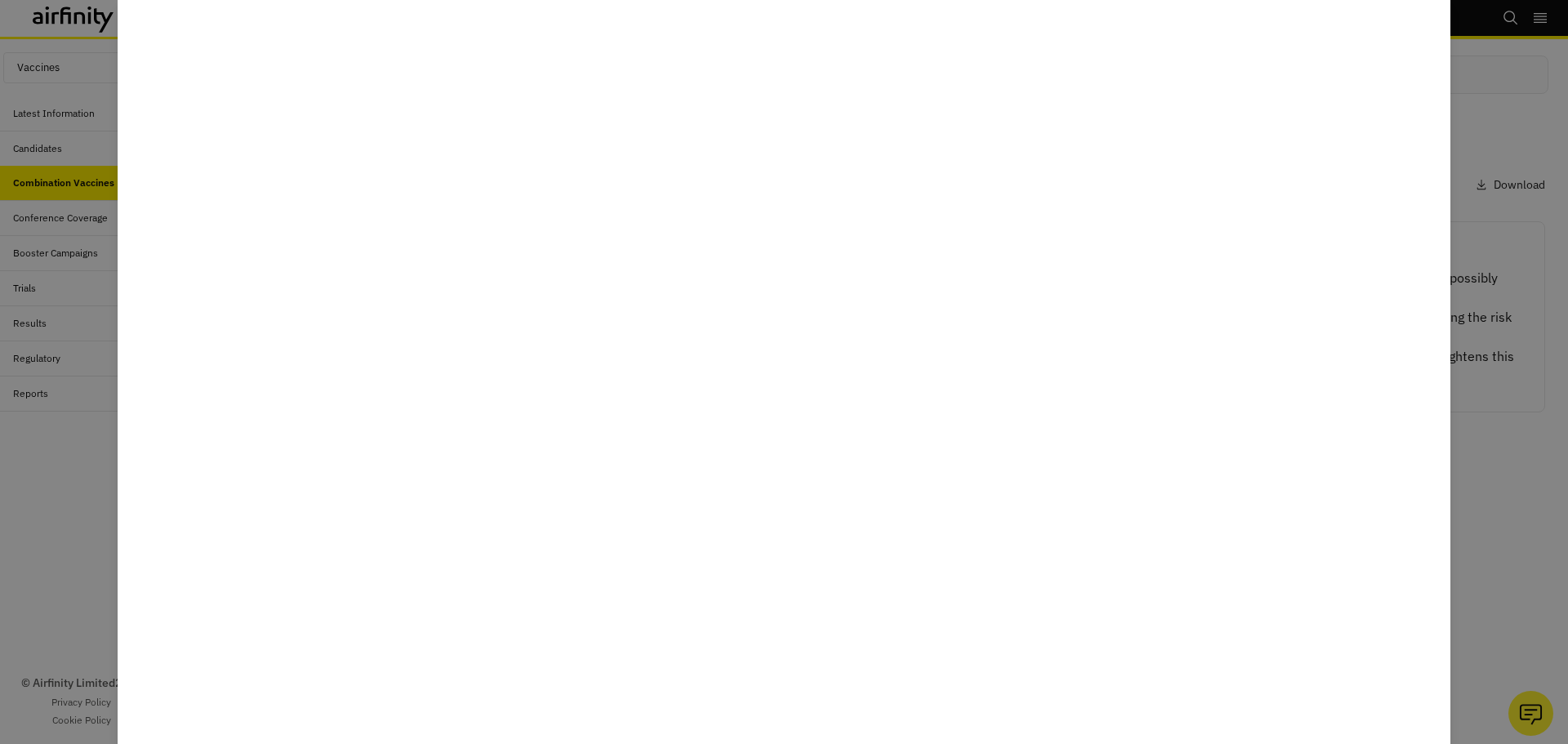
click at [1493, 493] on div at bounding box center [784, 372] width 1568 height 744
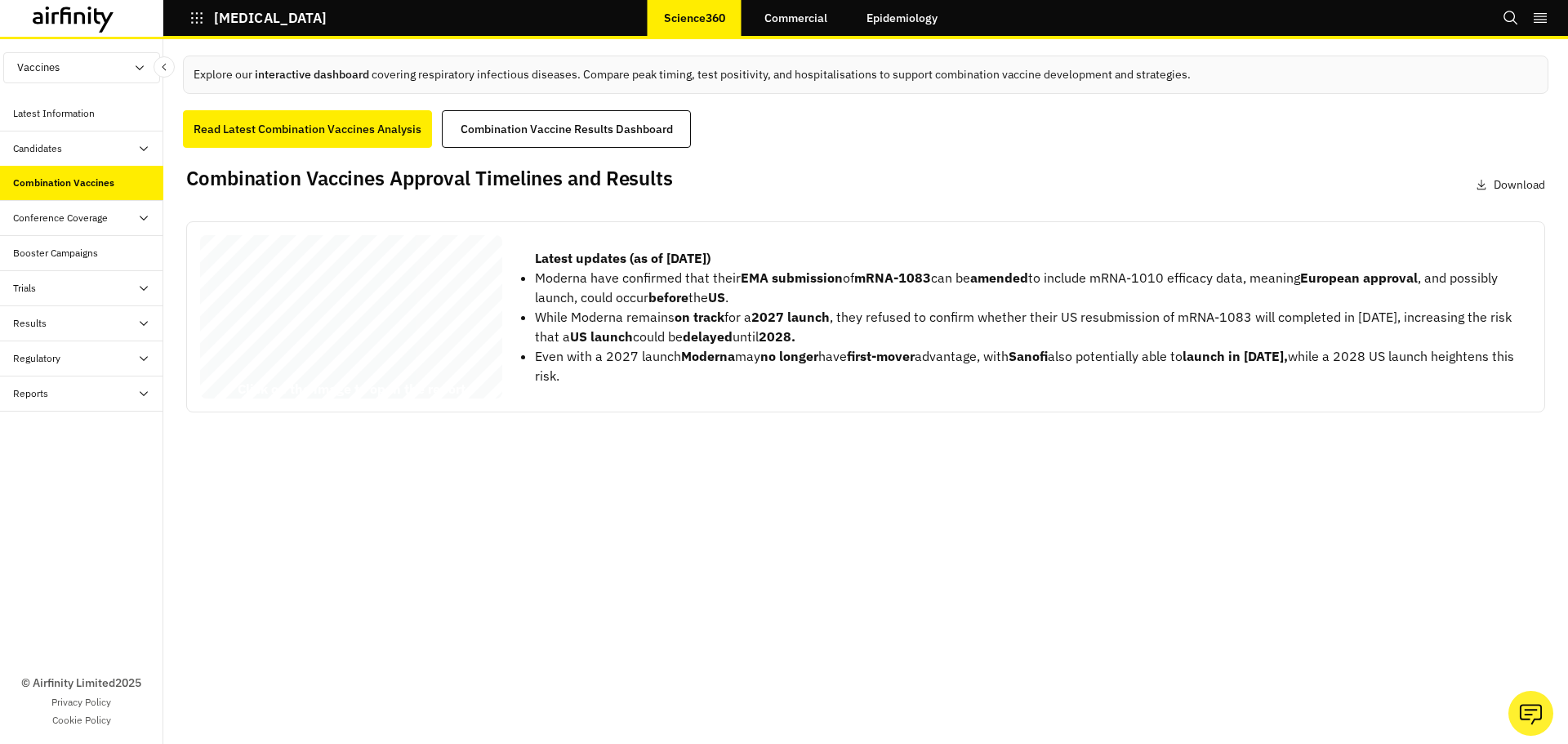
click at [411, 324] on span "Results, and Future Market" at bounding box center [321, 332] width 226 height 19
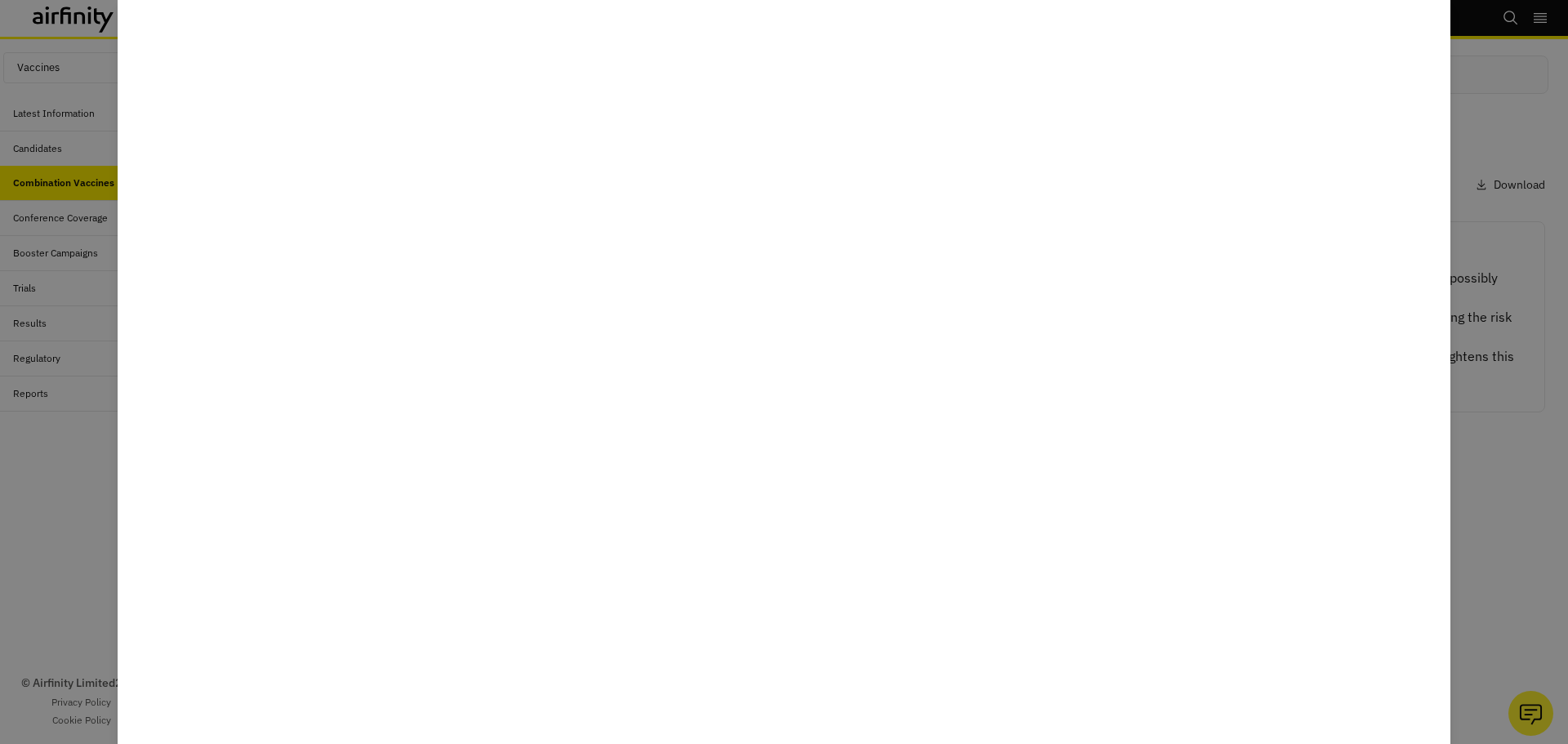
click at [1491, 514] on div at bounding box center [784, 372] width 1568 height 744
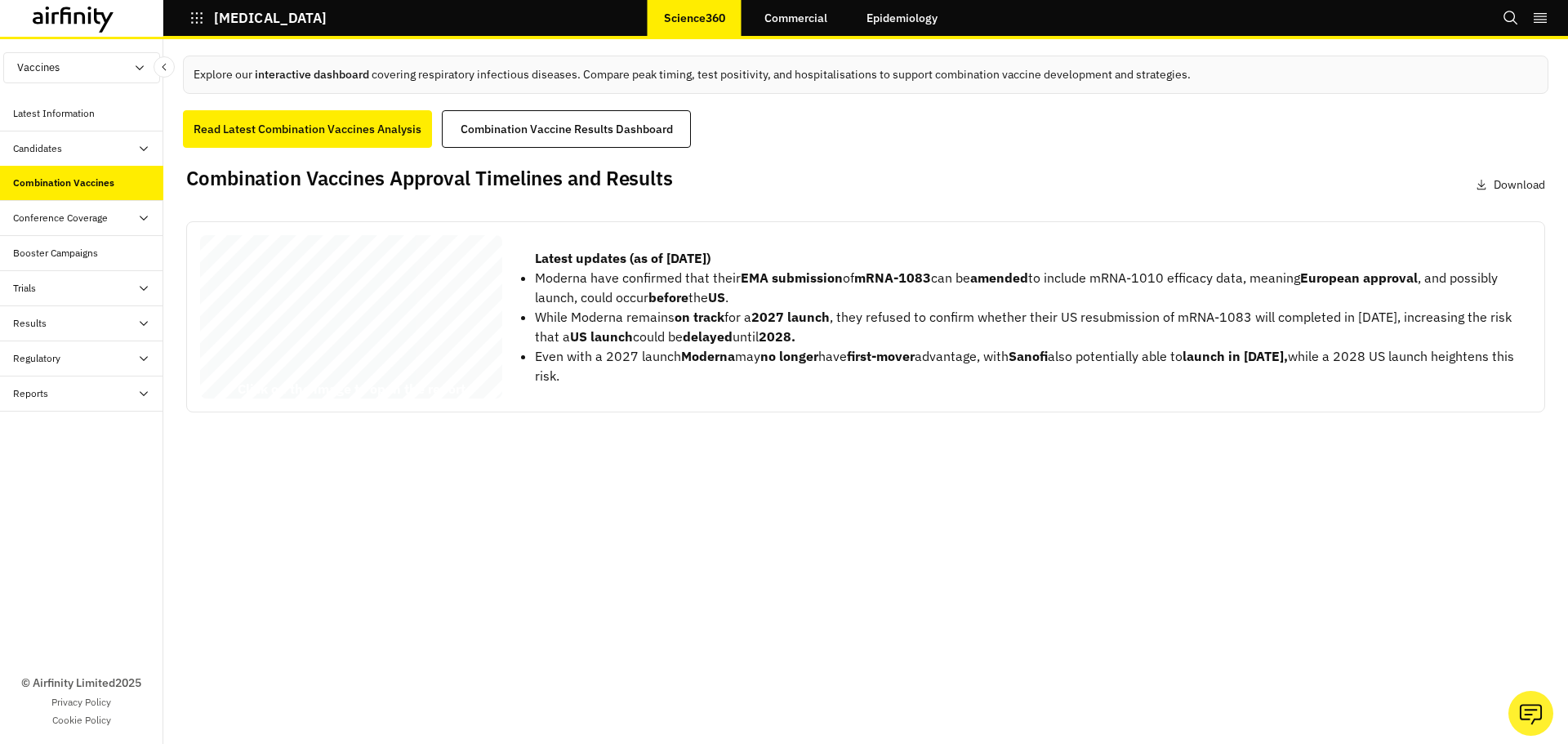
click at [395, 378] on div "[MEDICAL_DATA] - 19/influenza Combination Vaccines’ Approval Timelines, Results…" at bounding box center [351, 320] width 302 height 170
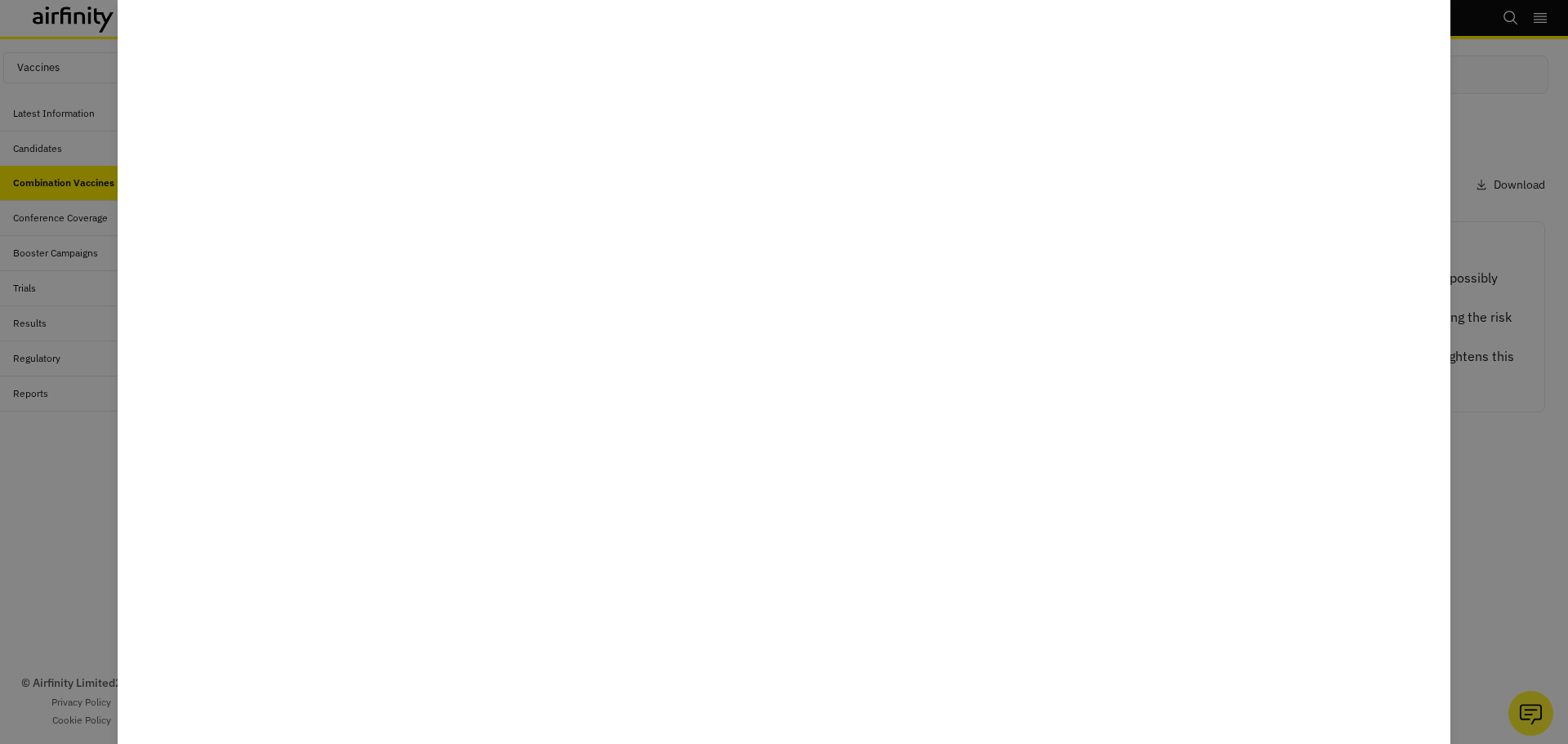
click at [1470, 518] on div at bounding box center [784, 372] width 1568 height 744
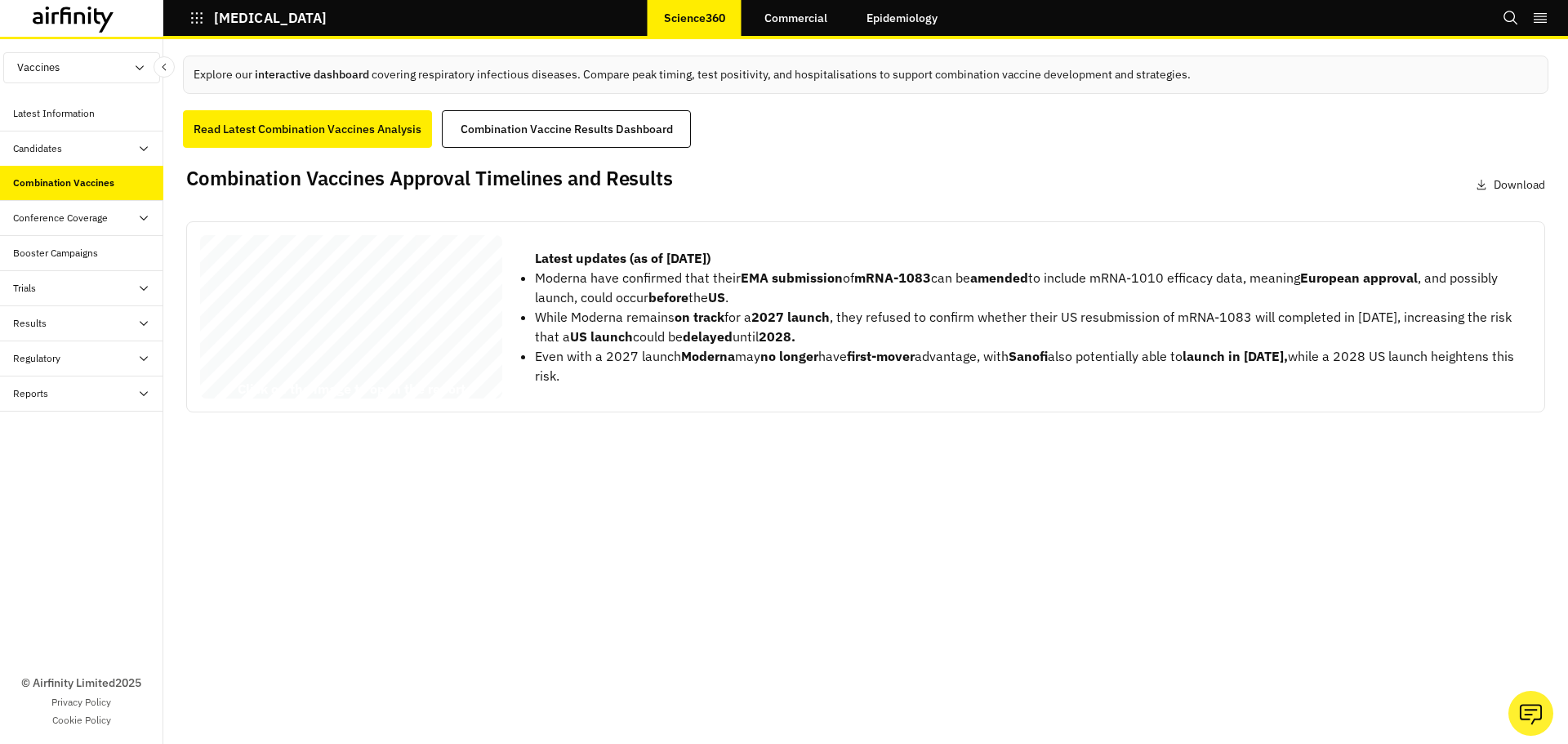
click at [885, 499] on div "Explore our interactive dashboard covering respiratory [MEDICAL_DATA]. Compare …" at bounding box center [866, 391] width 1405 height 705
click at [471, 356] on div "[MEDICAL_DATA] - 19/influenza Combination Vaccines’ Approval Timelines, Results…" at bounding box center [351, 320] width 302 height 170
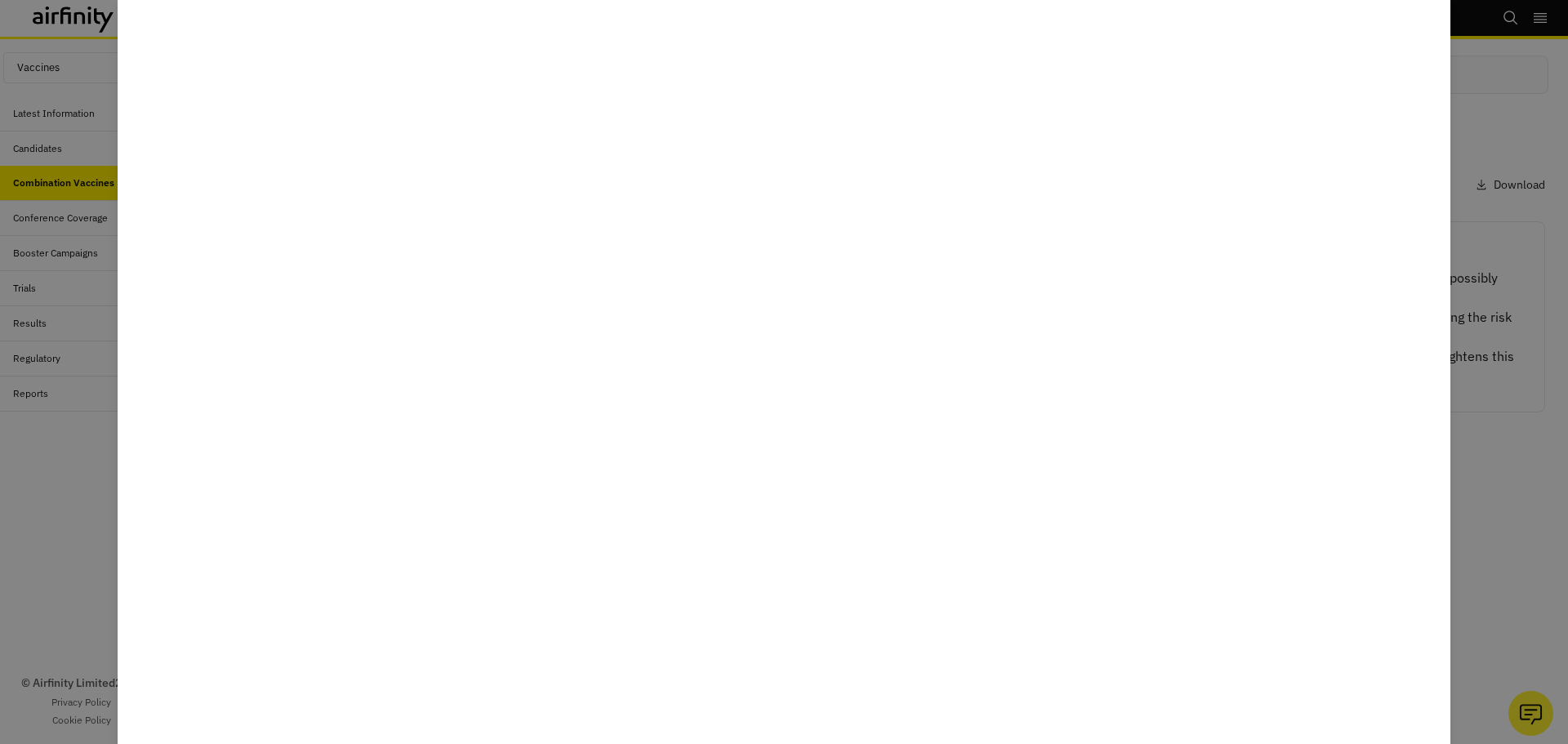
click at [1514, 138] on div at bounding box center [784, 372] width 1568 height 744
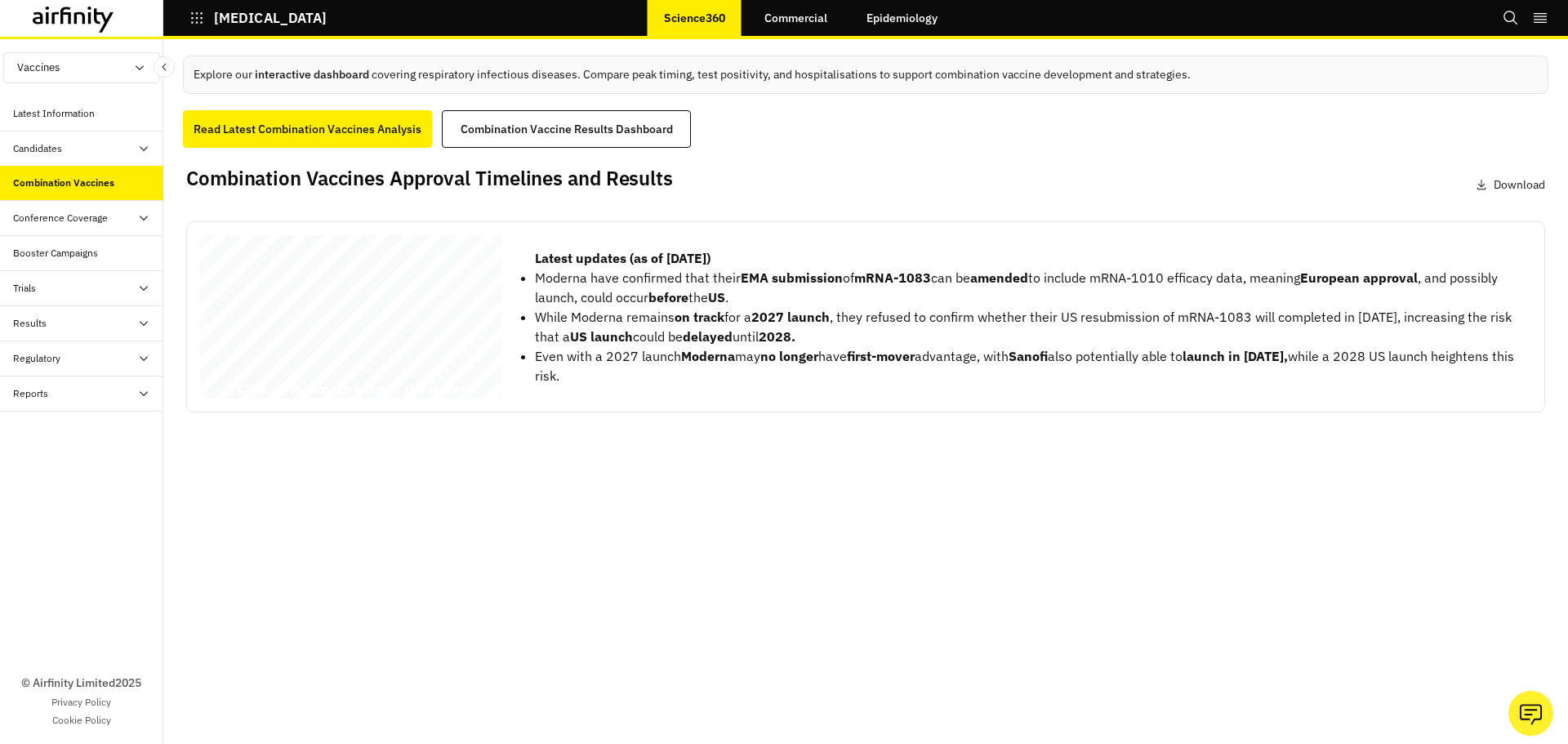
click at [205, 13] on button "[MEDICAL_DATA]" at bounding box center [258, 18] width 137 height 27
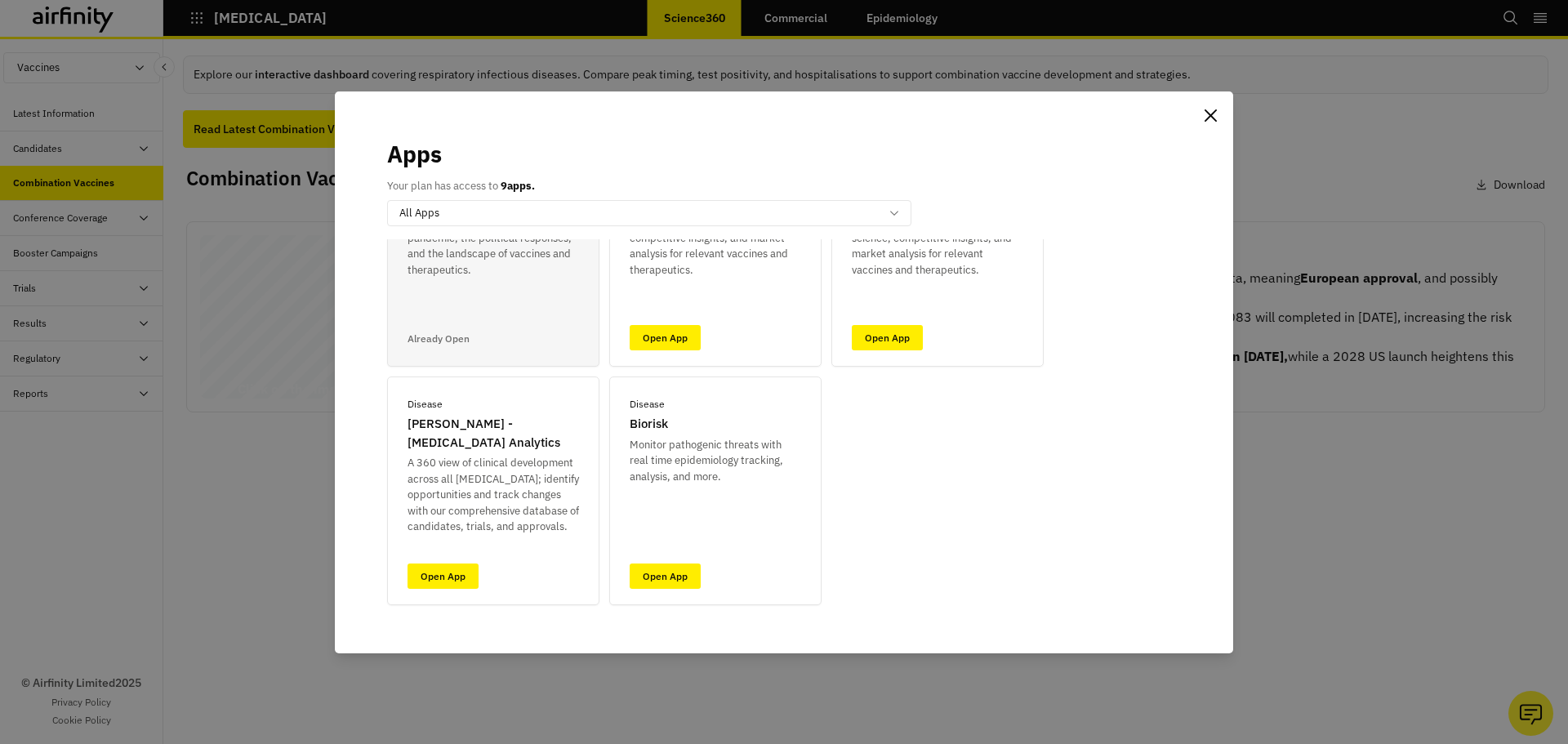
scroll to position [163, 0]
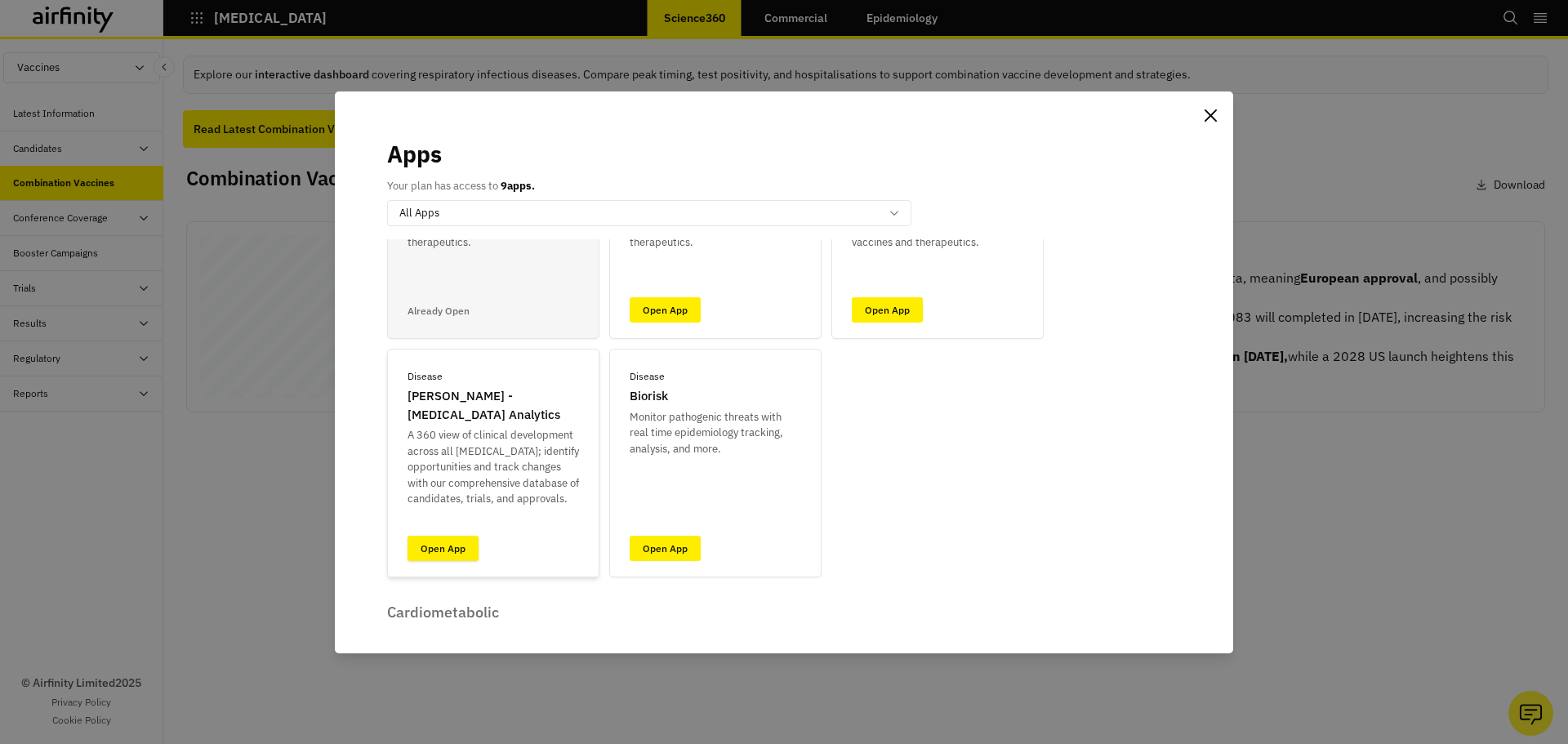
click at [458, 548] on link "Open App" at bounding box center [443, 548] width 71 height 25
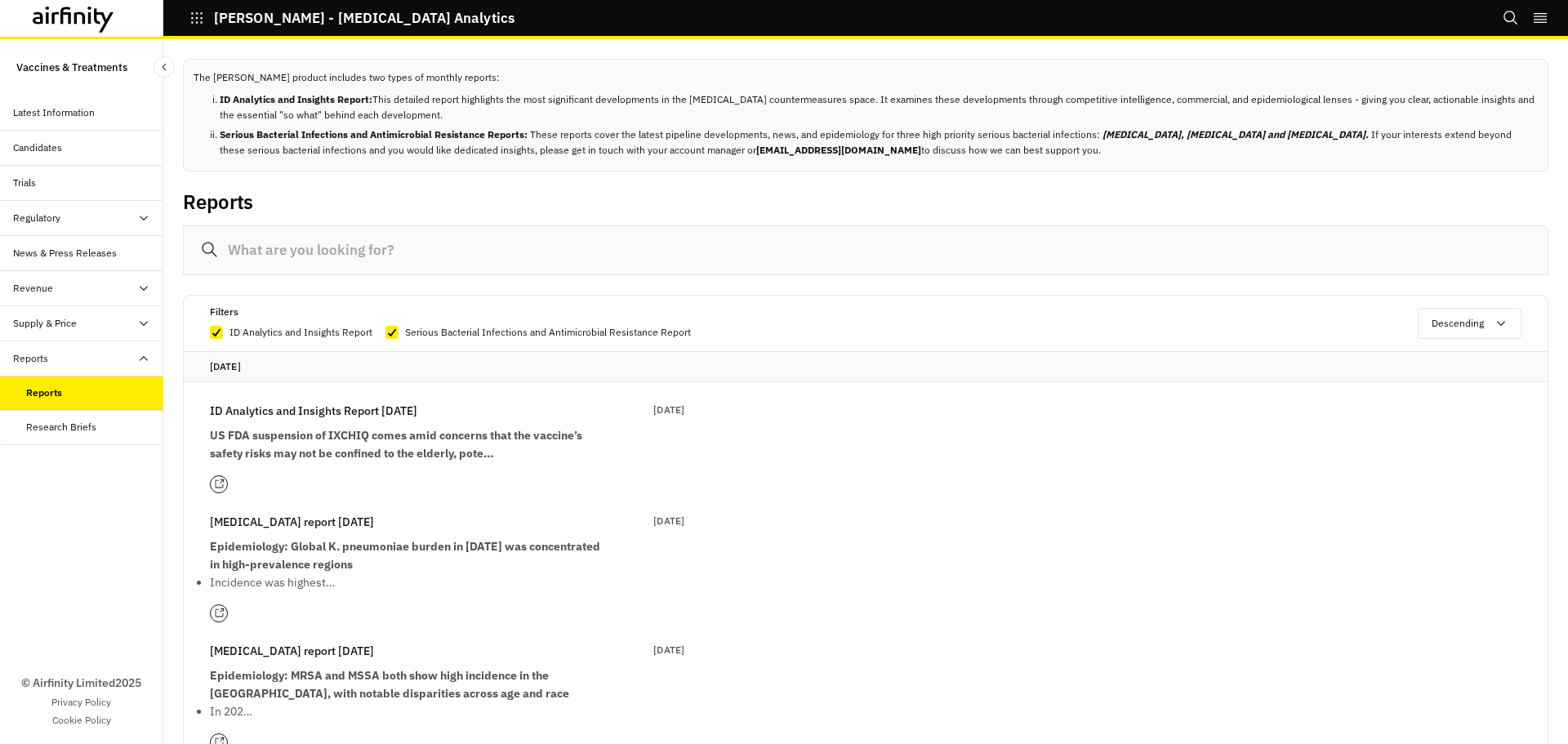
click at [214, 486] on icon at bounding box center [219, 483] width 11 height 11
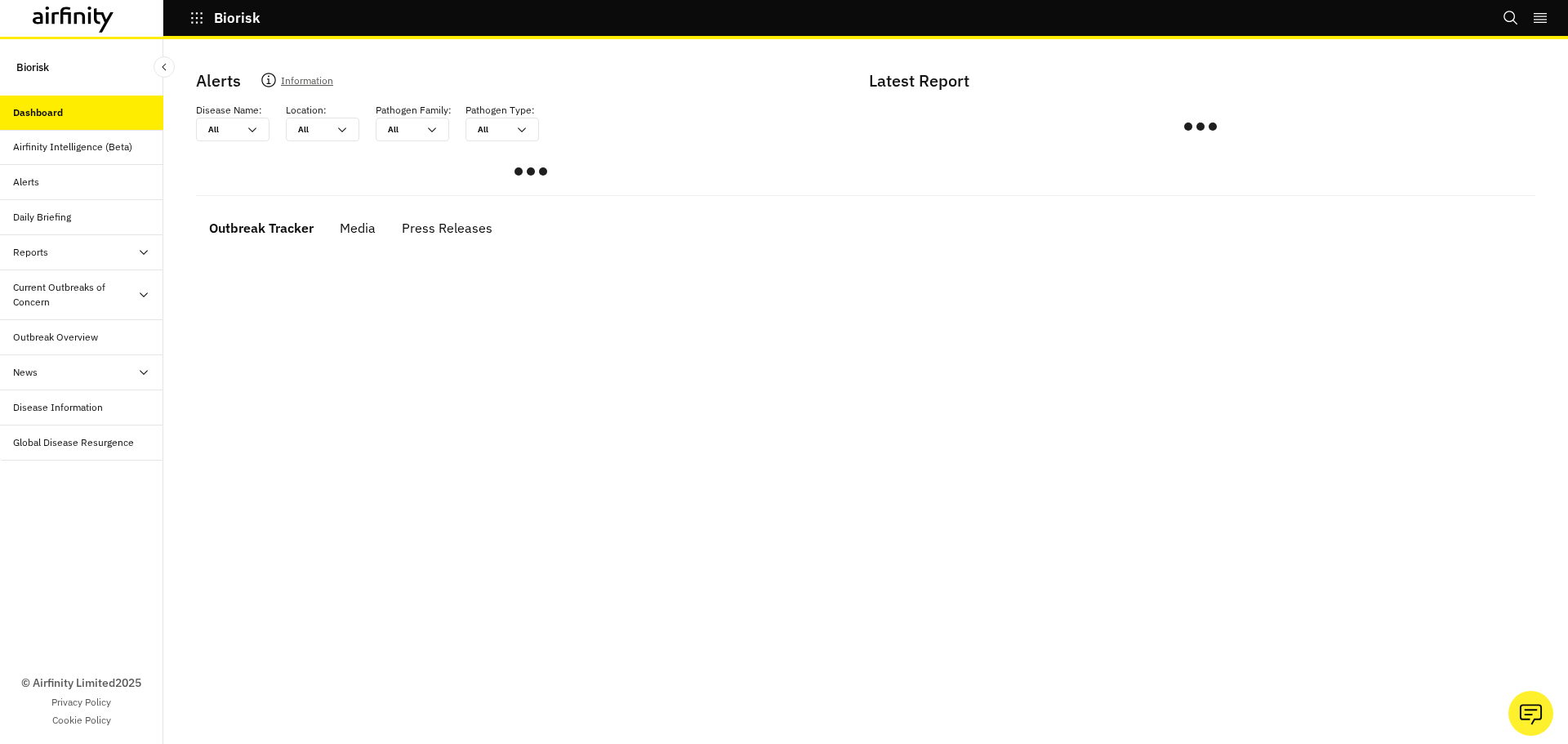
click at [62, 247] on div "Reports" at bounding box center [88, 251] width 151 height 15
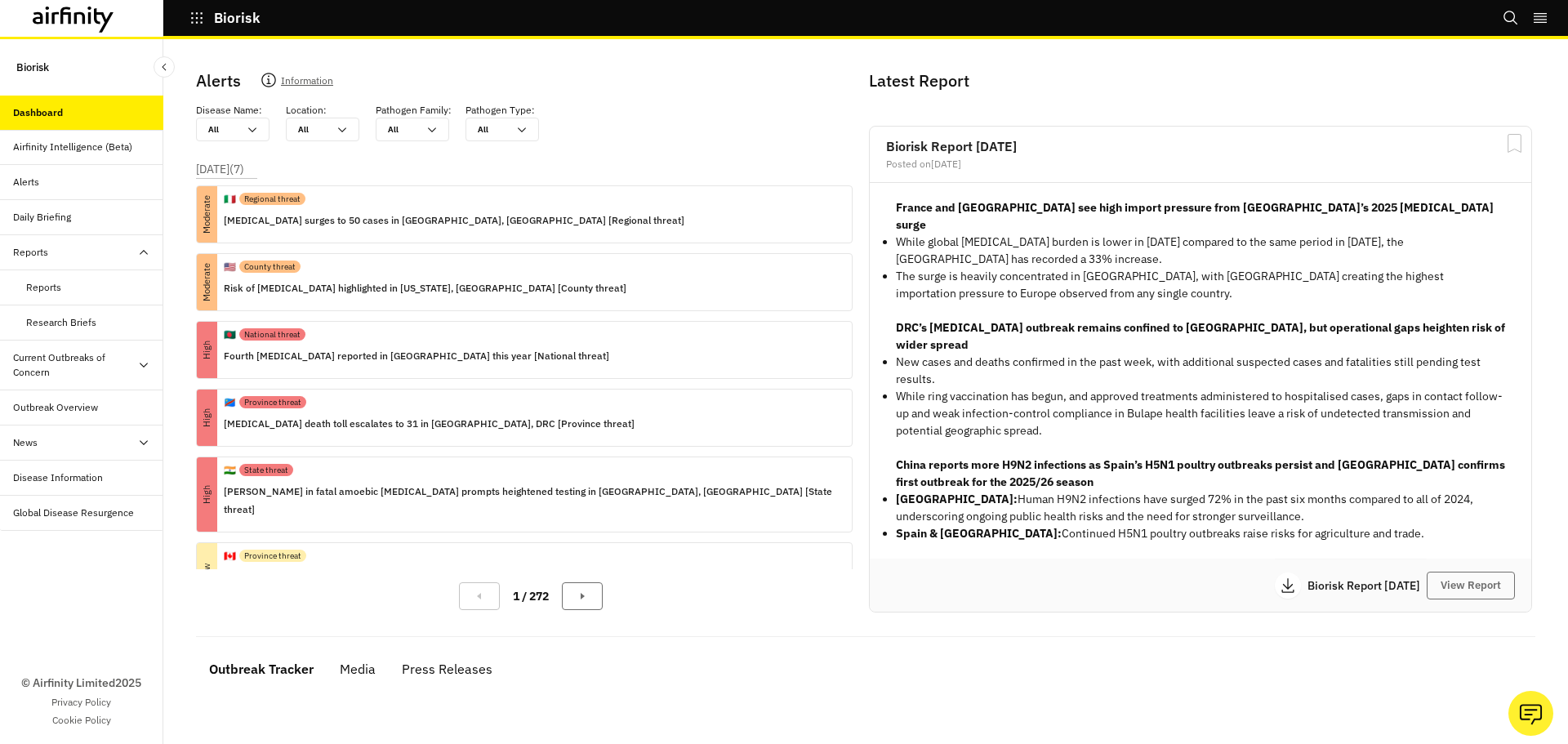
click at [62, 309] on div "Research Briefs" at bounding box center [81, 323] width 163 height 35
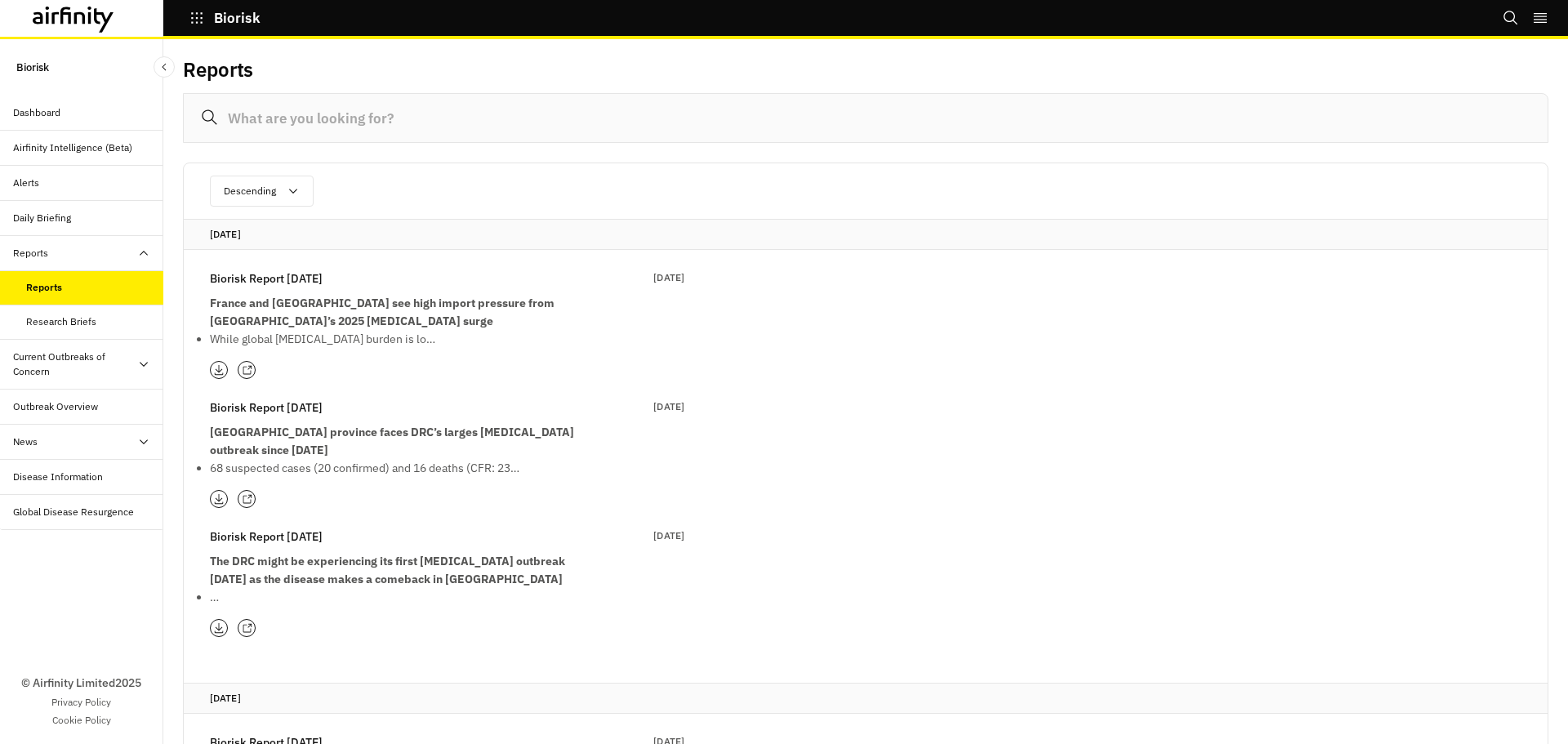
click at [66, 374] on div "Current Outbreaks of Concern" at bounding box center [74, 364] width 124 height 29
click at [60, 440] on div "Mpox" at bounding box center [95, 441] width 137 height 15
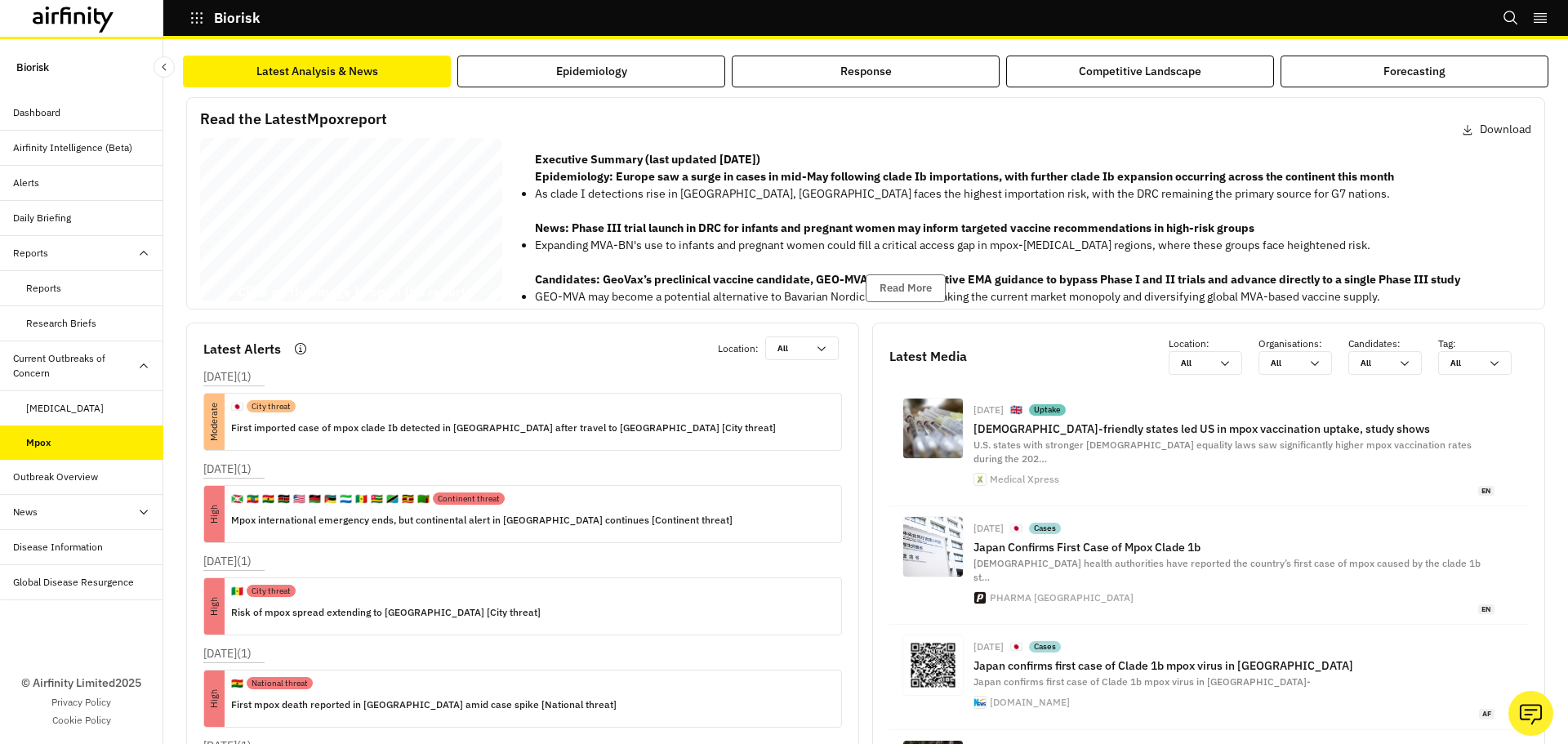
click at [426, 238] on div "Mpox Report 09 July 2025 © 2025 Airfinity – Private & Co nfidential Last update…" at bounding box center [351, 223] width 302 height 170
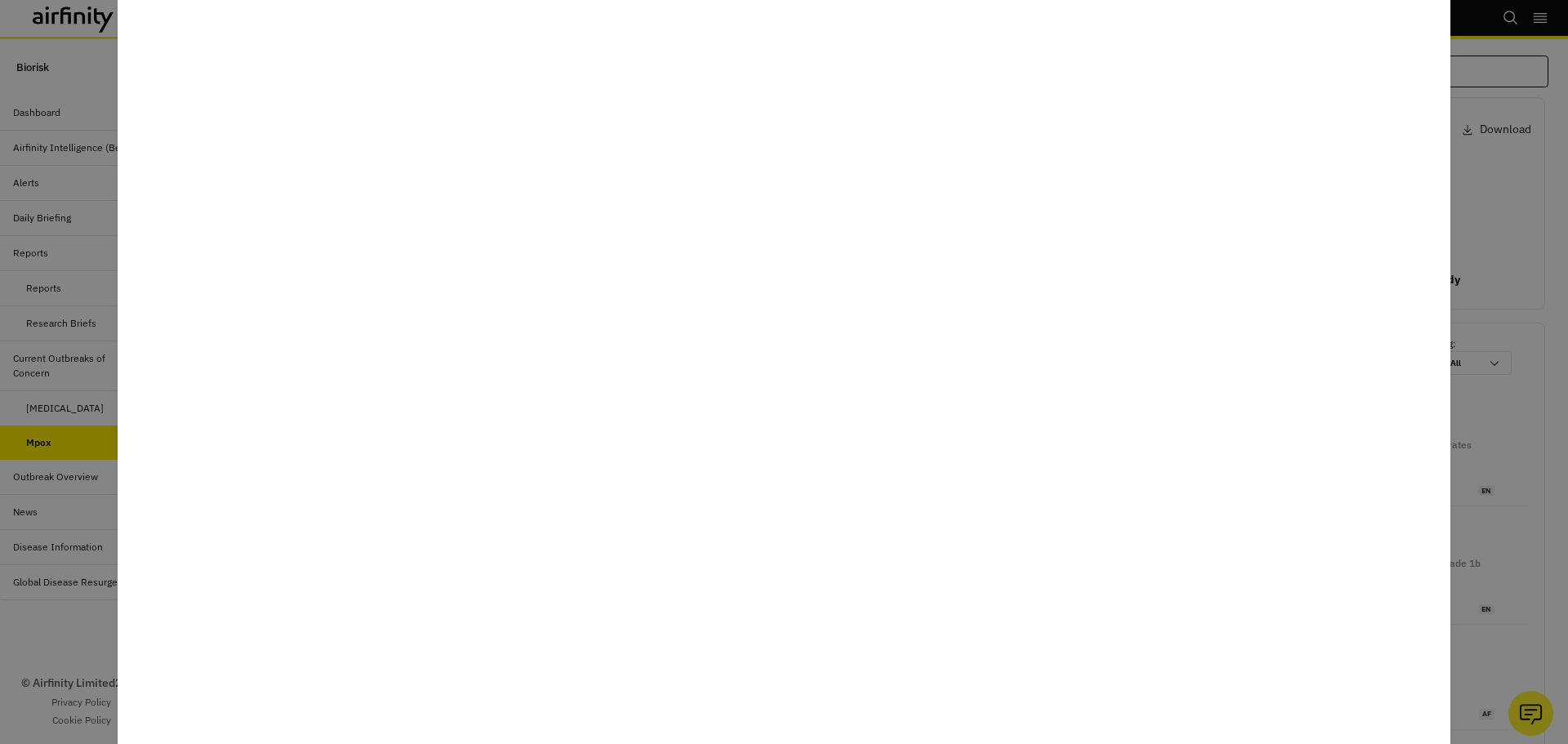
click at [1500, 357] on div at bounding box center [784, 372] width 1568 height 744
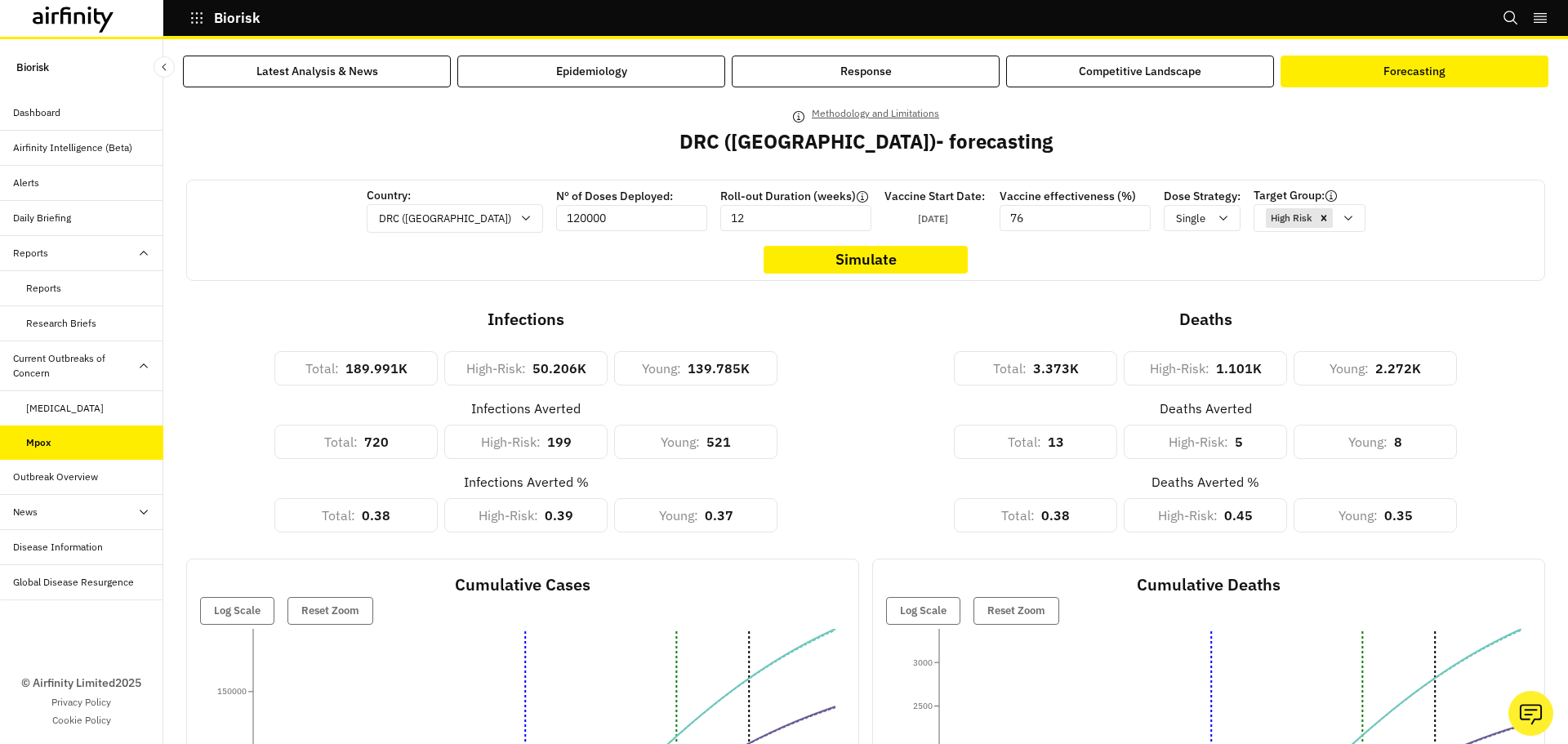
click at [567, 213] on input "120000" at bounding box center [632, 218] width 151 height 26
type input "12000000"
click at [797, 268] on button "Simulate" at bounding box center [866, 259] width 204 height 27
drag, startPoint x: 1002, startPoint y: 218, endPoint x: 947, endPoint y: 223, distance: 55.2
click at [947, 223] on div "Country: DRC ([GEOGRAPHIC_DATA]) Nº of Doses Deployed: 120000 Roll-out Duration…" at bounding box center [866, 209] width 1012 height 46
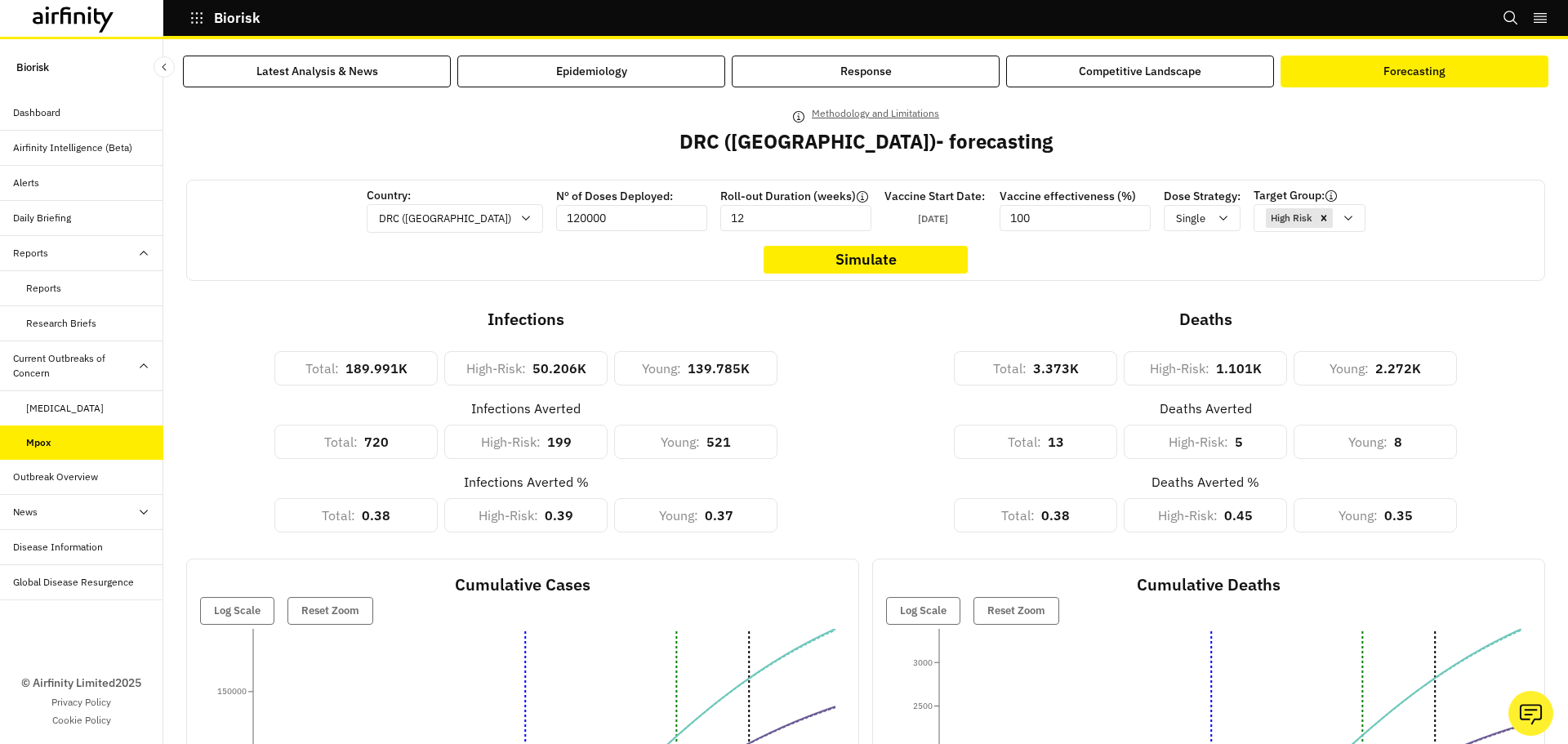
type input "100"
drag, startPoint x: 585, startPoint y: 223, endPoint x: 538, endPoint y: 231, distance: 47.7
click at [557, 231] on input "120000" at bounding box center [632, 218] width 151 height 26
type input "120000000"
click at [936, 264] on button "Simulate" at bounding box center [866, 259] width 204 height 27
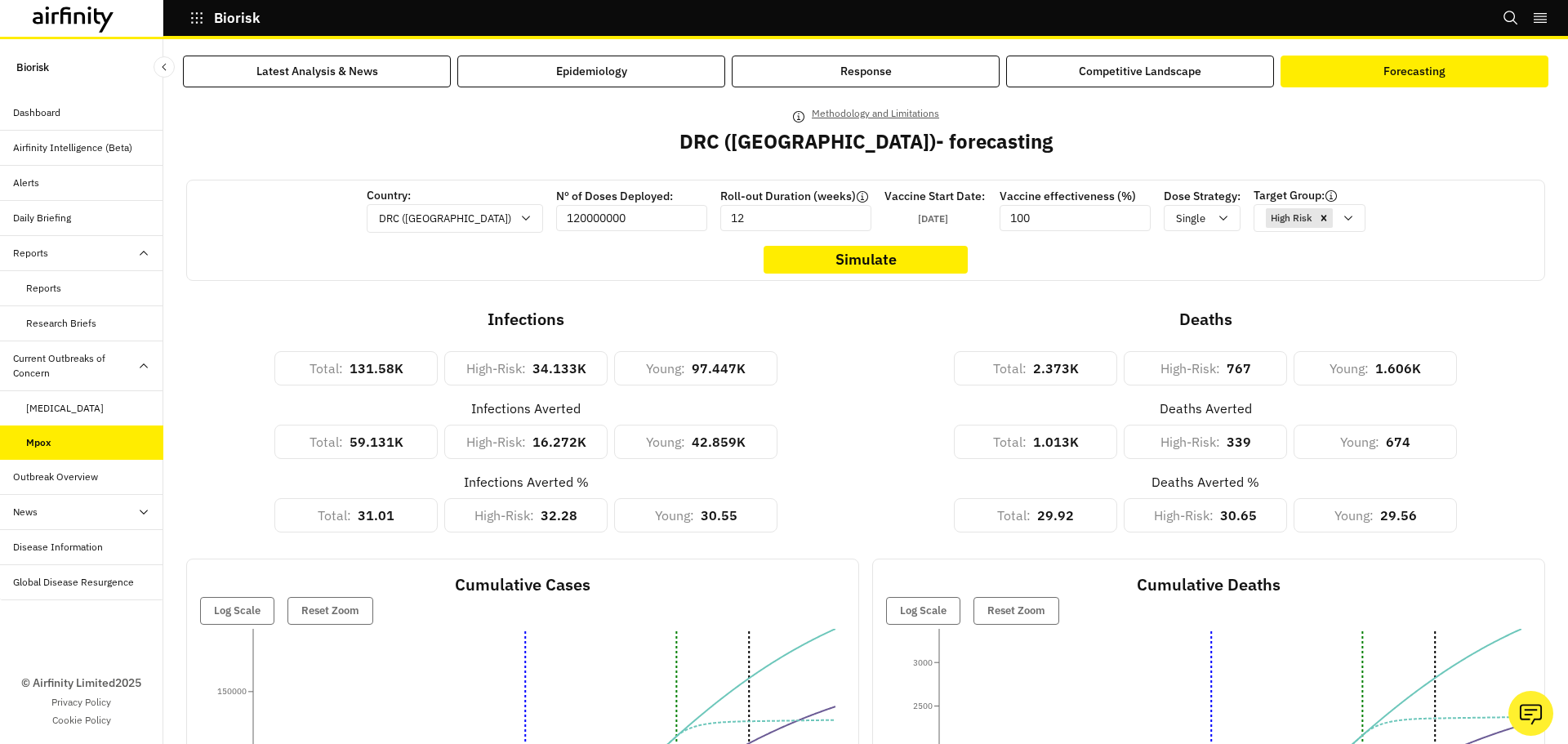
drag, startPoint x: 728, startPoint y: 213, endPoint x: 679, endPoint y: 217, distance: 49.2
click at [679, 217] on div "Country: DRC (Congo) Nº of Doses Deployed: 120000000 Roll-out Duration (weeks) …" at bounding box center [866, 209] width 1012 height 46
type input "1"
click at [859, 267] on button "Simulate" at bounding box center [866, 259] width 204 height 27
drag, startPoint x: 997, startPoint y: 232, endPoint x: 1008, endPoint y: 207, distance: 27.3
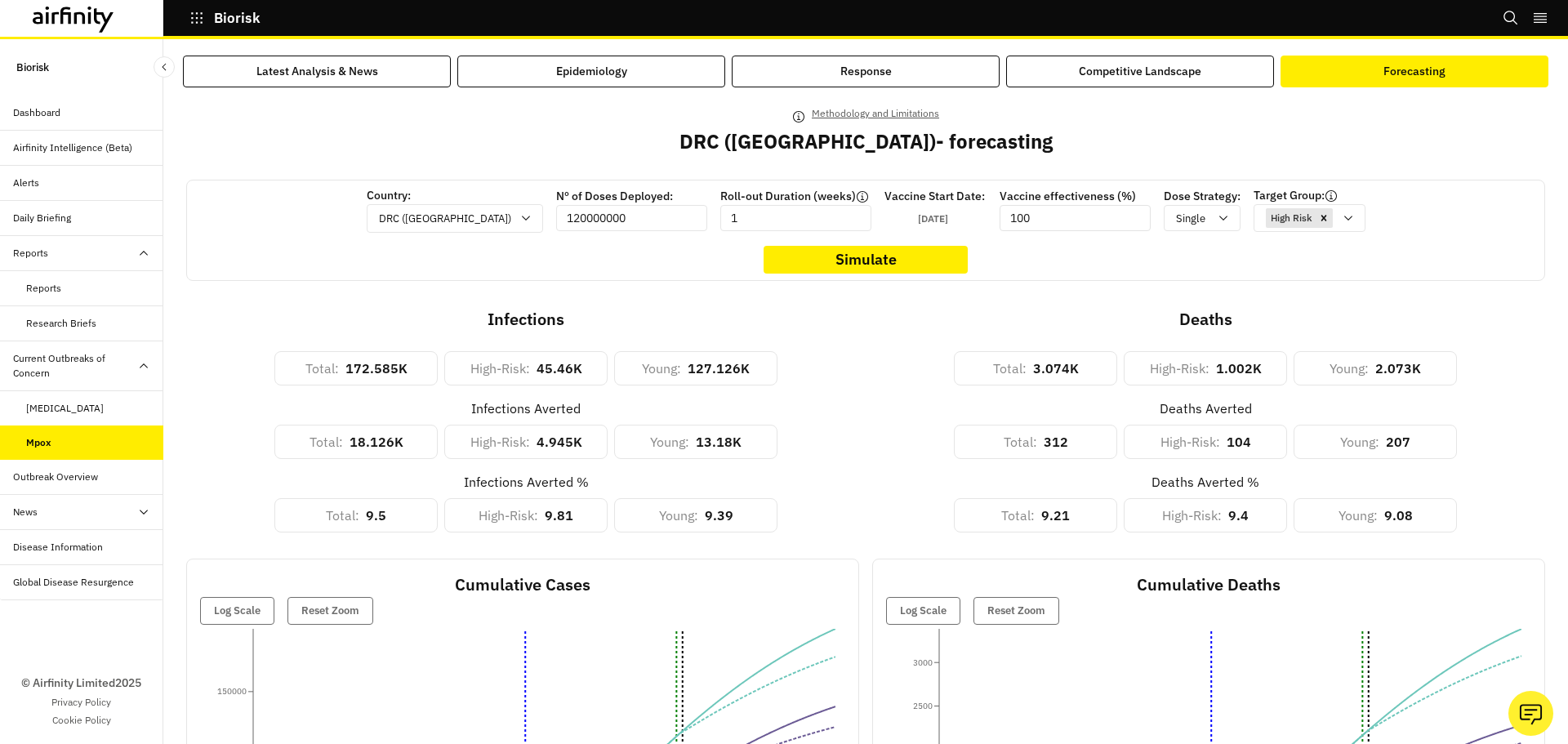
click at [999, 225] on div "Country: DRC (Congo) Nº of Doses Deployed: 120000000 Roll-out Duration (weeks) …" at bounding box center [866, 209] width 1012 height 46
click at [1008, 207] on input "100" at bounding box center [1075, 218] width 151 height 26
drag, startPoint x: 642, startPoint y: 214, endPoint x: 513, endPoint y: 220, distance: 129.1
click at [513, 220] on div "Country: DRC (Congo) Nº of Doses Deployed: 120000000 Roll-out Duration (weeks) …" at bounding box center [866, 209] width 1012 height 46
click at [1342, 219] on icon at bounding box center [1348, 217] width 13 height 13
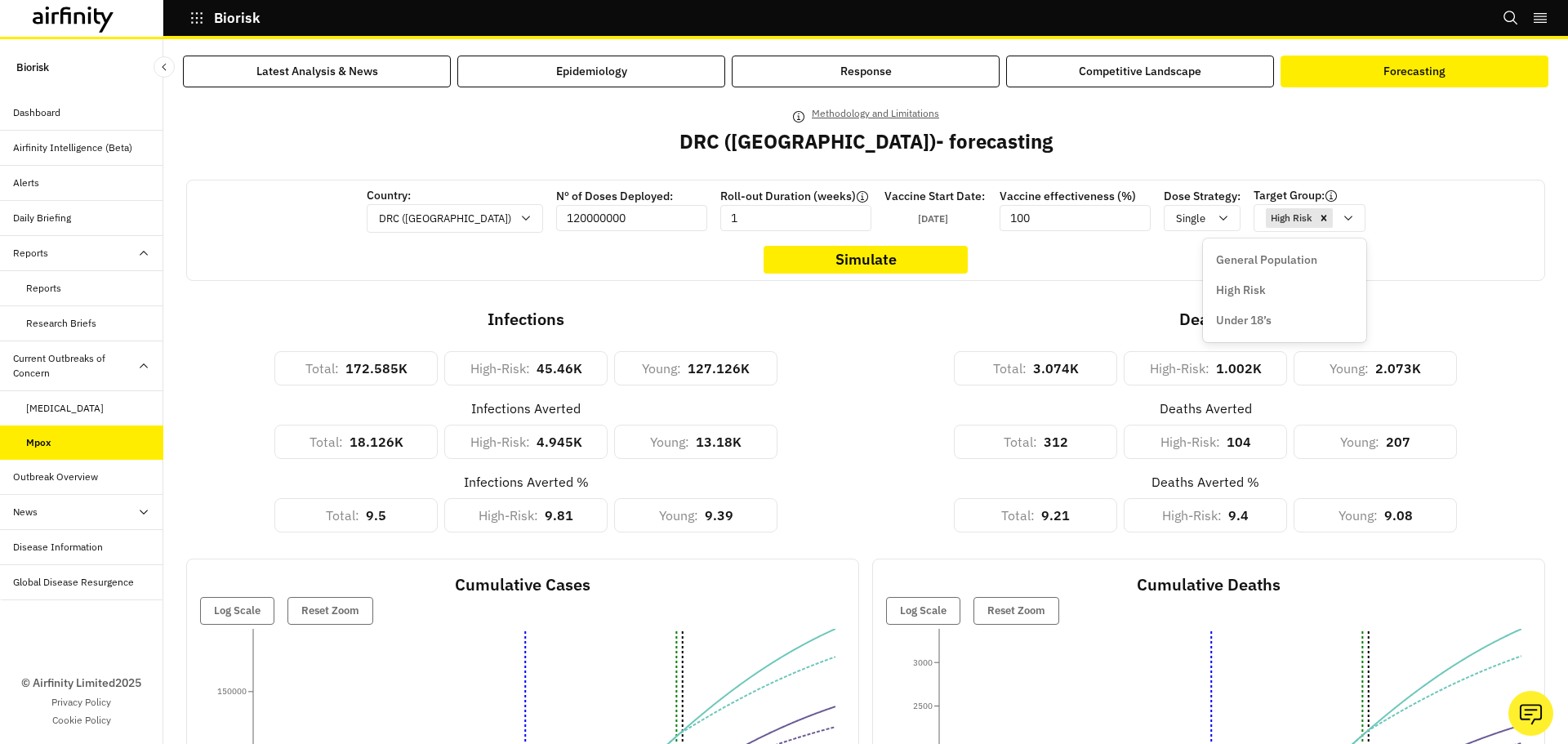
click at [1048, 257] on div "Country: DRC (Congo) Nº of Doses Deployed: 120000000 Roll-out Duration (weeks) …" at bounding box center [865, 231] width 1359 height 102
drag, startPoint x: 1046, startPoint y: 214, endPoint x: 943, endPoint y: 215, distance: 103.0
click at [943, 215] on div "Country: DRC (Congo) Nº of Doses Deployed: 120000000 Roll-out Duration (weeks) …" at bounding box center [866, 209] width 1012 height 46
click at [618, 226] on input "120000000" at bounding box center [632, 218] width 151 height 26
click at [1000, 228] on input "100" at bounding box center [1075, 218] width 151 height 26
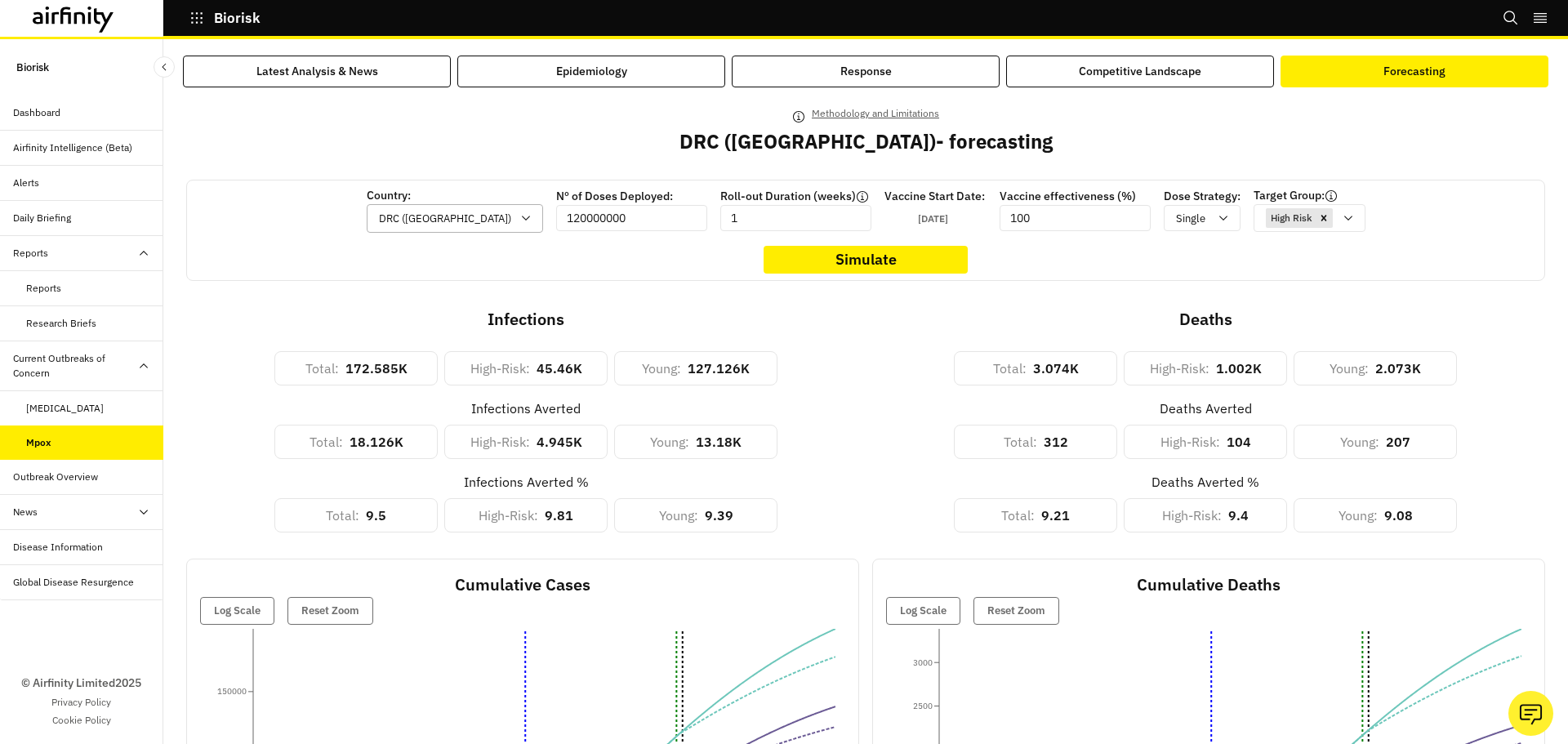
drag, startPoint x: 641, startPoint y: 225, endPoint x: 478, endPoint y: 227, distance: 163.0
click at [478, 227] on div "Country: DRC (Congo) Nº of Doses Deployed: 120000000 Roll-out Duration (weeks) …" at bounding box center [866, 209] width 1012 height 46
click at [614, 218] on input "120000000" at bounding box center [632, 218] width 151 height 26
click at [573, 218] on input "120000000" at bounding box center [632, 218] width 151 height 26
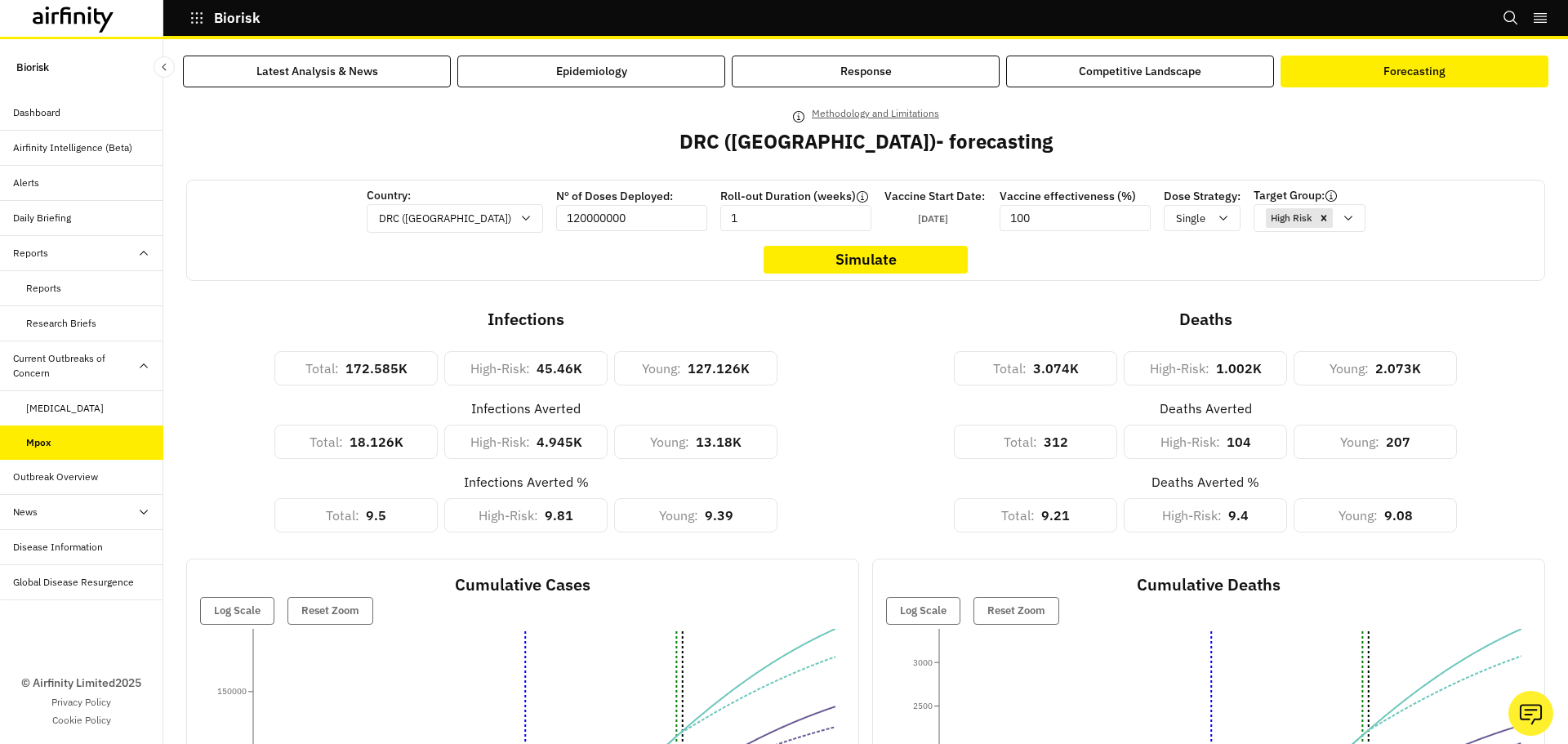
click at [573, 218] on input "120000000" at bounding box center [632, 218] width 151 height 26
click at [616, 224] on input "120000000" at bounding box center [632, 218] width 151 height 26
click at [1342, 219] on icon at bounding box center [1348, 217] width 13 height 13
click at [1261, 256] on p "General Population" at bounding box center [1267, 260] width 102 height 18
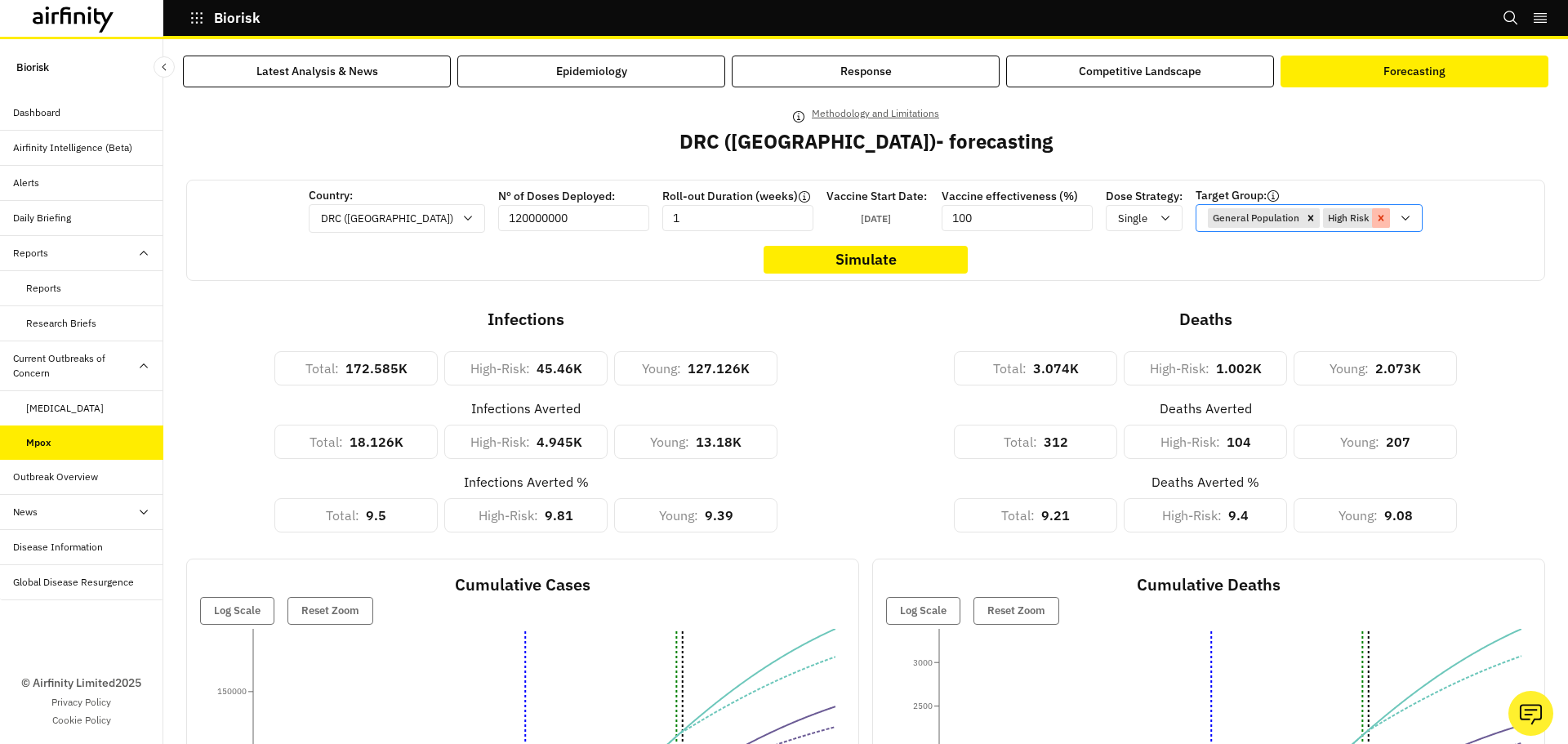
click at [1375, 222] on icon "Remove [object Object]" at bounding box center [1381, 218] width 12 height 12
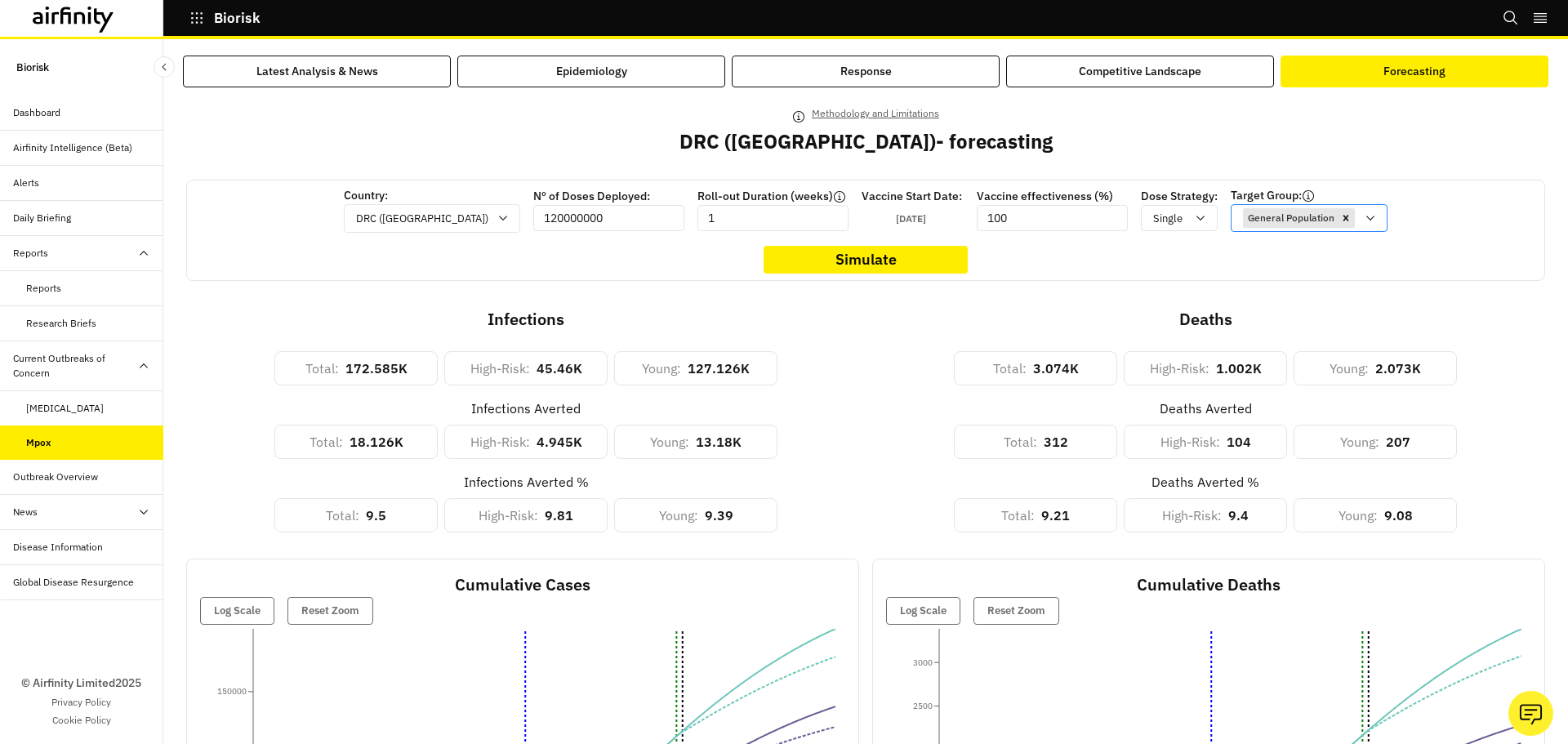
click at [1448, 250] on div "Country: DRC (Congo) Nº of Doses Deployed: 120000000 Roll-out Duration (weeks) …" at bounding box center [865, 231] width 1359 height 102
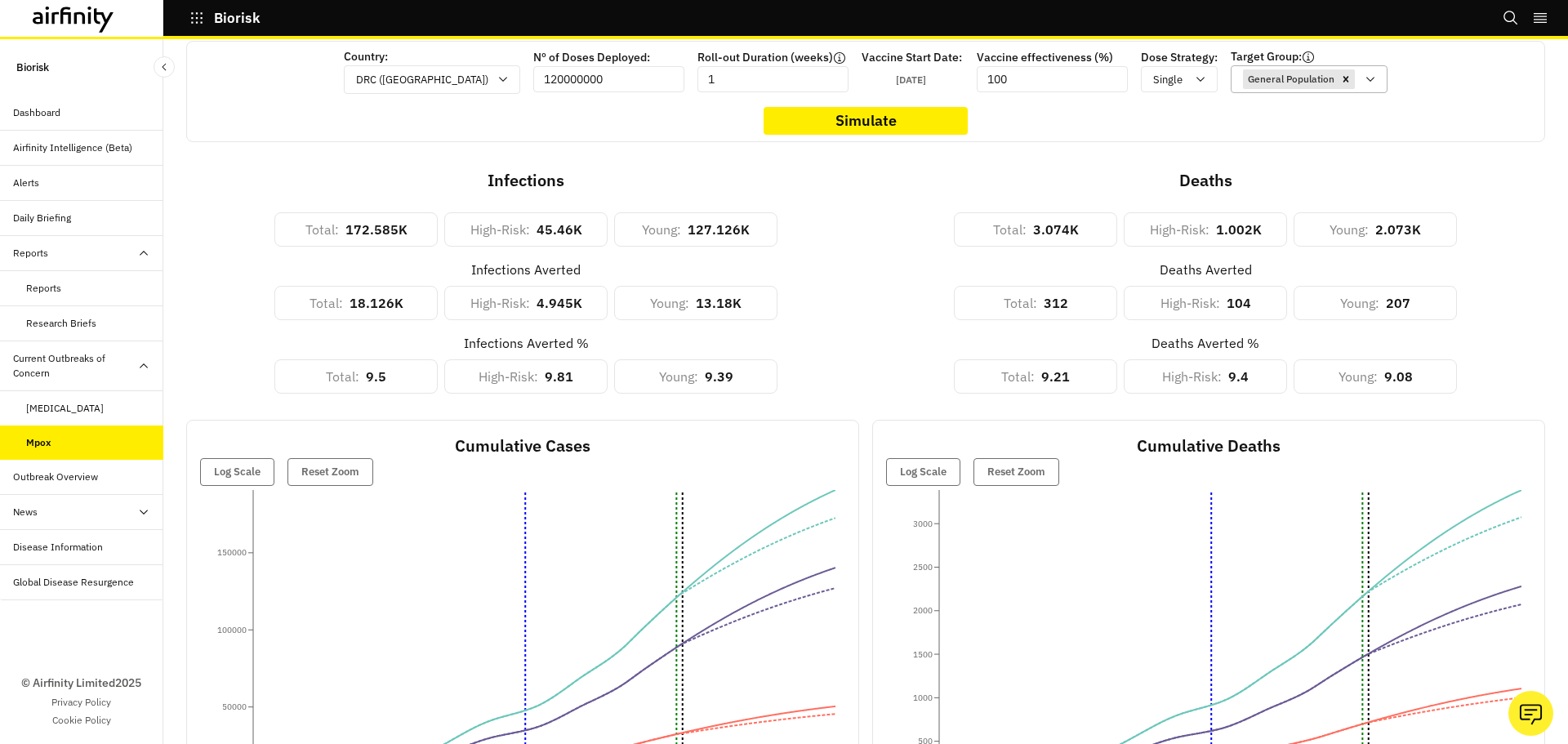
scroll to position [163, 0]
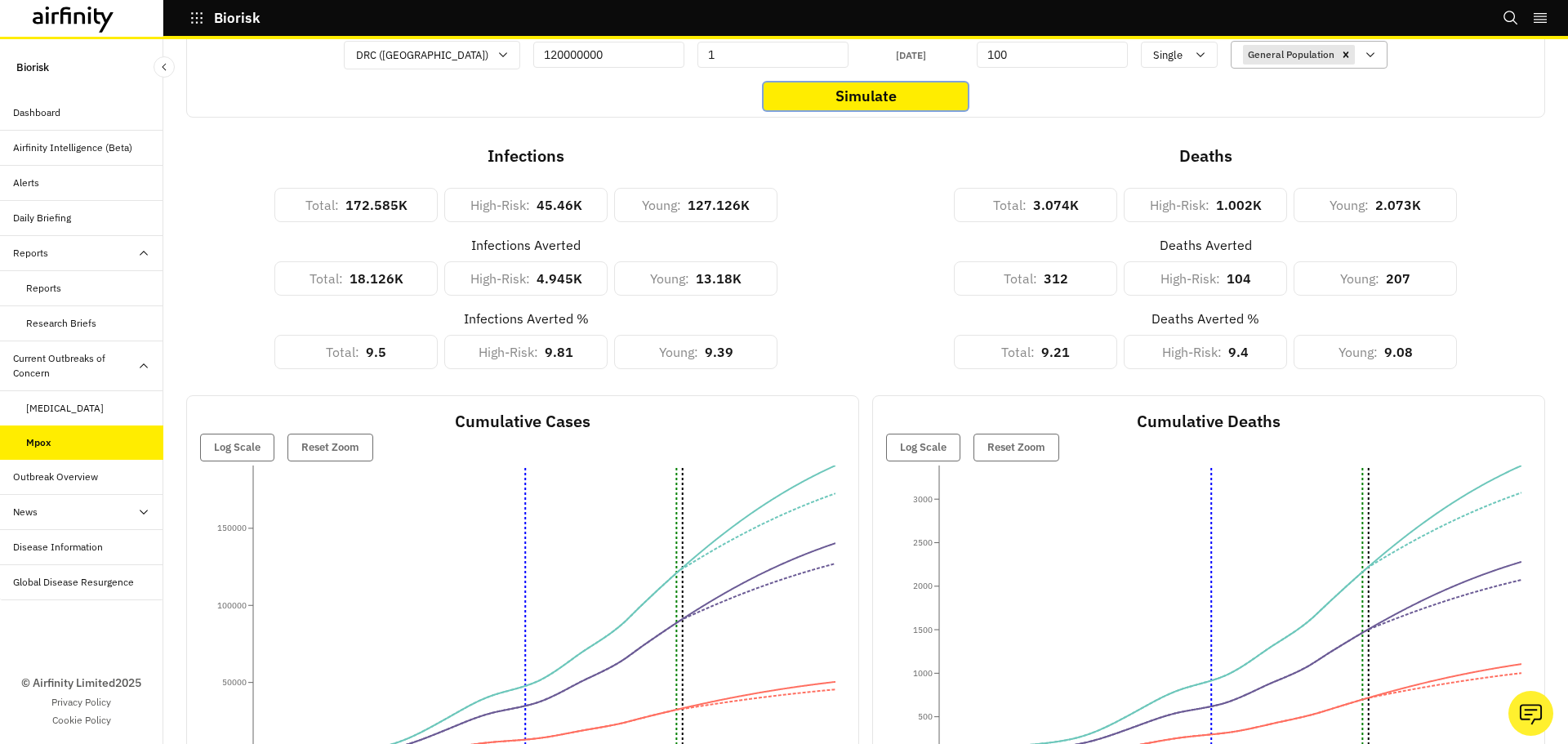
click at [862, 102] on button "Simulate" at bounding box center [866, 96] width 204 height 27
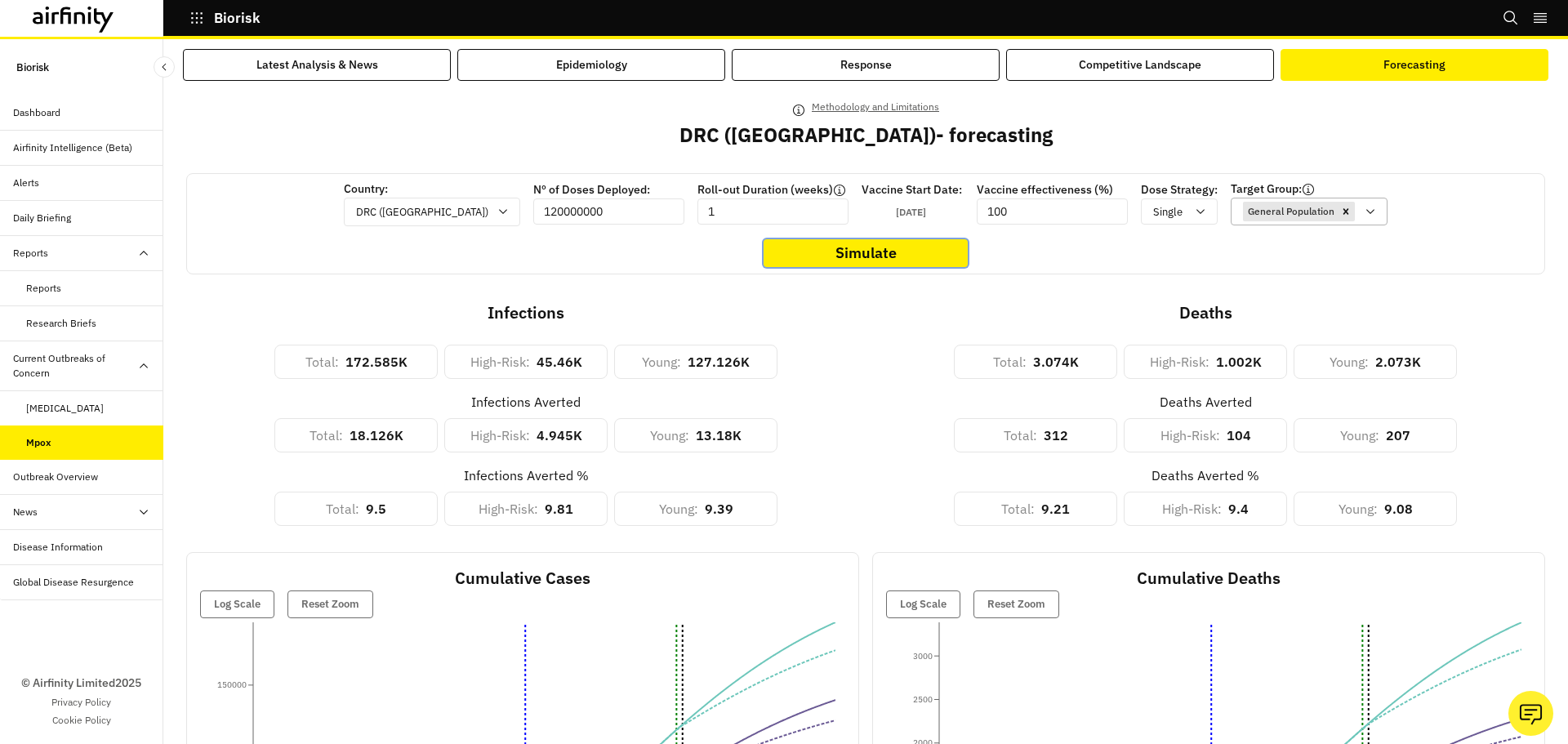
scroll to position [0, 0]
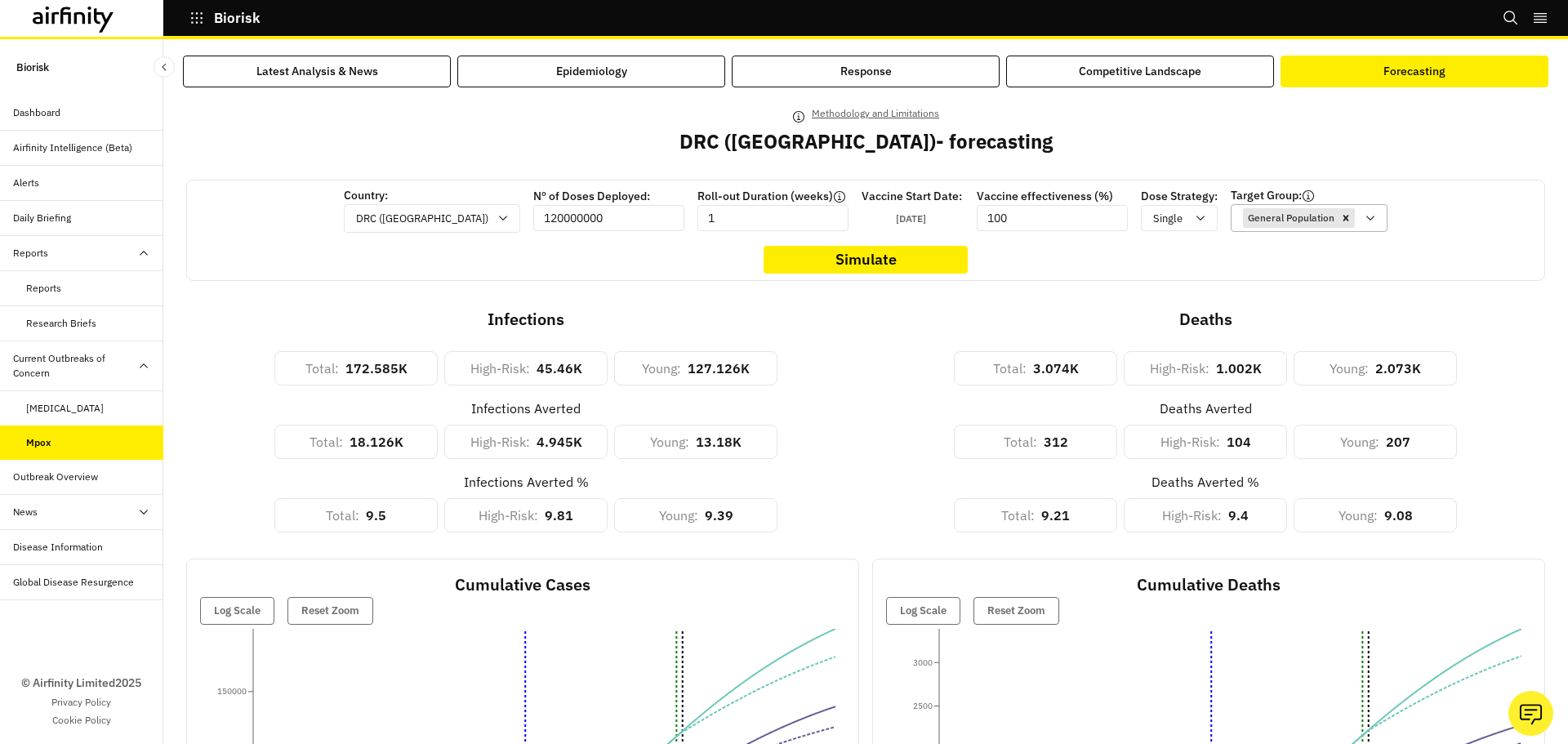
drag, startPoint x: 587, startPoint y: 207, endPoint x: 504, endPoint y: 219, distance: 83.9
click at [533, 219] on input "120000000" at bounding box center [608, 218] width 151 height 26
click at [558, 220] on input "120000000" at bounding box center [608, 218] width 151 height 26
click at [1433, 250] on div "Country: DRC (Congo) Nº of Doses Deployed: 120000000 Roll-out Duration (weeks) …" at bounding box center [865, 231] width 1359 height 102
click at [1340, 221] on icon "Remove [object Object]" at bounding box center [1346, 218] width 12 height 12
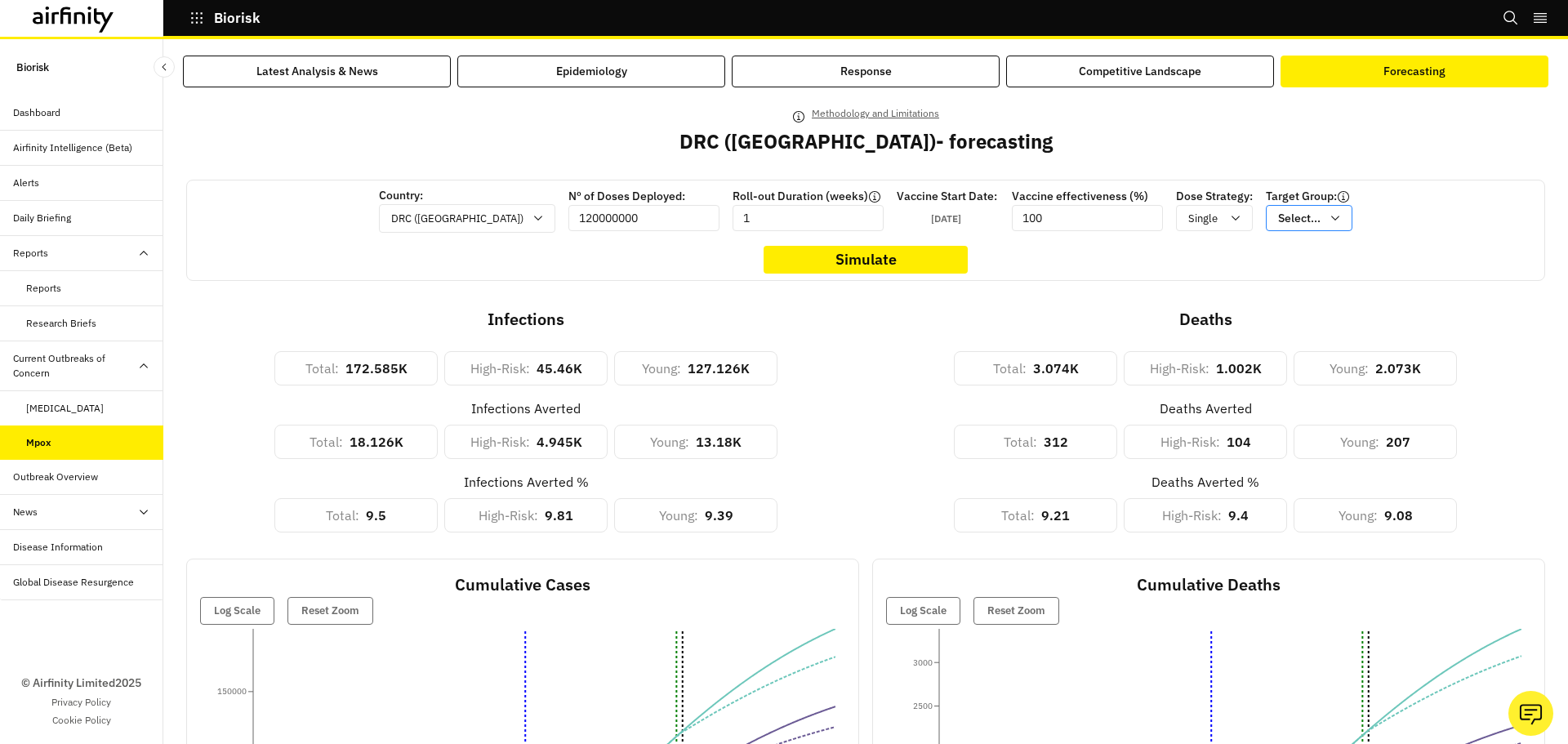
click at [195, 18] on icon "button" at bounding box center [197, 18] width 15 height 15
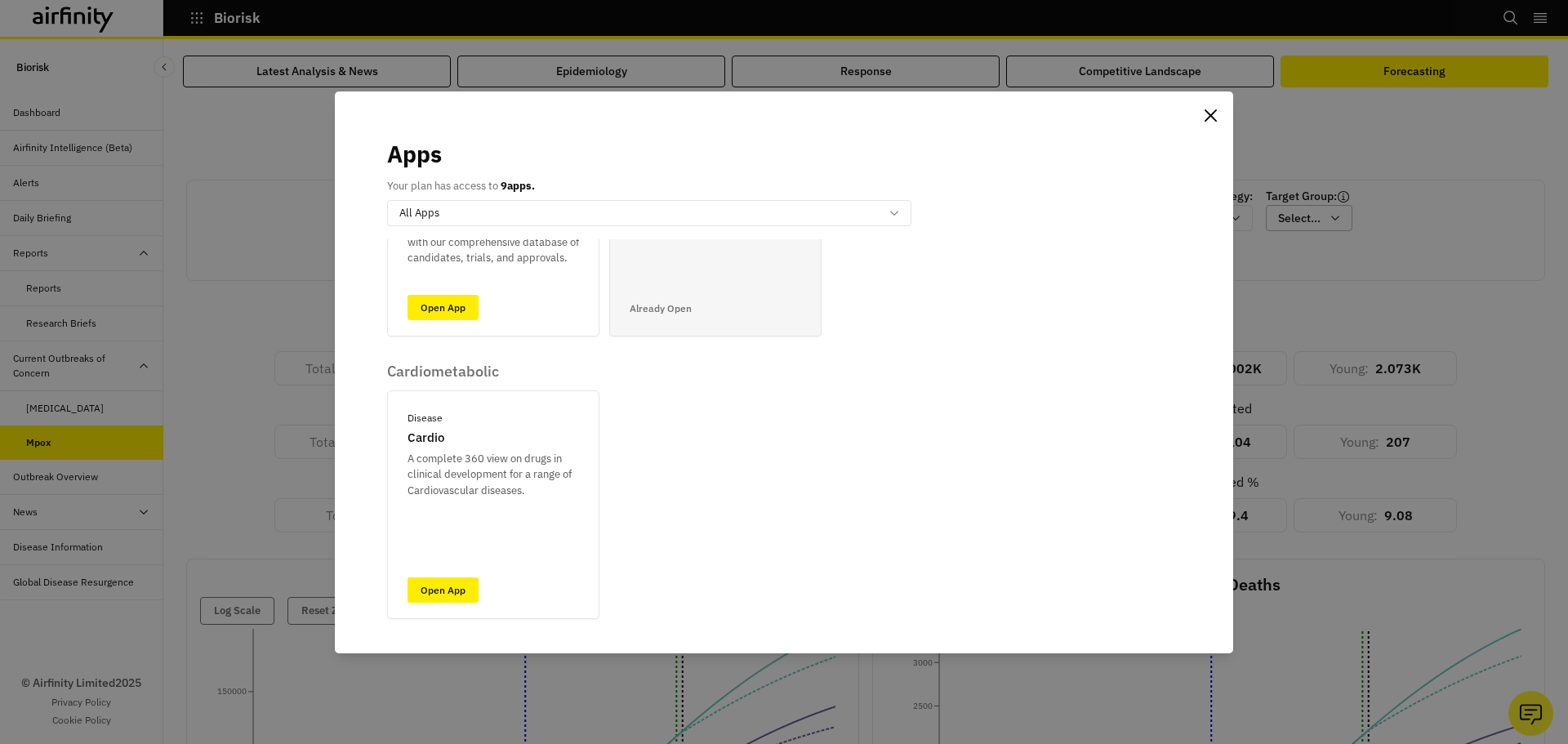
scroll to position [571, 0]
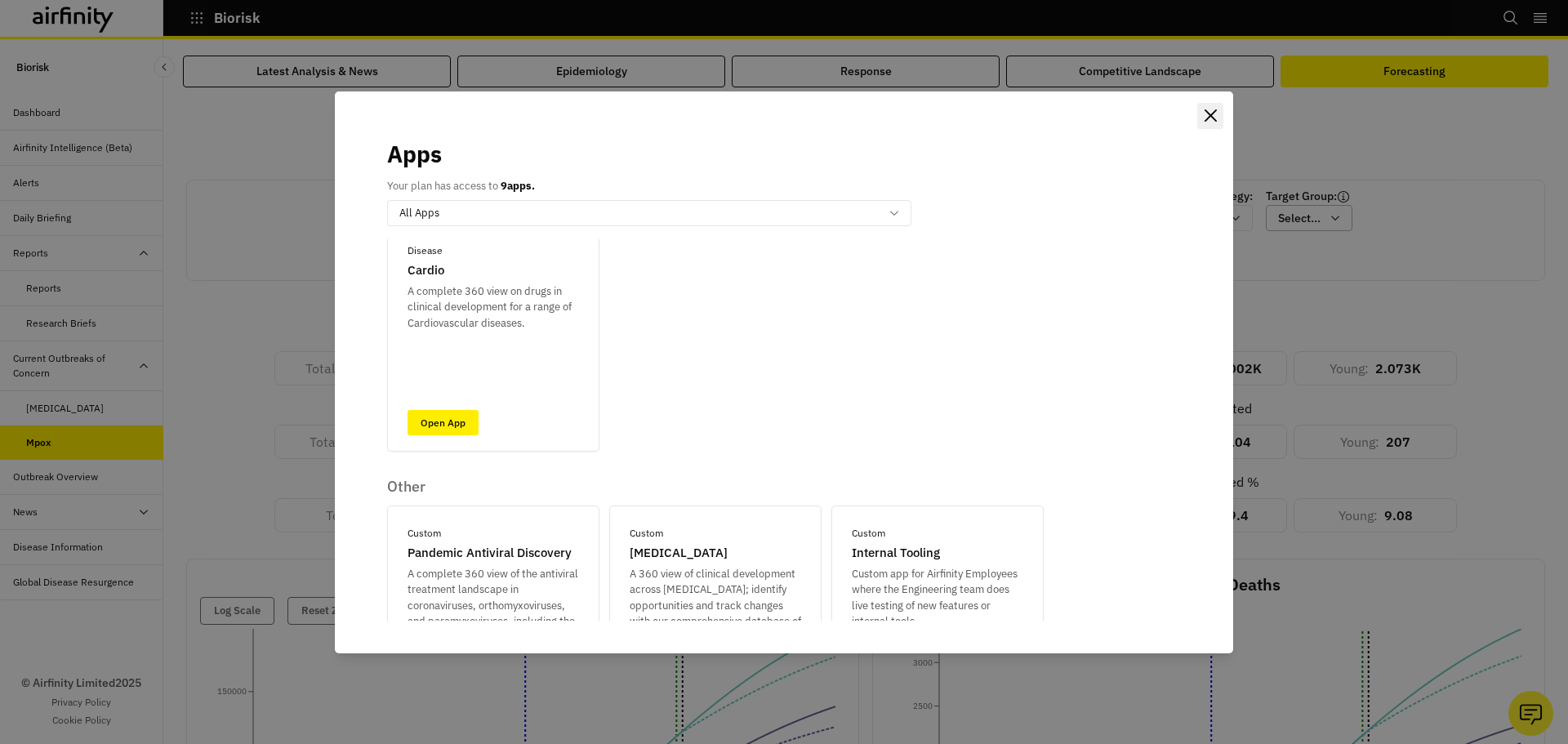
click at [1210, 122] on button "Close" at bounding box center [1210, 115] width 26 height 26
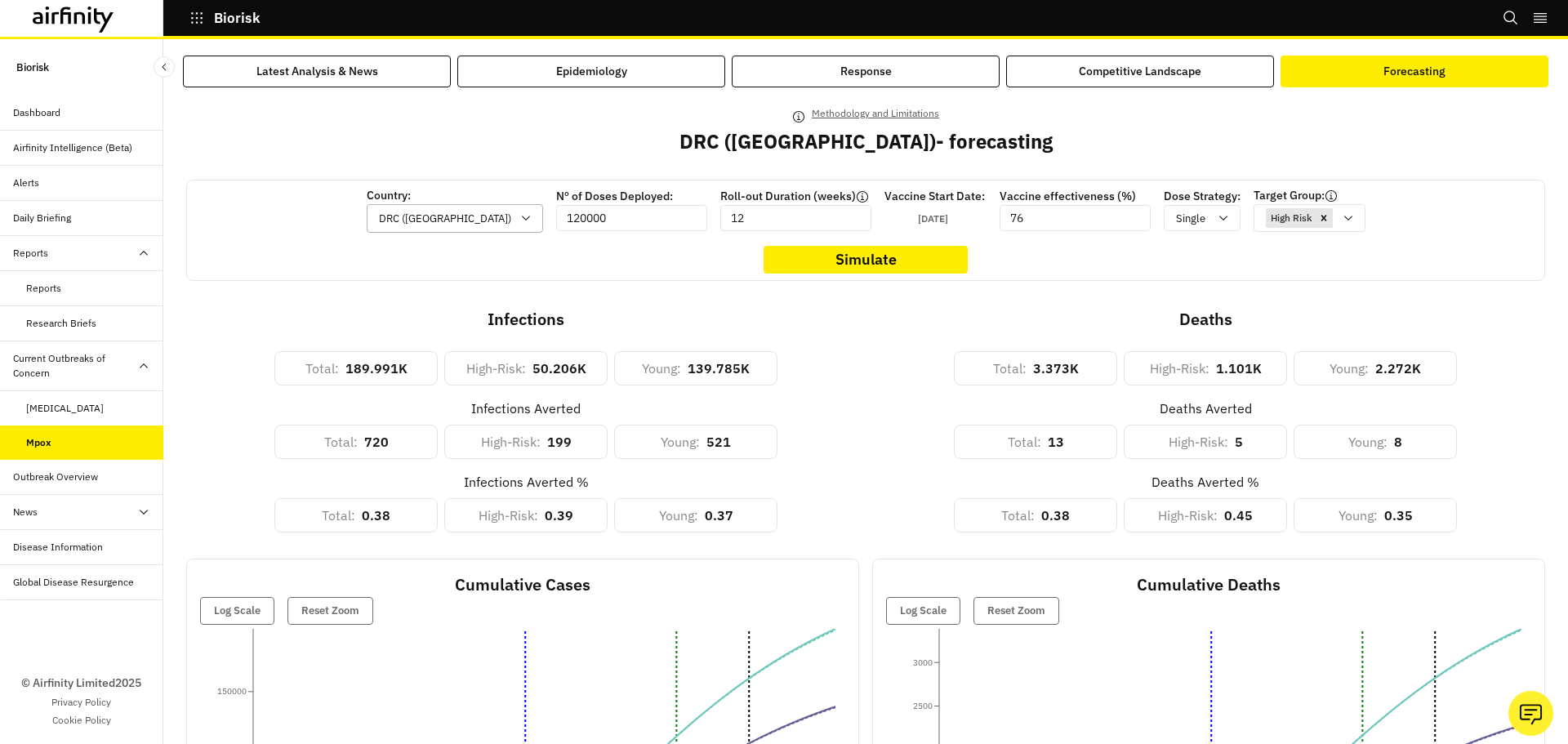
click at [448, 224] on div at bounding box center [444, 218] width 132 height 21
drag, startPoint x: 1028, startPoint y: 215, endPoint x: 1017, endPoint y: 216, distance: 11.0
click at [1017, 216] on input "76" at bounding box center [1075, 218] width 151 height 26
type input "95"
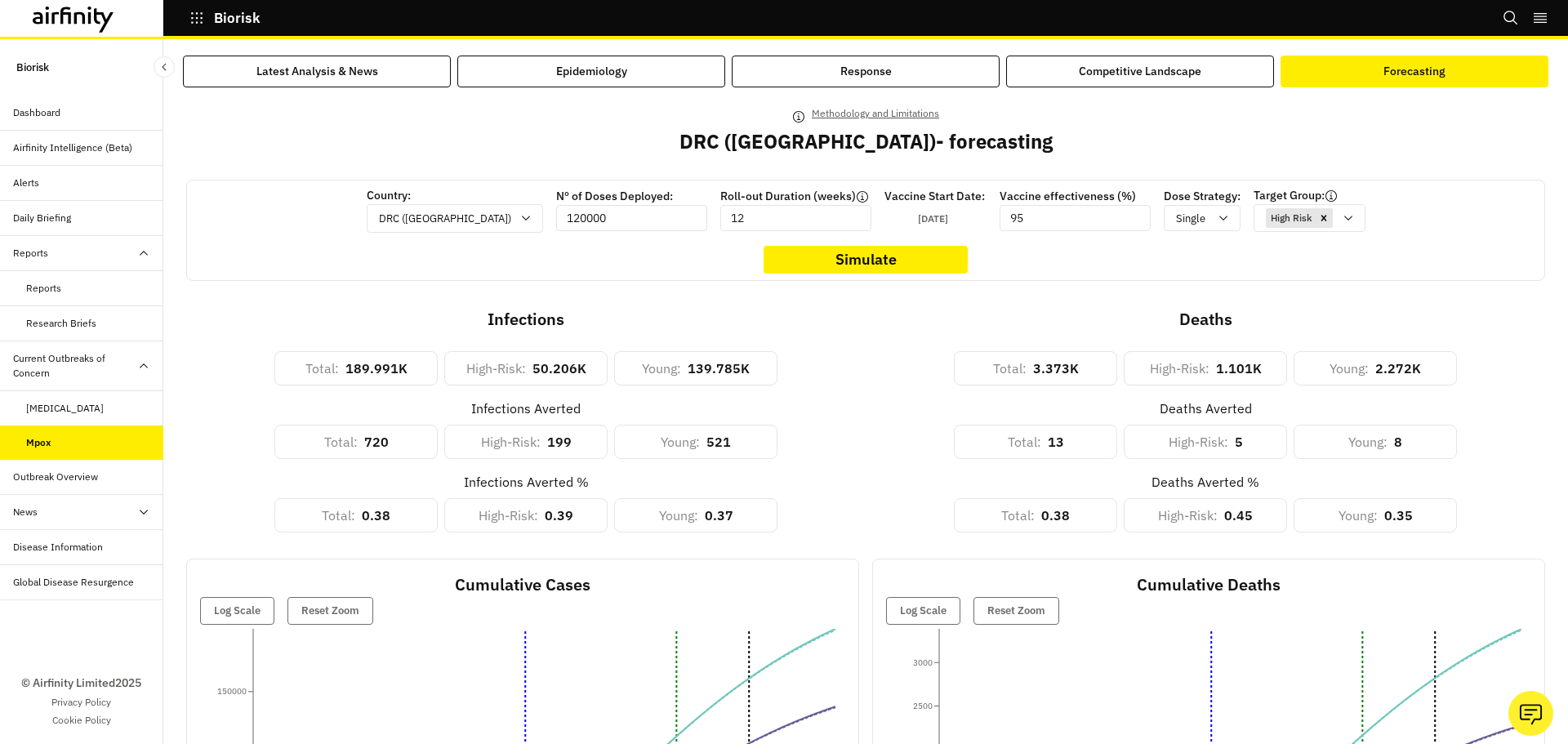
click at [580, 206] on input "120000" at bounding box center [632, 218] width 151 height 26
type input "12000000"
click at [796, 255] on button "Simulate" at bounding box center [866, 259] width 204 height 27
click at [196, 28] on button "Biorisk" at bounding box center [225, 18] width 71 height 27
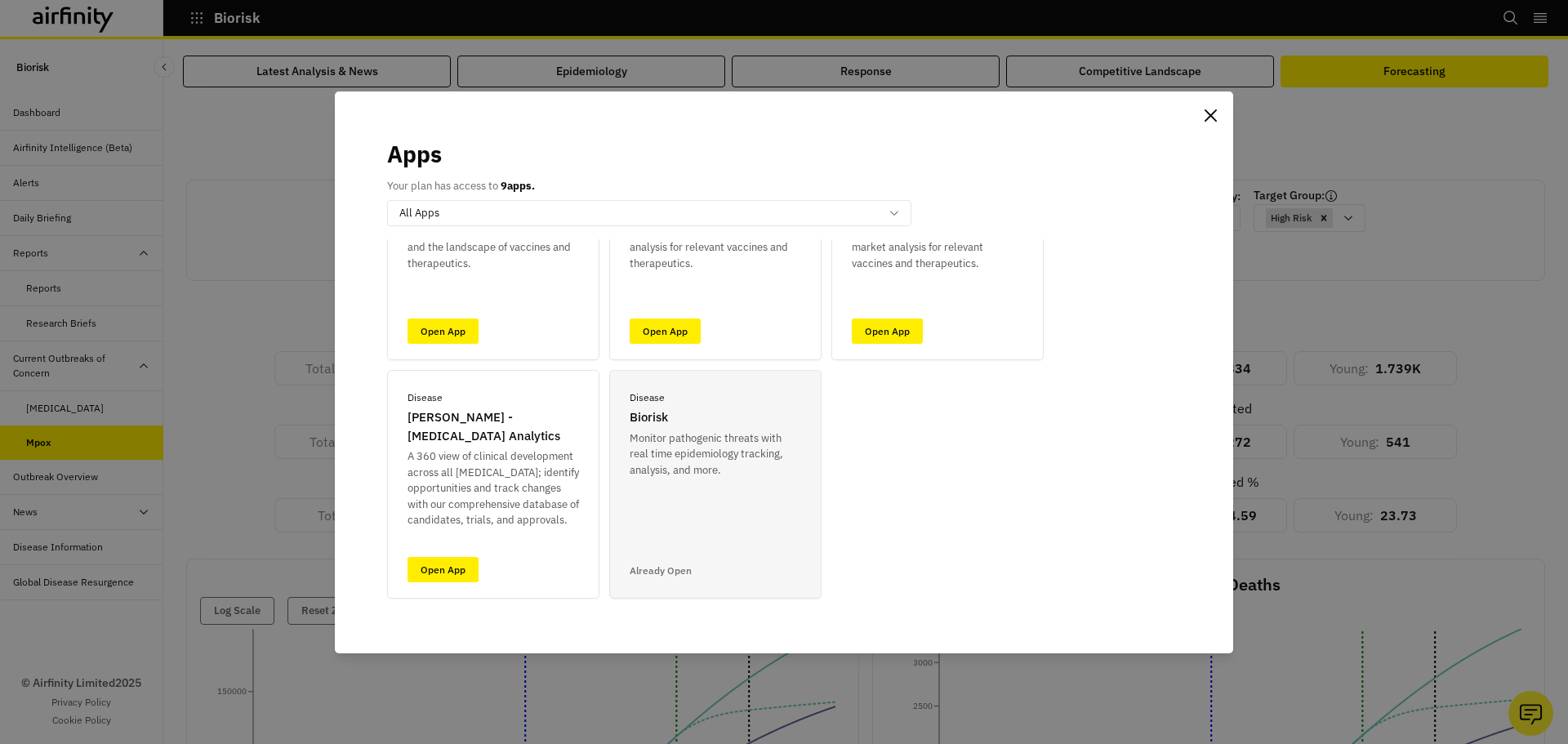
scroll to position [163, 0]
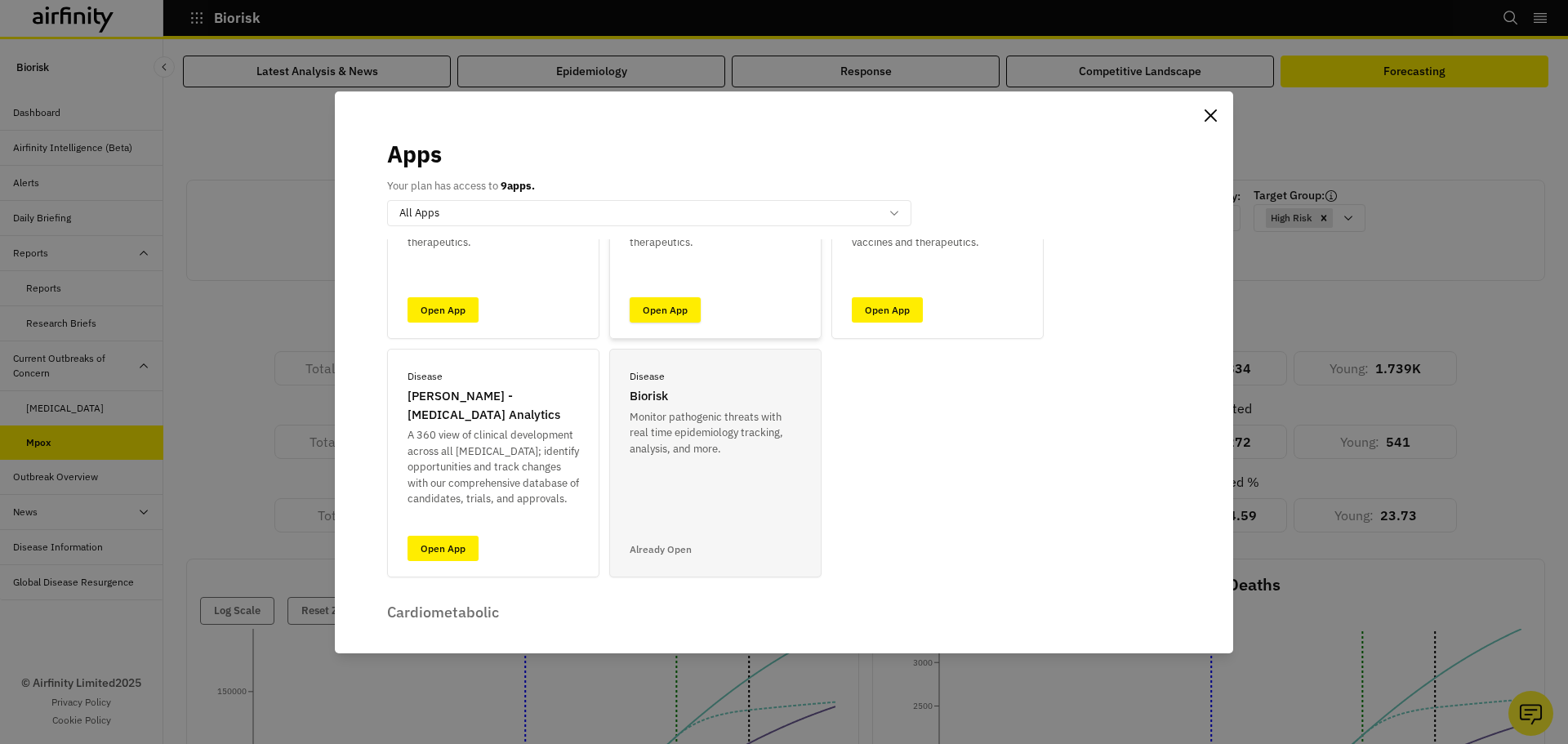
click at [680, 315] on link "Open App" at bounding box center [665, 310] width 71 height 25
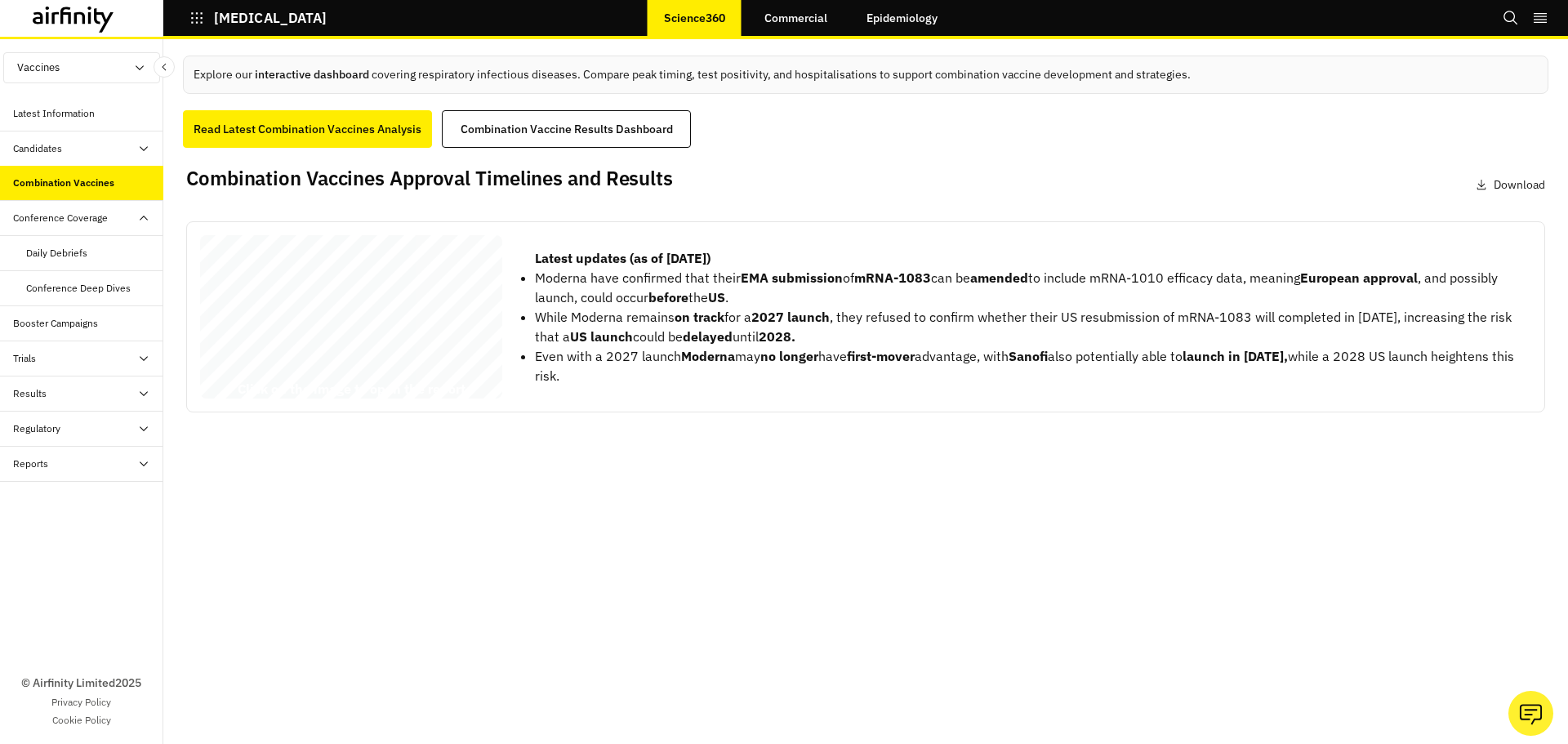
click at [269, 357] on span "[DATE]" at bounding box center [239, 366] width 61 height 19
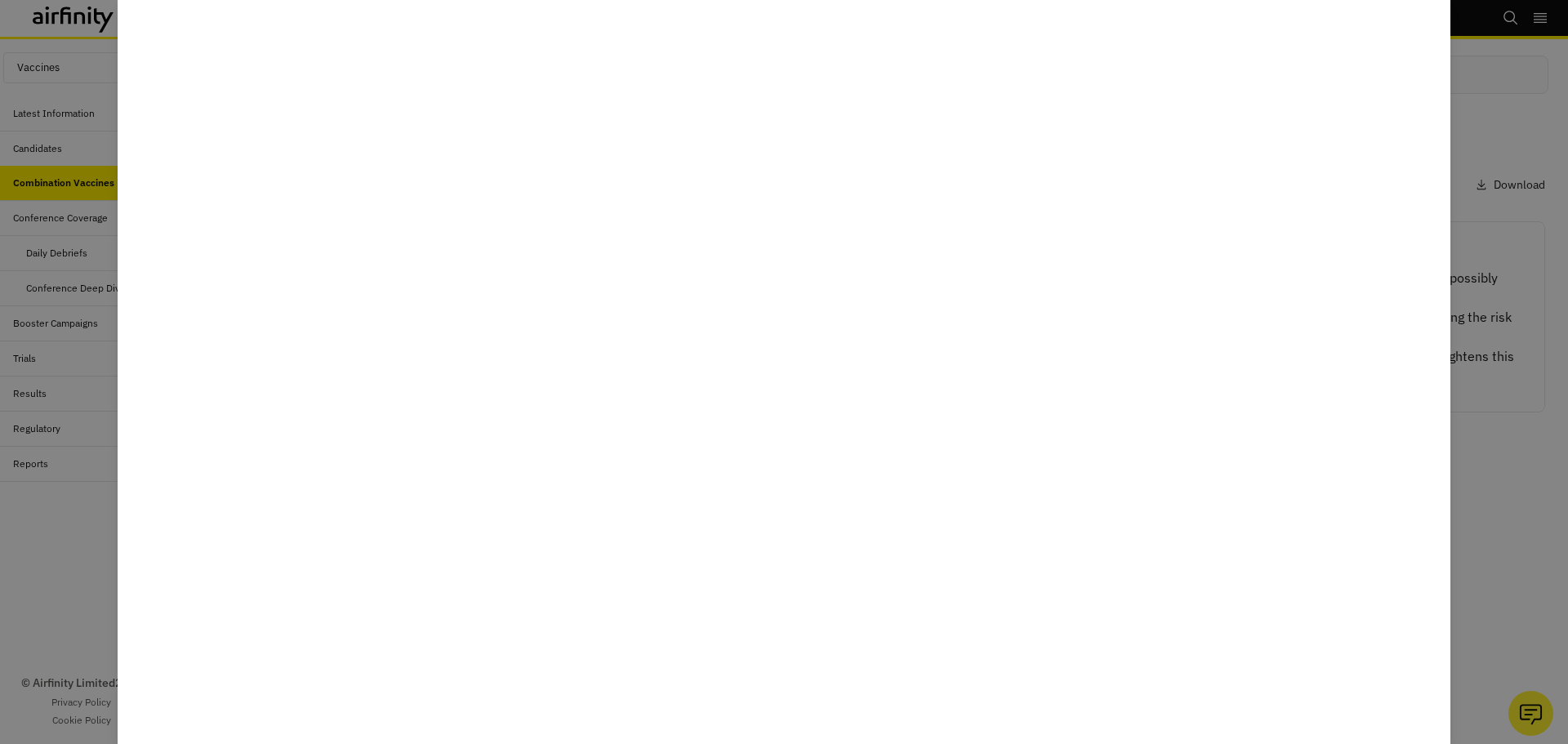
click at [1510, 453] on div at bounding box center [784, 372] width 1568 height 744
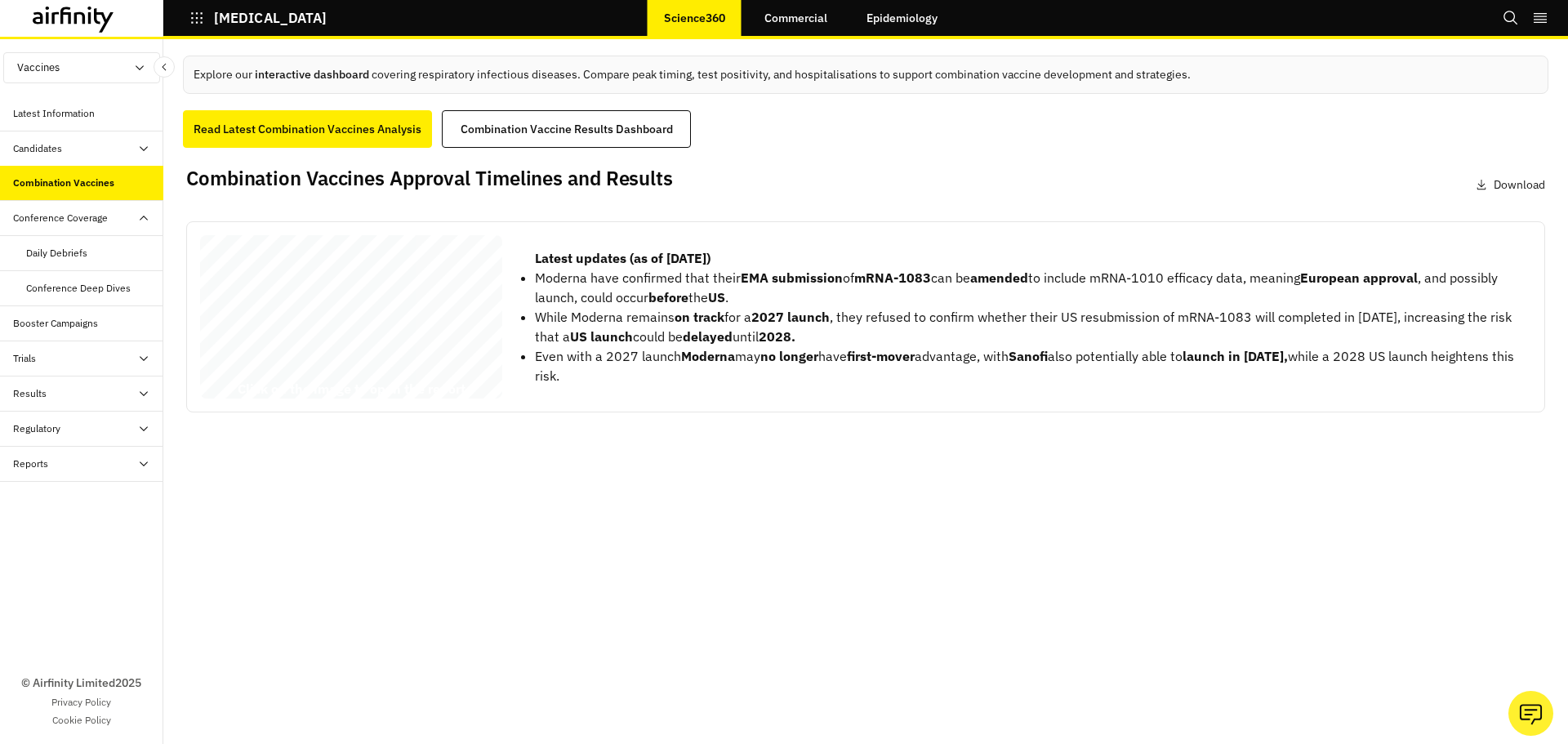
click at [192, 22] on icon "button" at bounding box center [197, 19] width 12 height 12
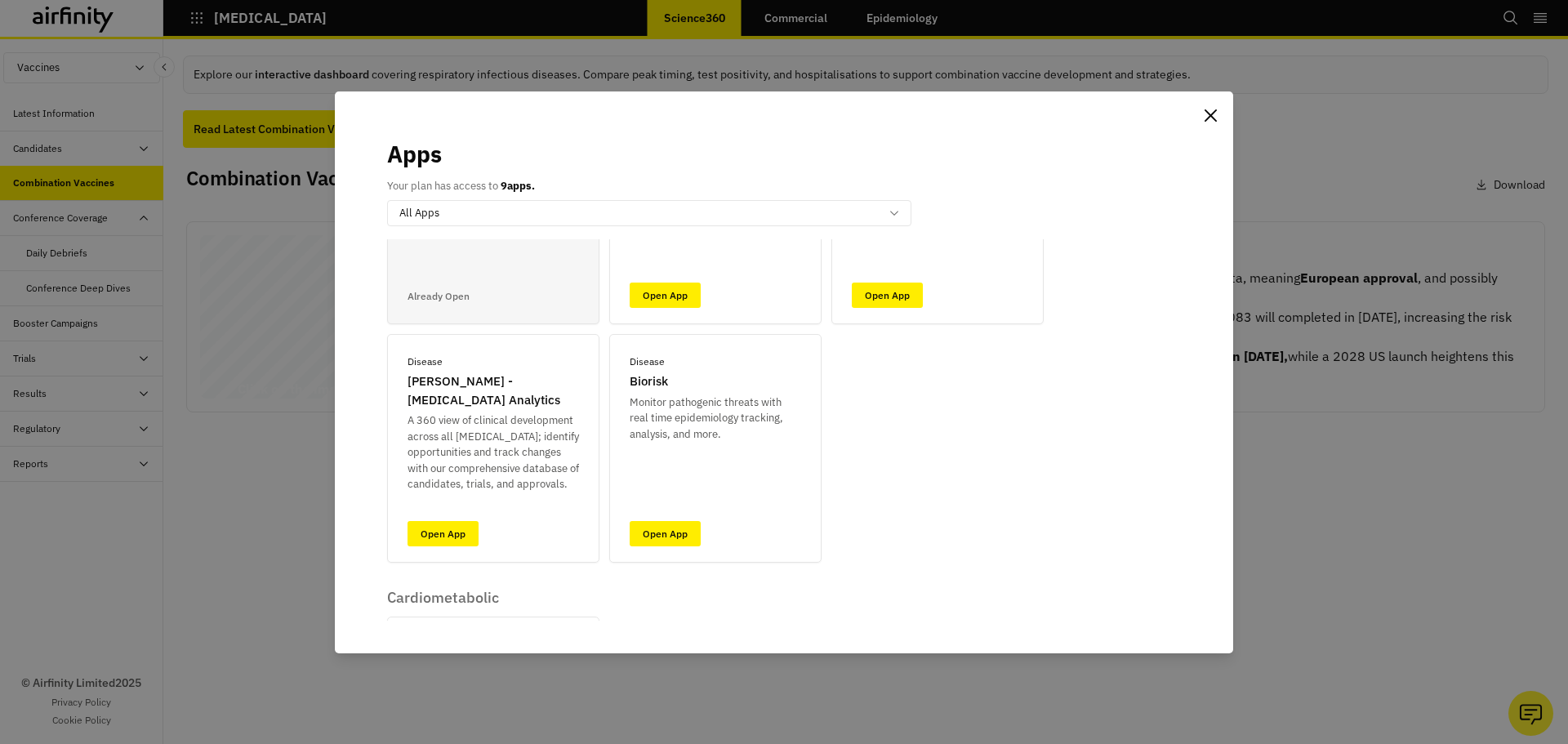
scroll to position [244, 0]
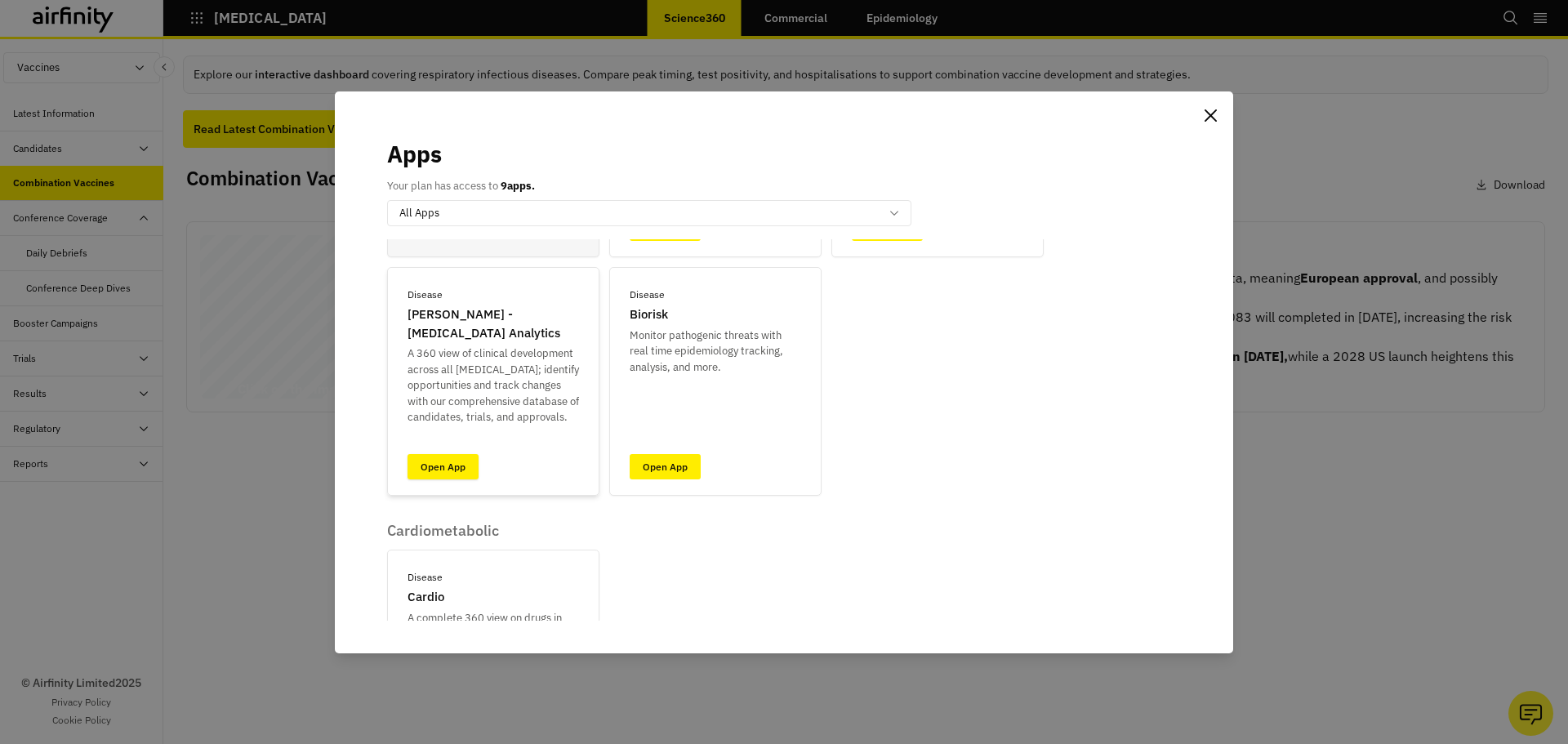
click at [452, 461] on link "Open App" at bounding box center [443, 466] width 71 height 25
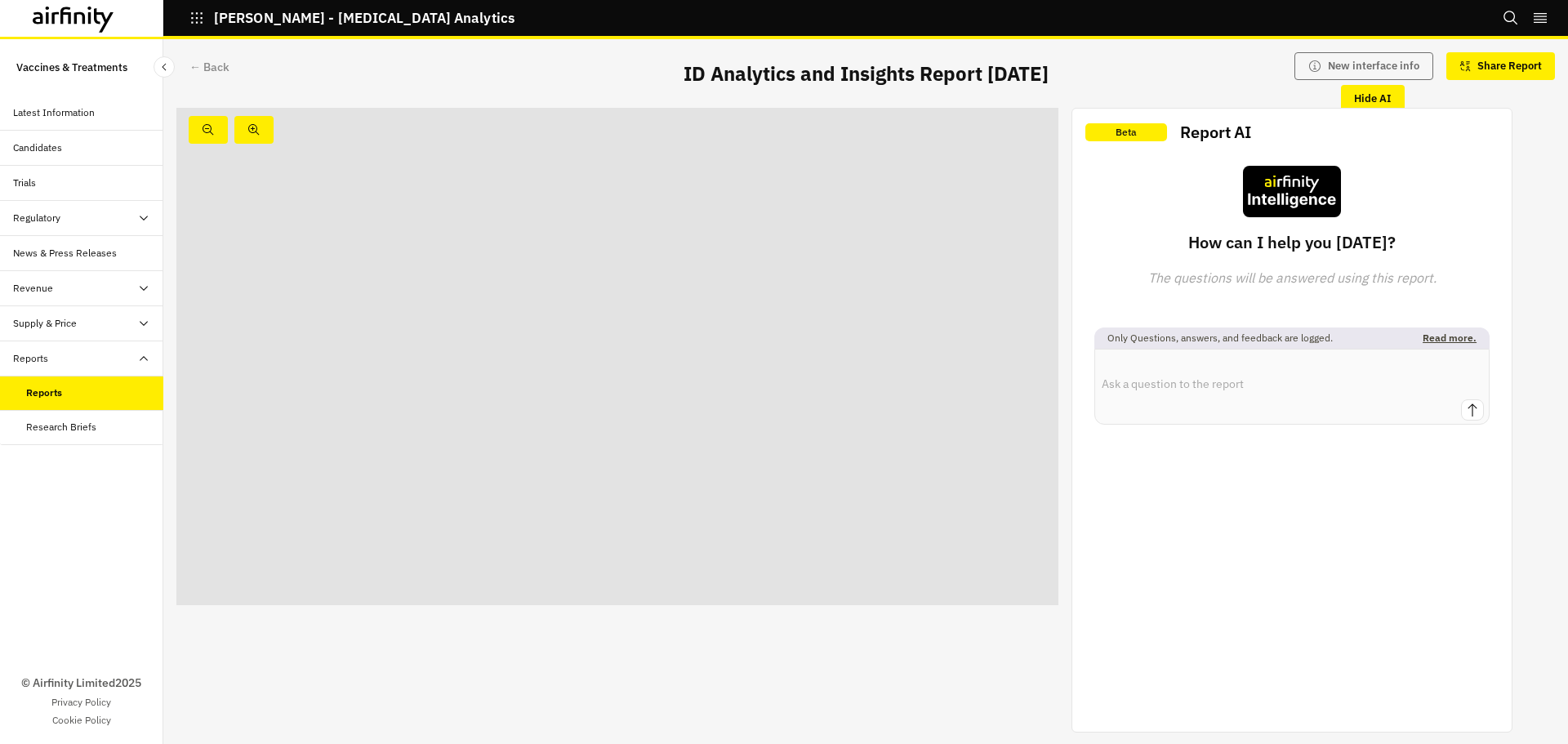
click at [1184, 389] on textarea at bounding box center [1292, 373] width 393 height 50
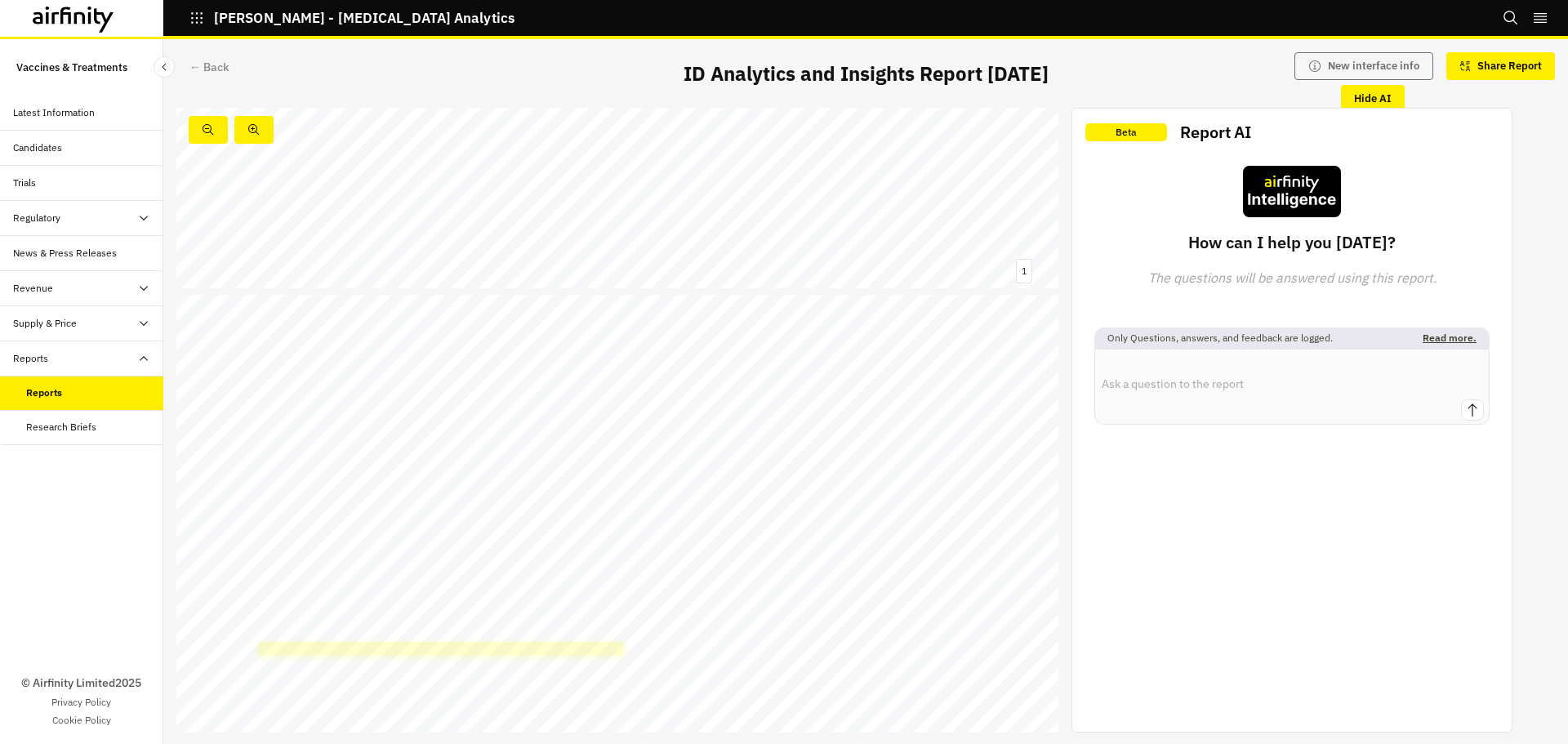
scroll to position [327, 0]
click at [193, 23] on icon "button" at bounding box center [197, 18] width 15 height 15
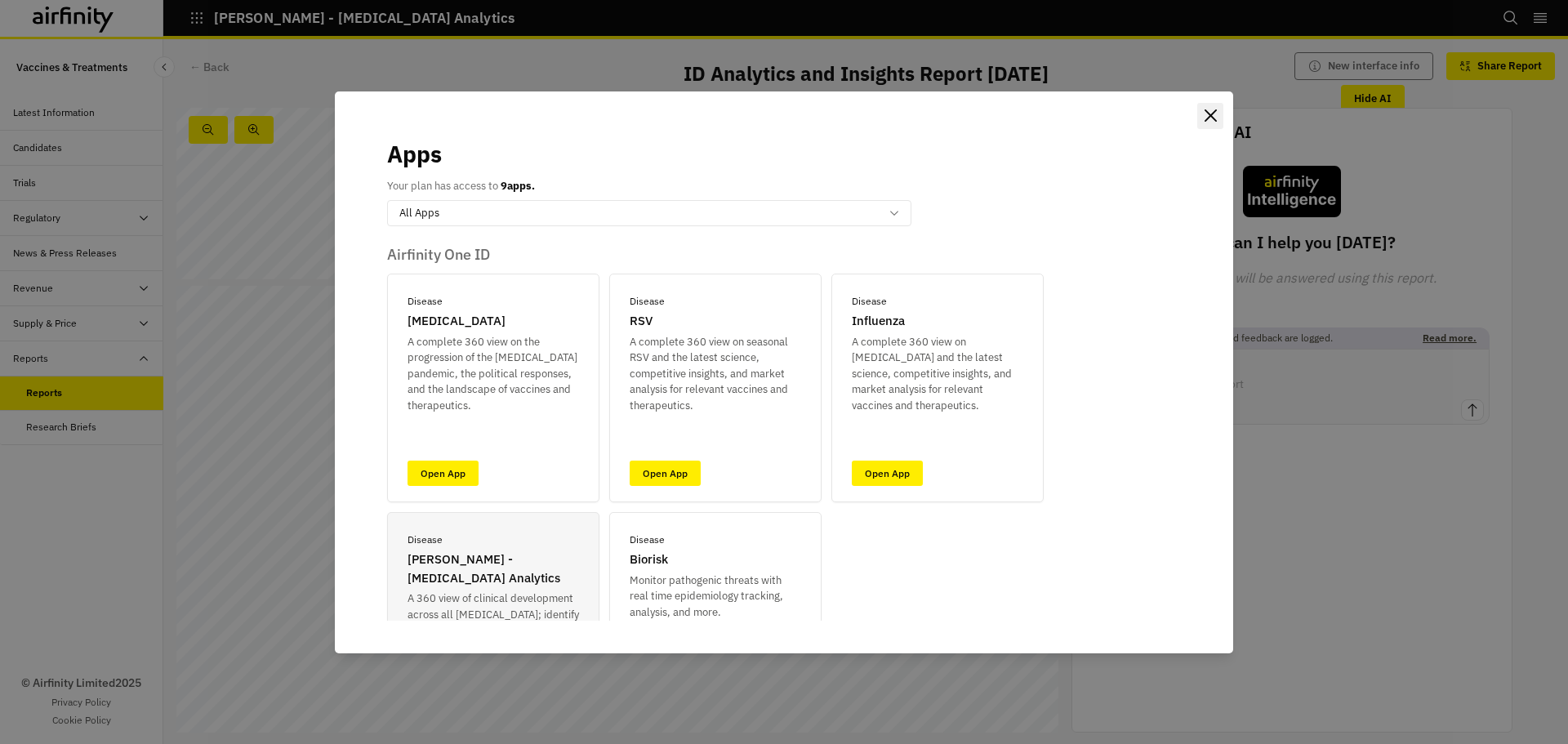
click at [1213, 114] on icon "Close" at bounding box center [1211, 115] width 13 height 13
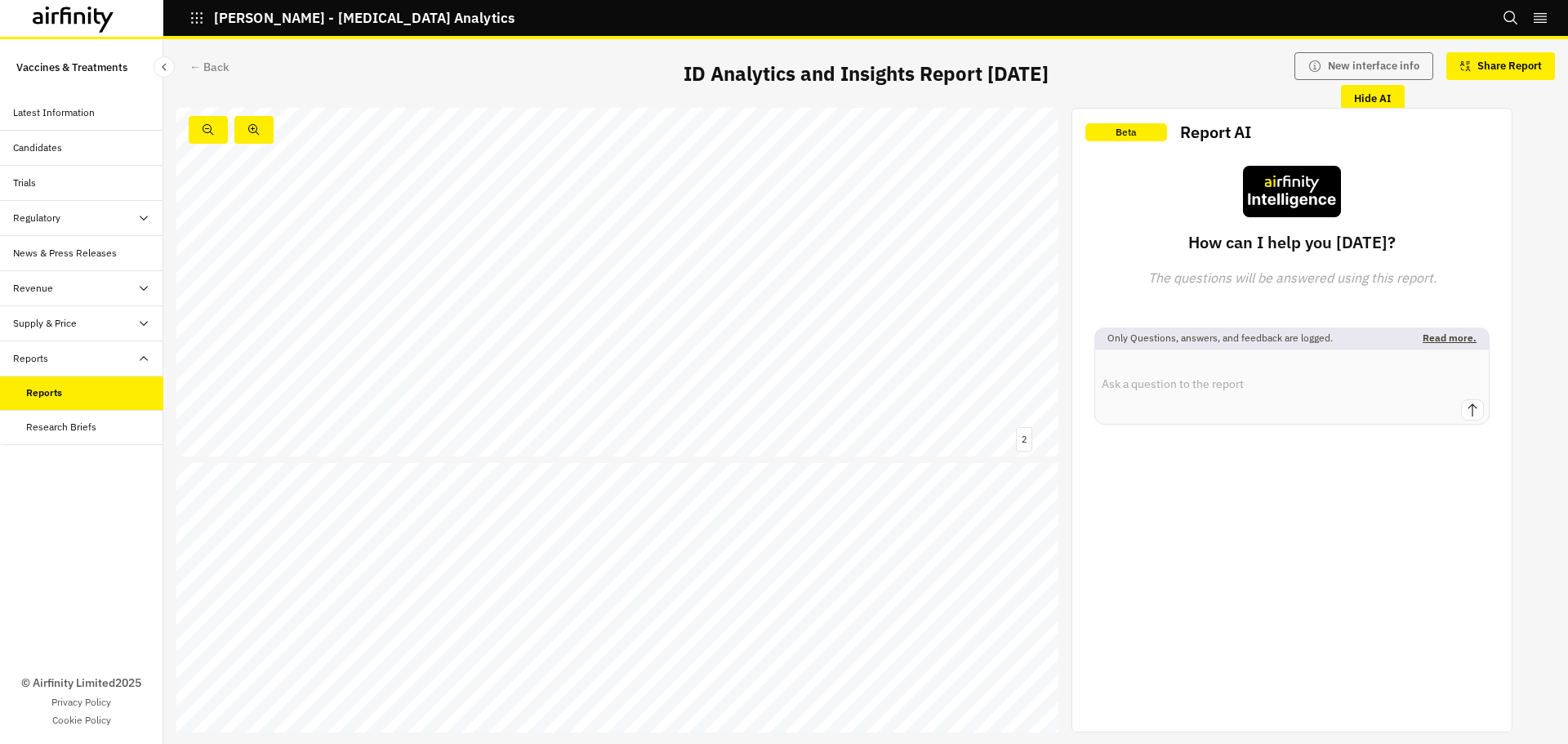
scroll to position [653, 0]
click at [220, 21] on p "IDA - Infectious Disease Analytics" at bounding box center [364, 18] width 300 height 15
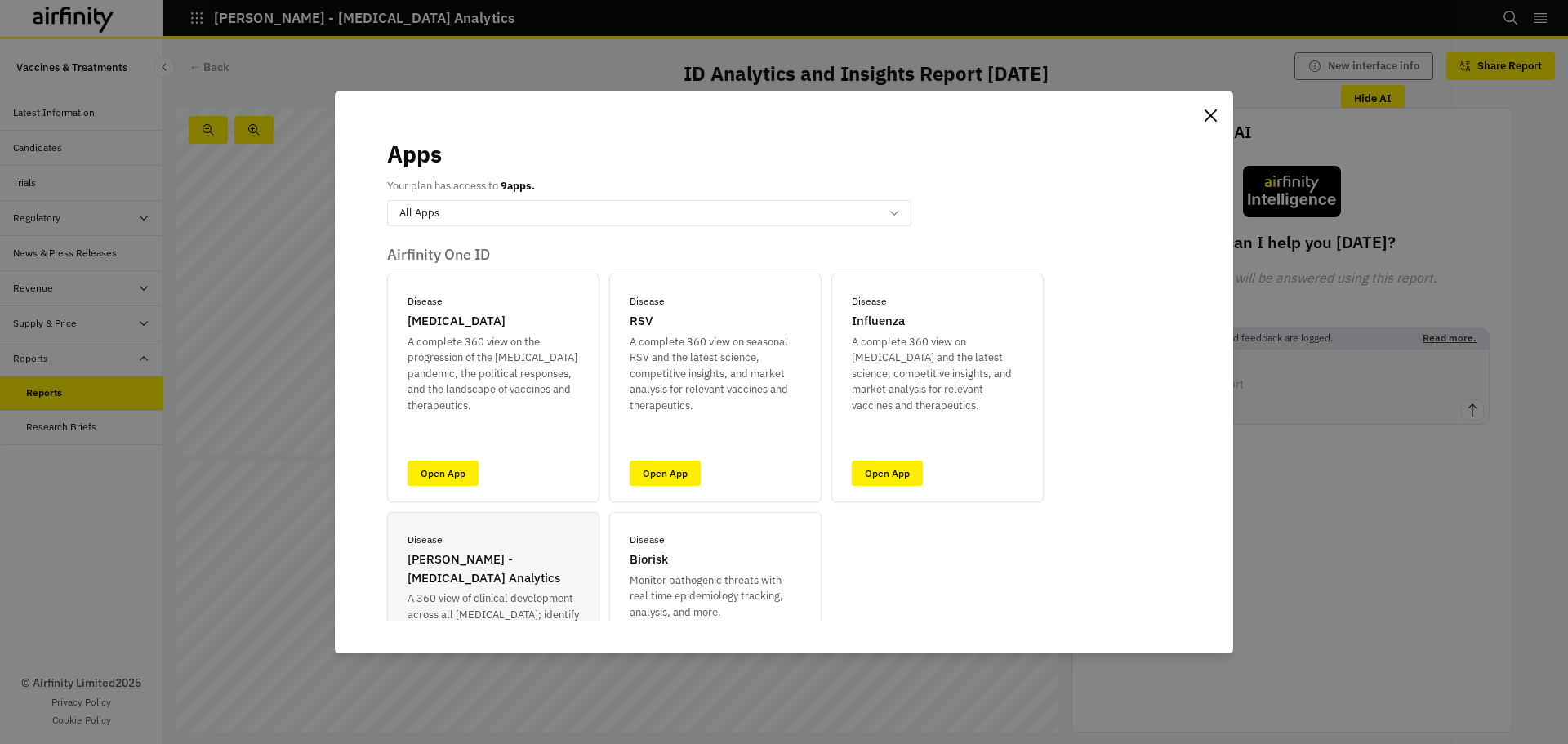
click at [1196, 114] on section "Apps Your plan has access to 9 apps. option All Apps, selected. Select is focus…" at bounding box center [784, 372] width 898 height 561
click at [1216, 117] on icon "Close" at bounding box center [1211, 115] width 13 height 13
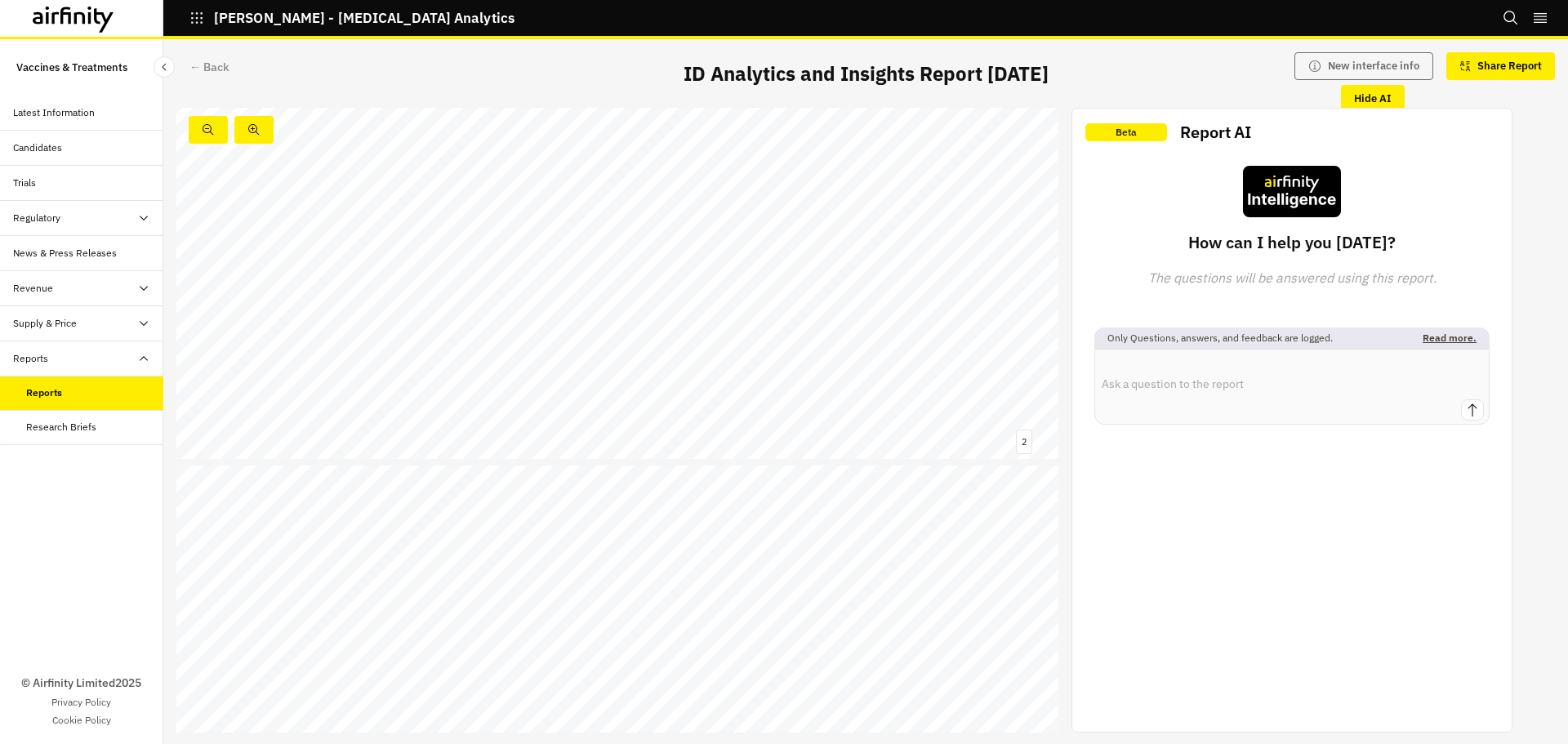
scroll to position [571, 0]
click at [198, 18] on icon "button" at bounding box center [197, 19] width 12 height 12
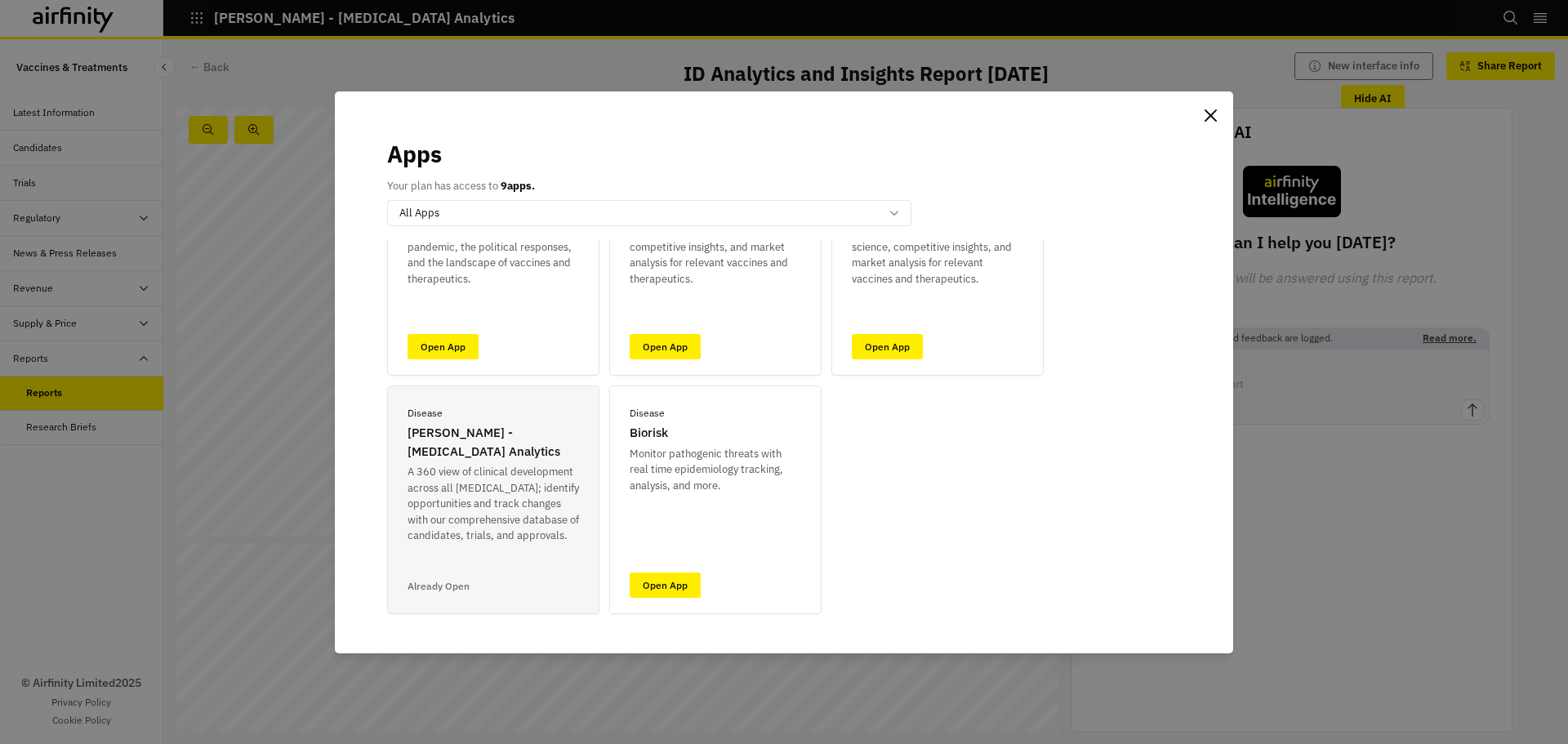
scroll to position [163, 0]
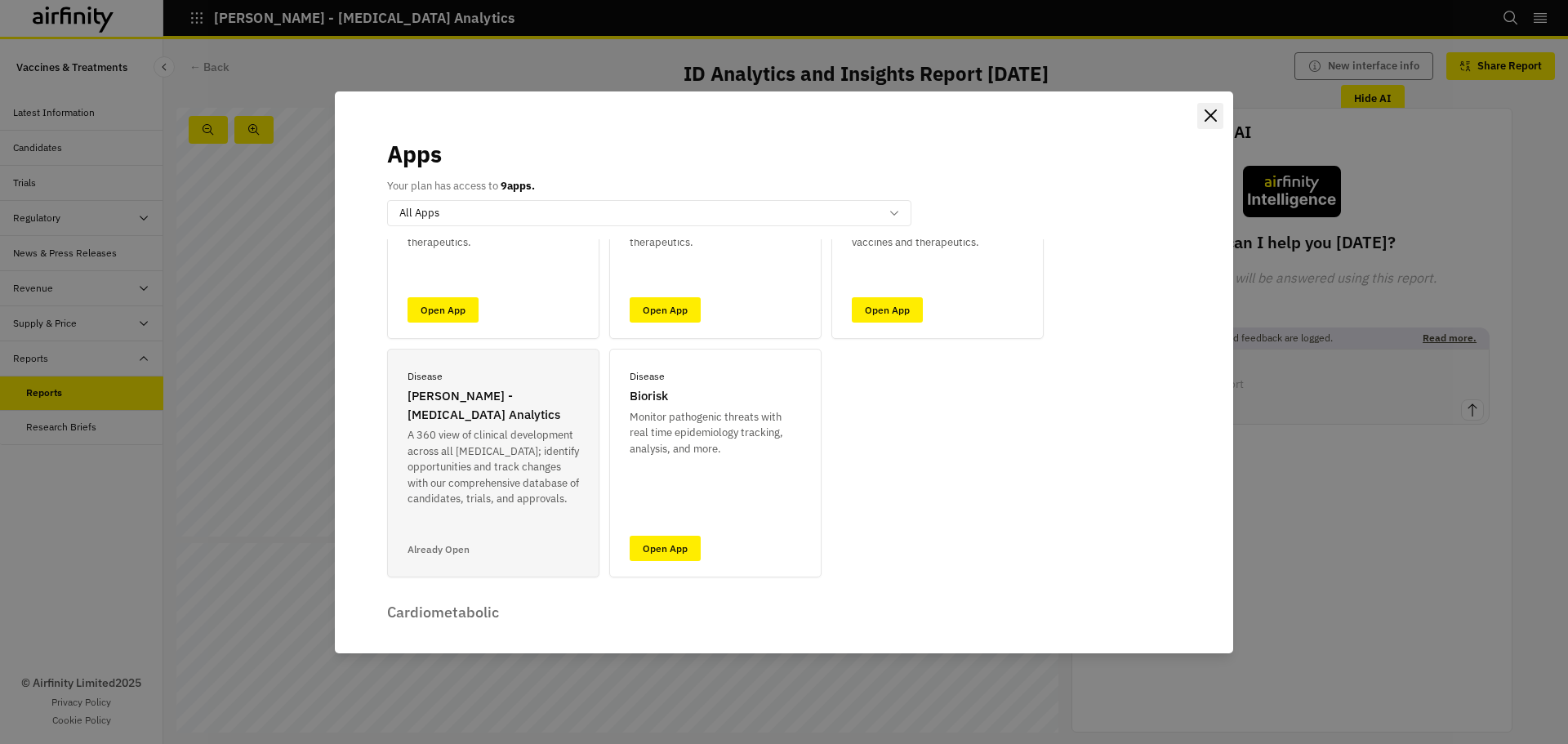
click at [1208, 104] on button "Close" at bounding box center [1210, 115] width 26 height 26
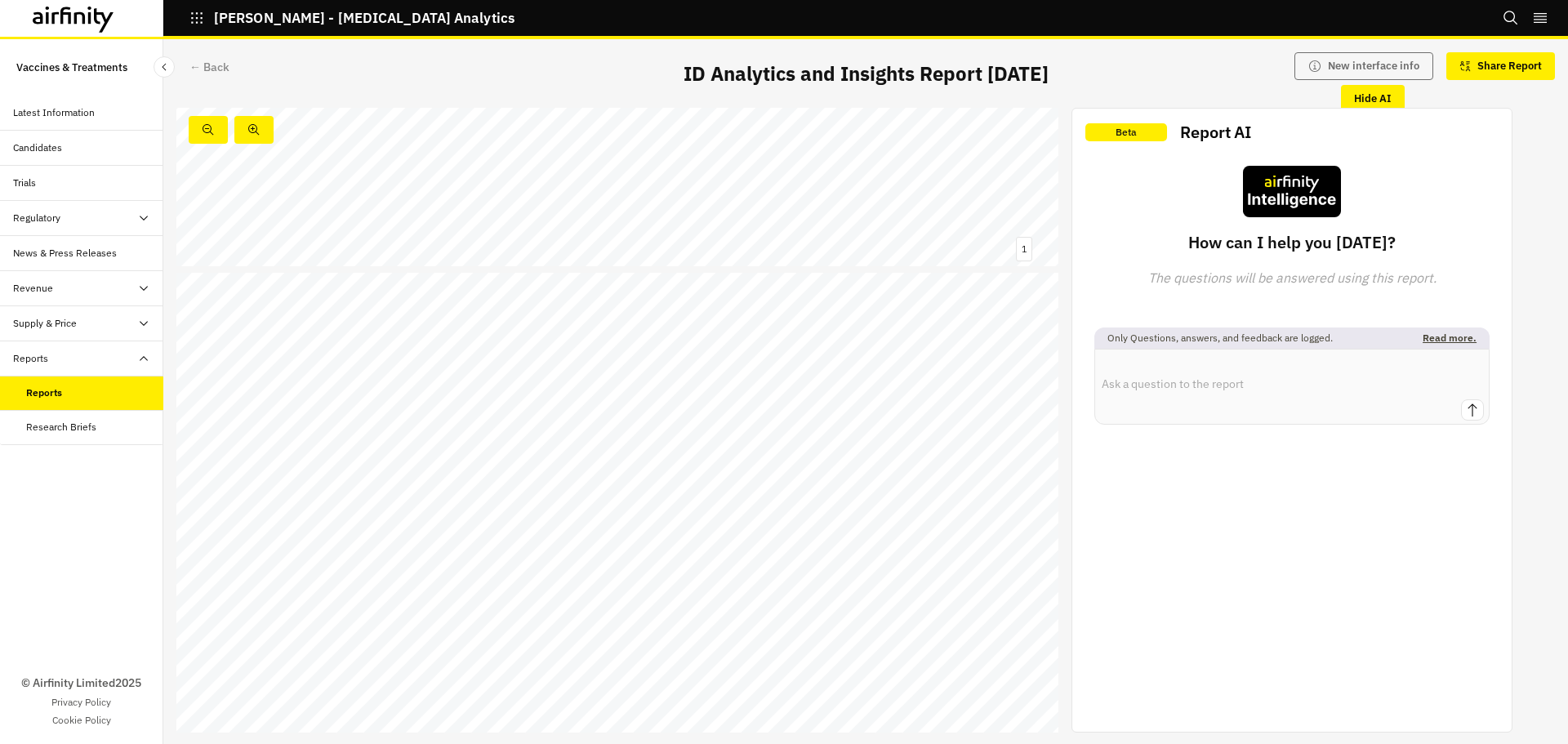
scroll to position [327, 0]
click at [201, 20] on icon "button" at bounding box center [197, 18] width 15 height 15
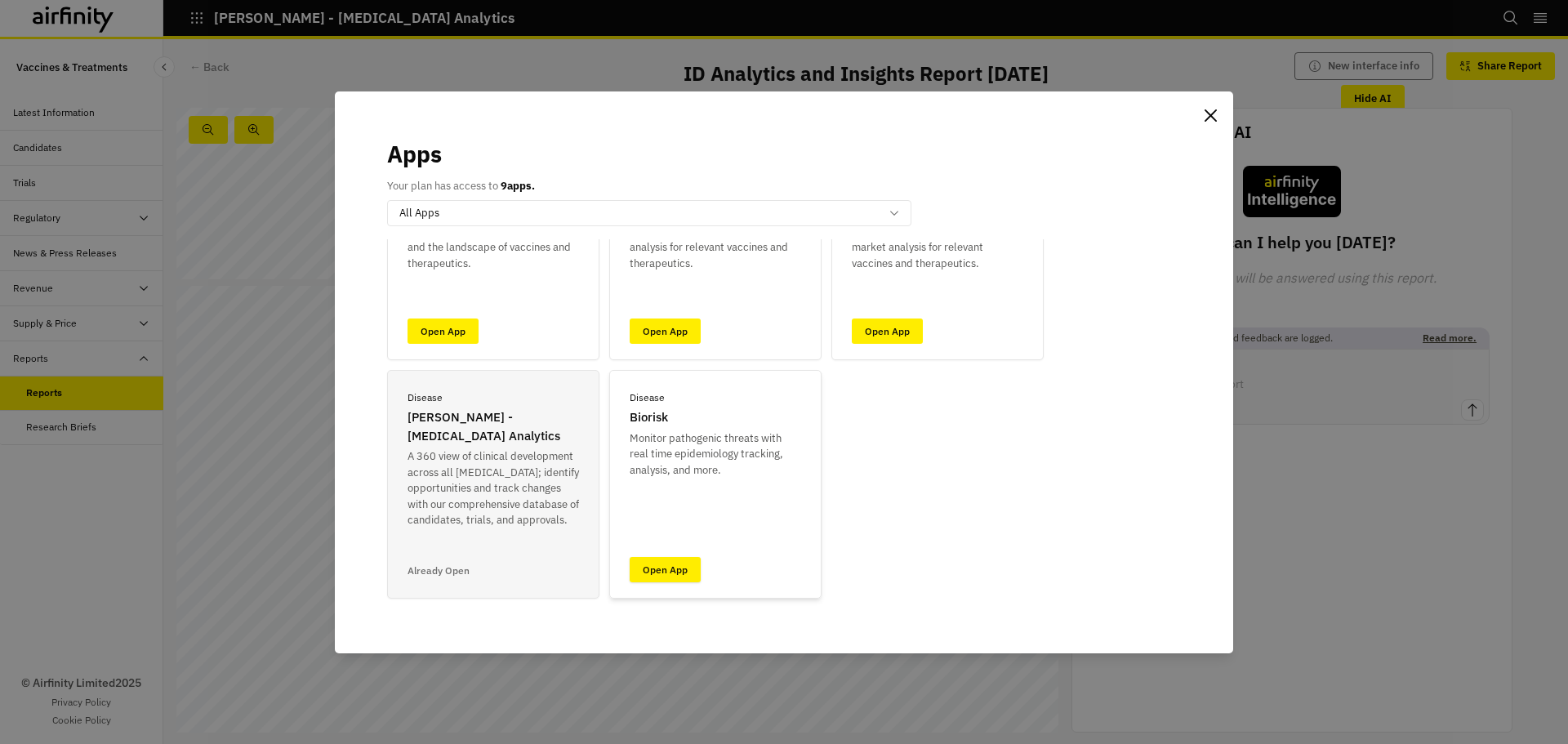
scroll to position [163, 0]
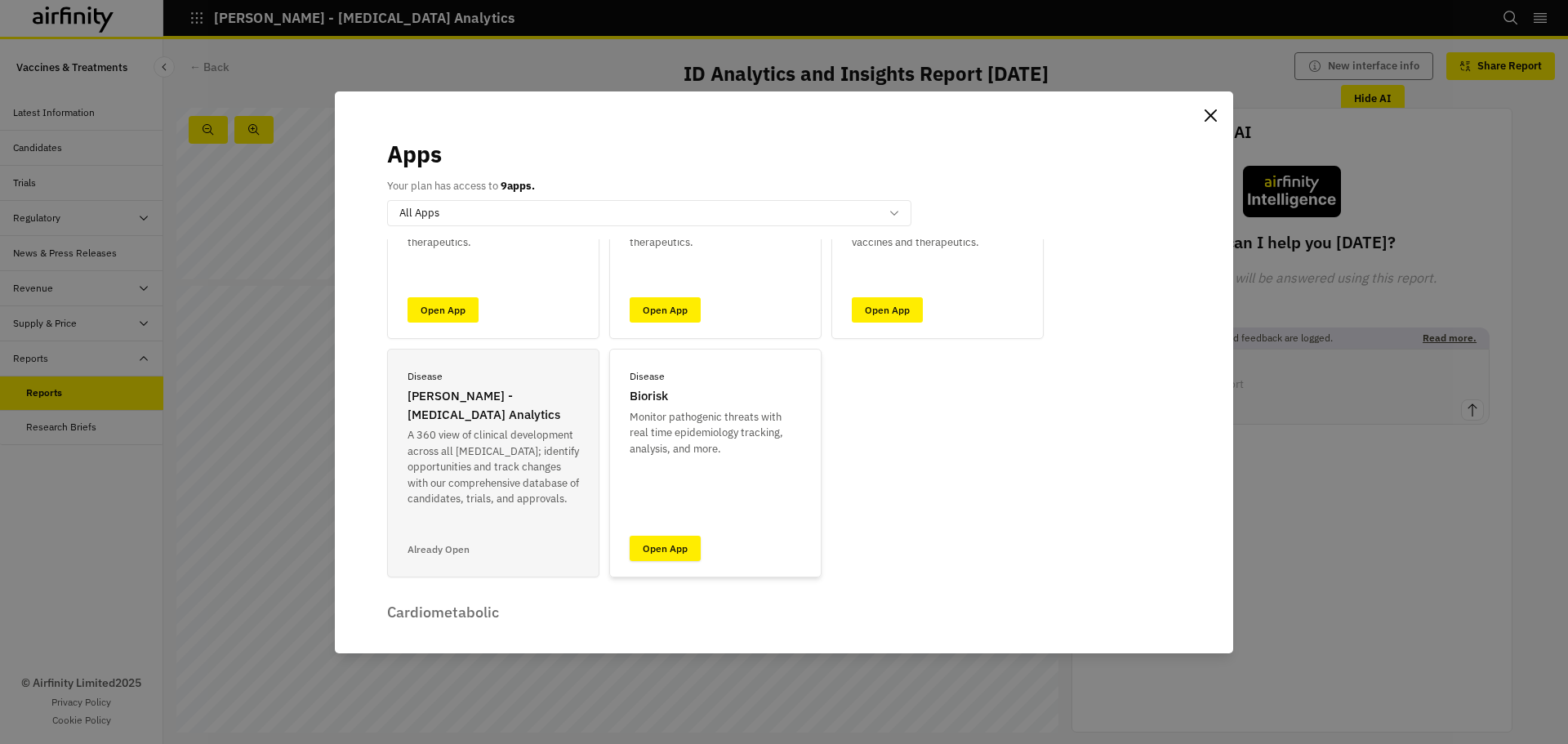
click at [662, 550] on link "Open App" at bounding box center [665, 548] width 71 height 25
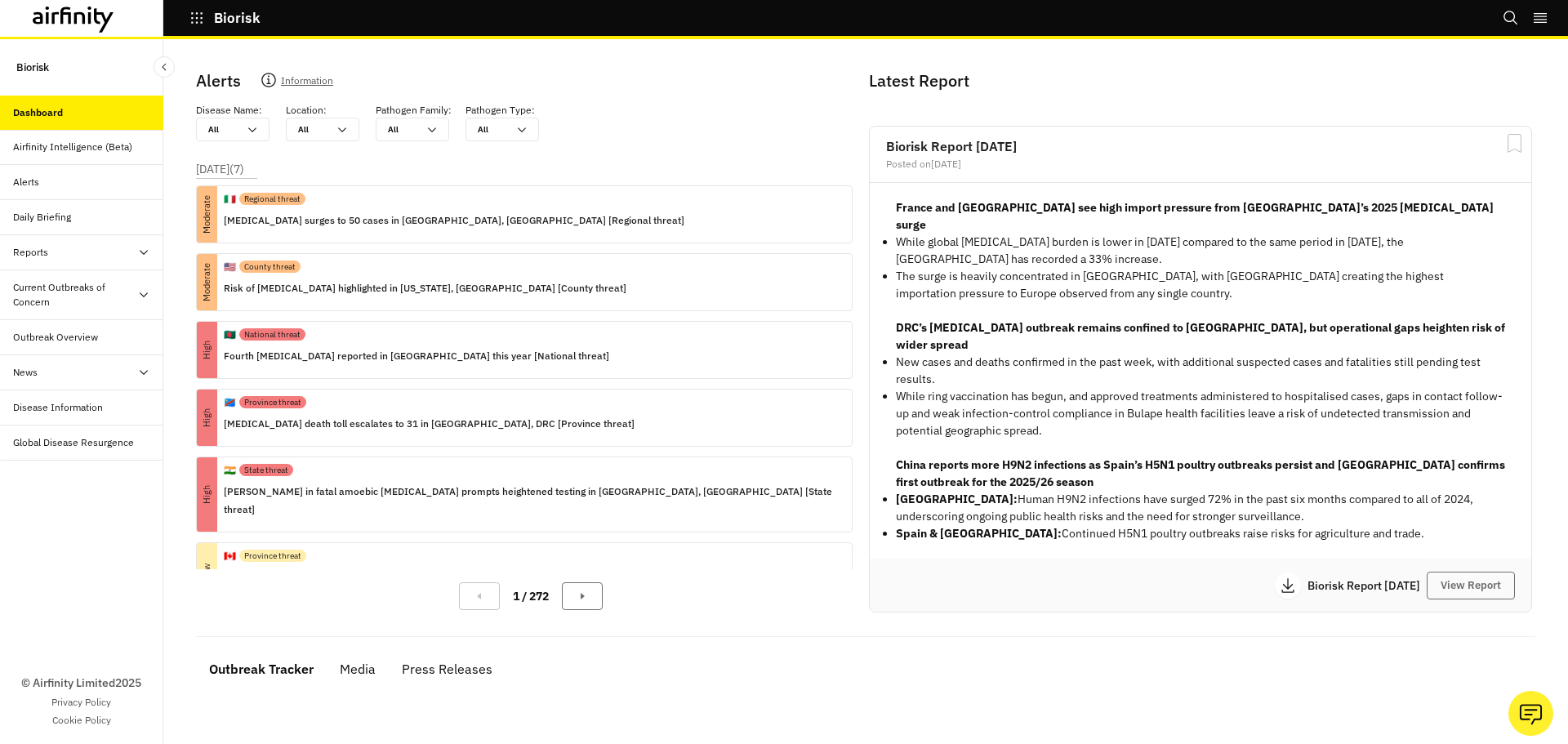
click at [58, 244] on div "Reports" at bounding box center [88, 251] width 151 height 15
click at [58, 288] on div "Reports" at bounding box center [44, 286] width 35 height 15
